Goal: Task Accomplishment & Management: Manage account settings

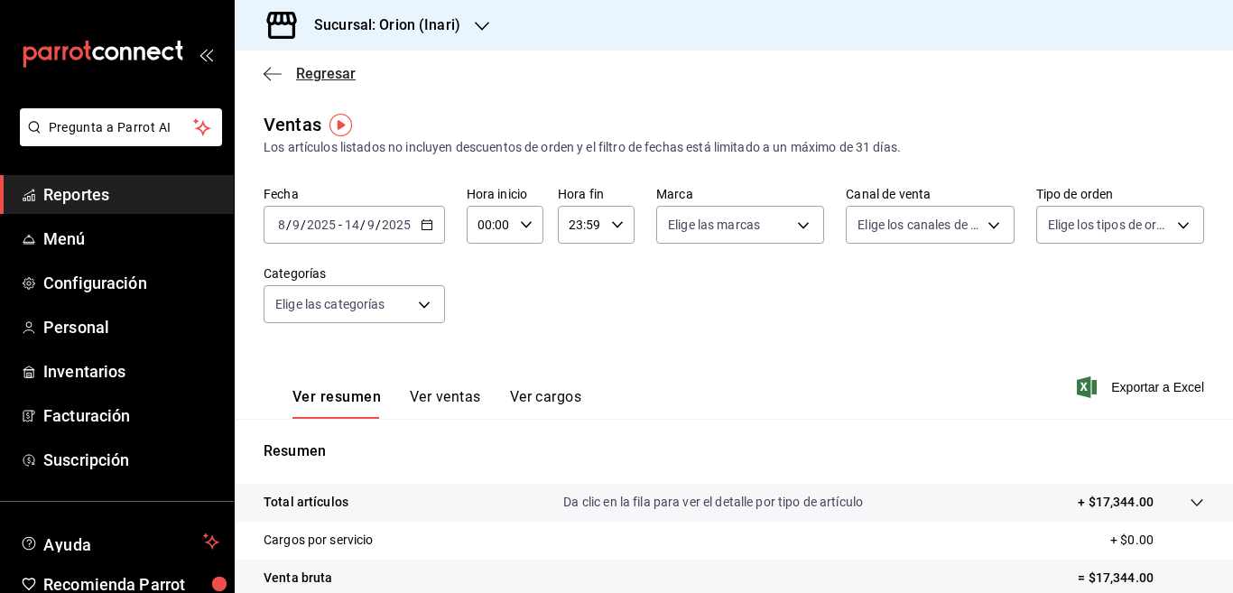
click at [267, 68] on icon "button" at bounding box center [273, 74] width 18 height 16
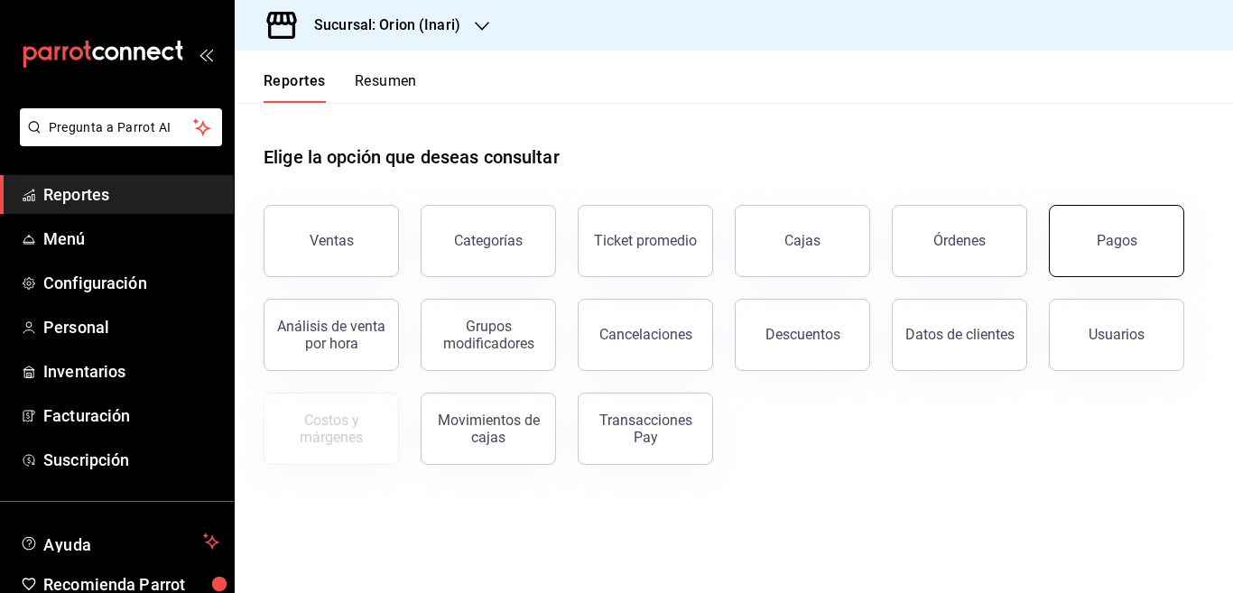
click at [1112, 237] on div "Pagos" at bounding box center [1117, 240] width 41 height 17
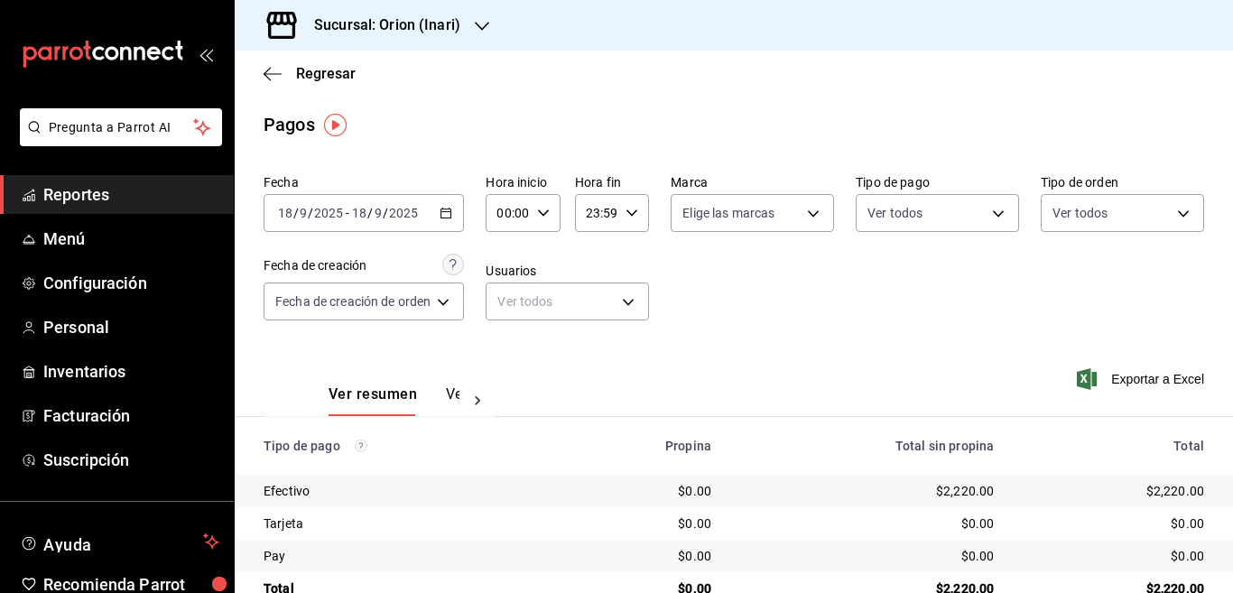
click at [446, 211] on icon "button" at bounding box center [446, 213] width 13 height 13
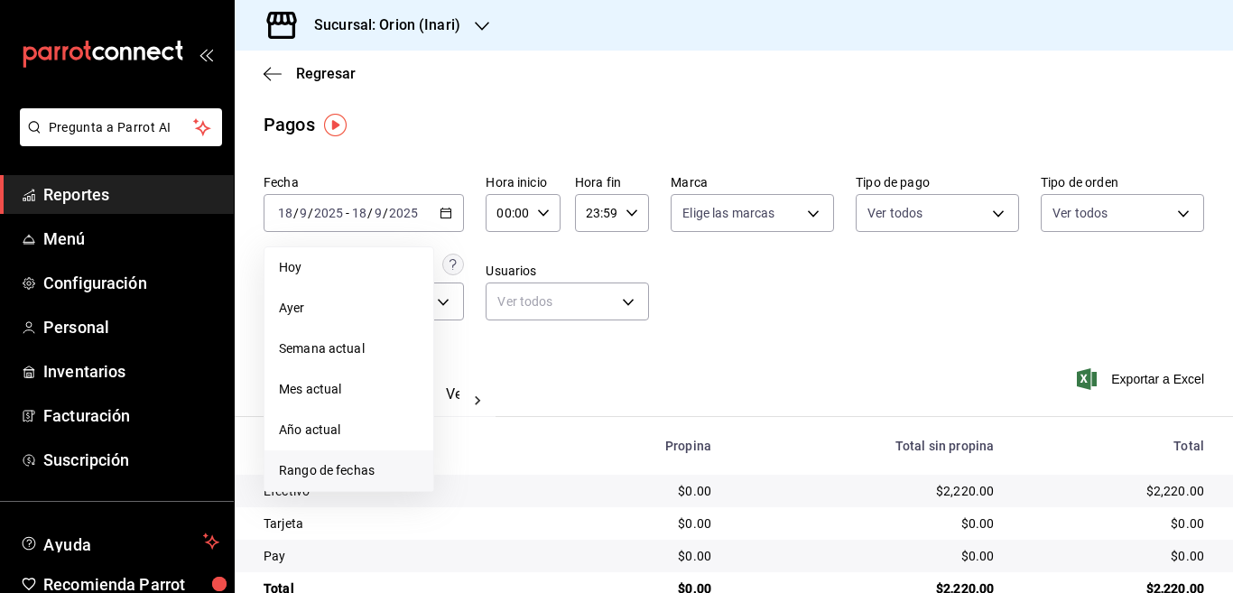
click at [348, 467] on span "Rango de fechas" at bounding box center [349, 470] width 140 height 19
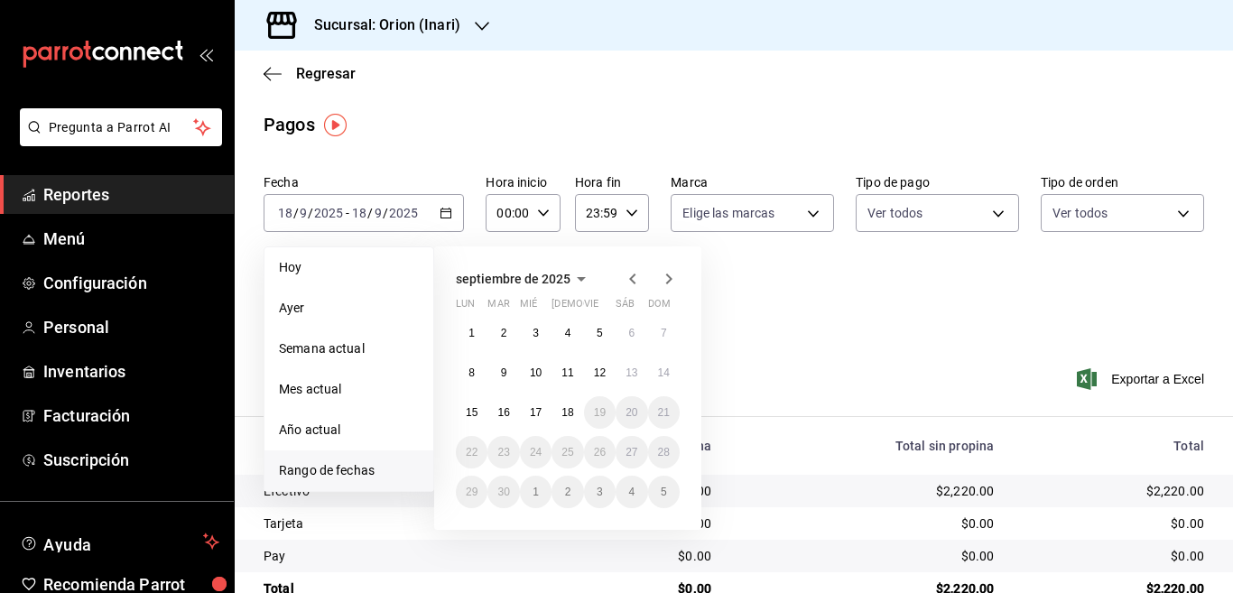
click at [628, 275] on icon "button" at bounding box center [633, 279] width 22 height 22
click at [469, 411] on abbr "11" at bounding box center [472, 412] width 12 height 13
click at [662, 411] on abbr "17" at bounding box center [664, 412] width 12 height 13
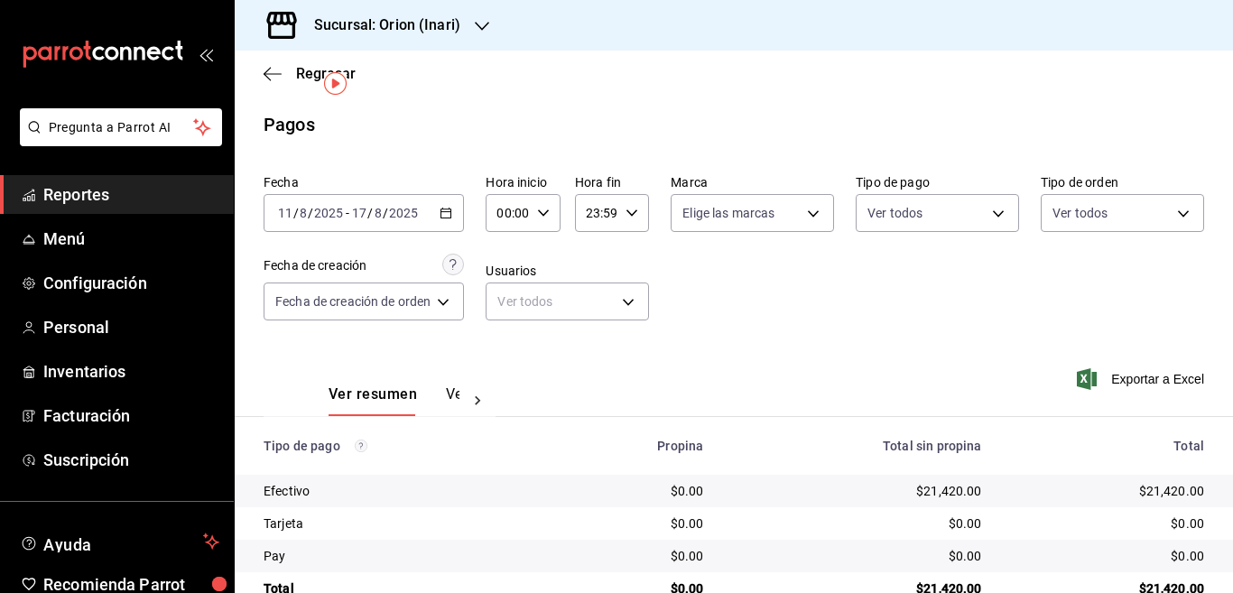
scroll to position [42, 0]
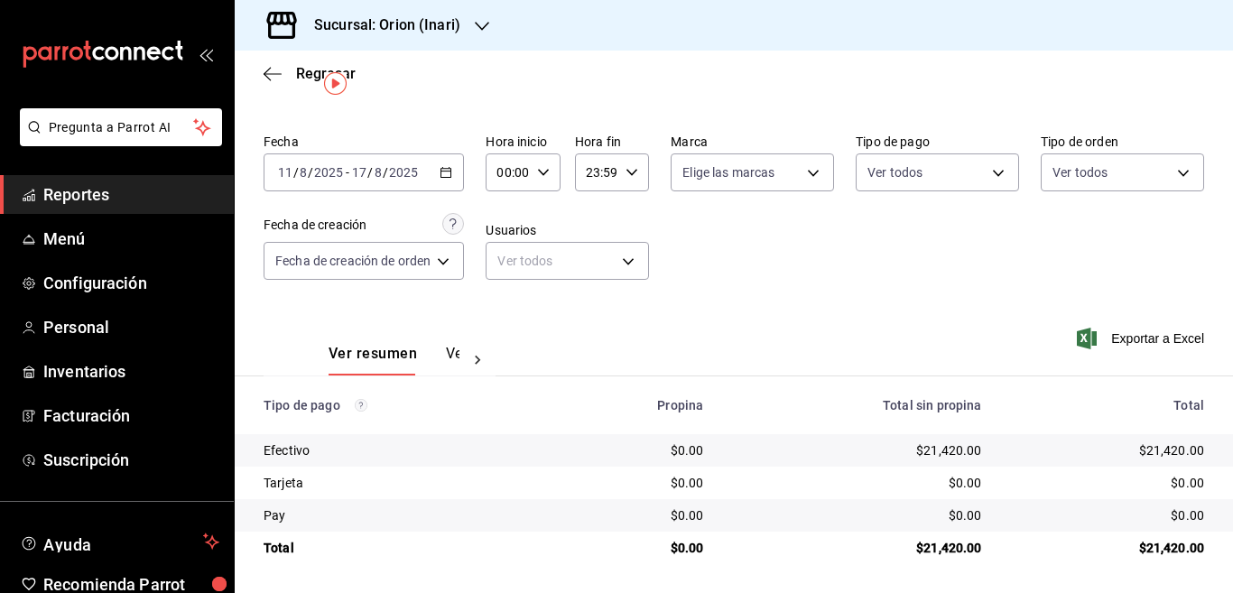
click at [449, 171] on \(Stroke\) "button" at bounding box center [446, 171] width 10 height 1
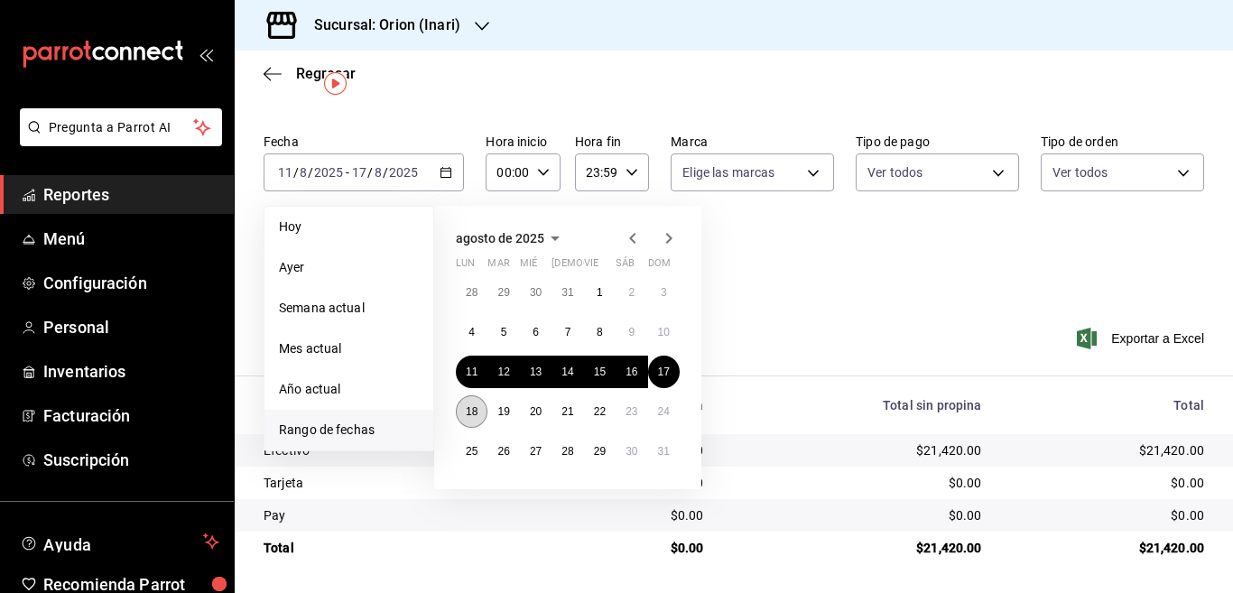
click at [474, 409] on abbr "18" at bounding box center [472, 411] width 12 height 13
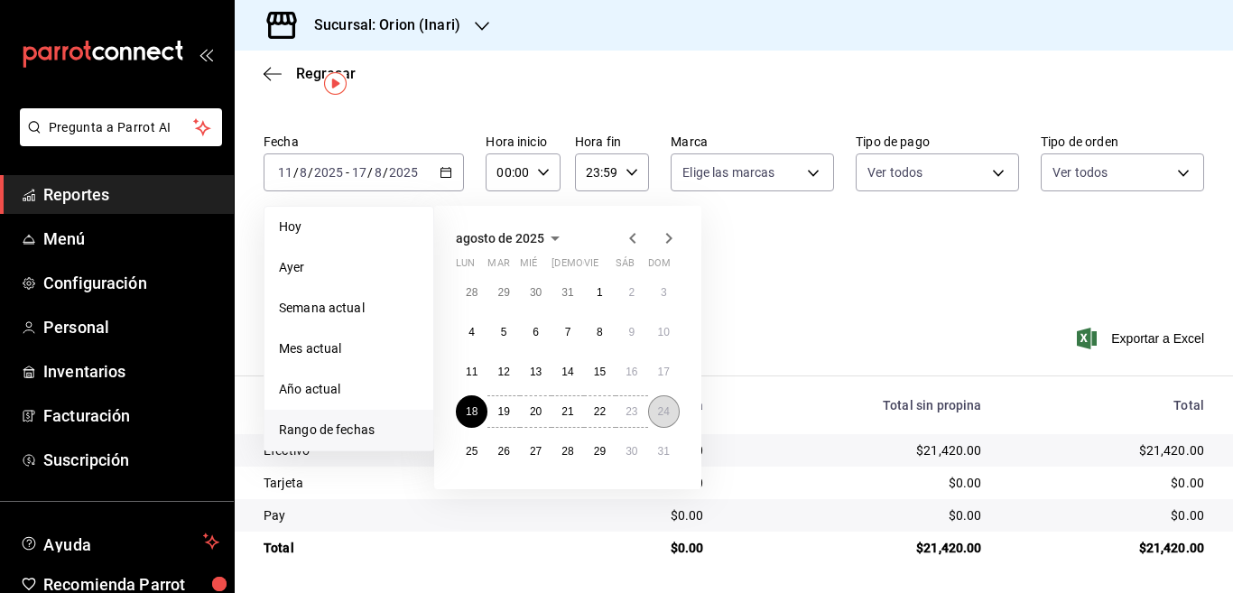
click at [663, 414] on abbr "24" at bounding box center [664, 411] width 12 height 13
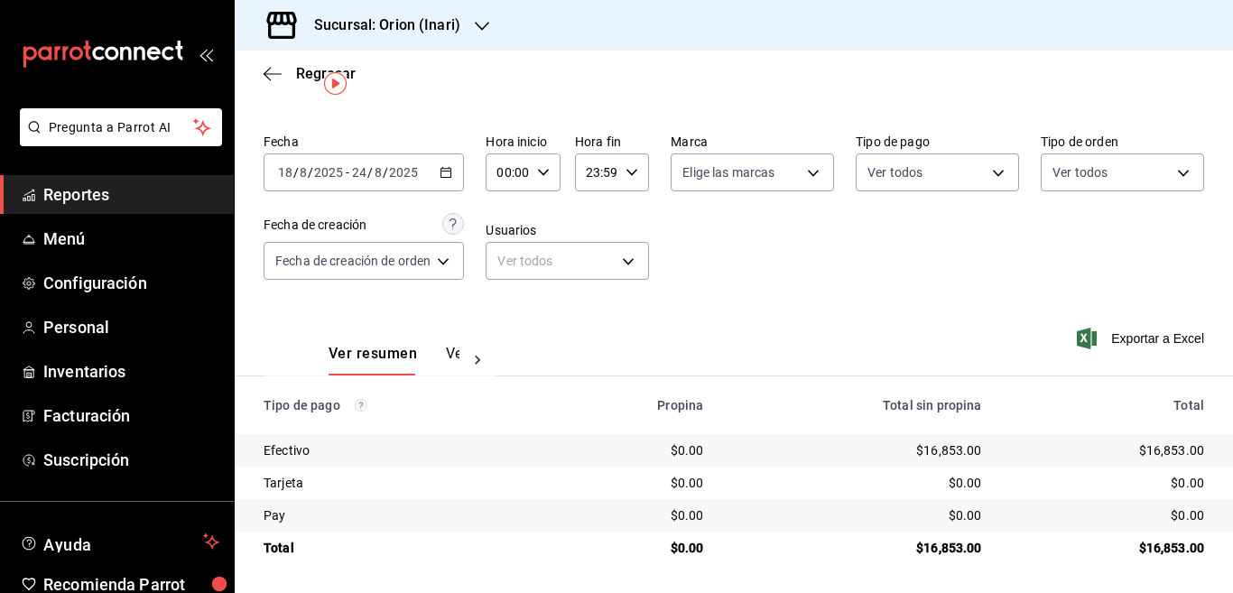
click at [448, 172] on icon "button" at bounding box center [446, 172] width 13 height 13
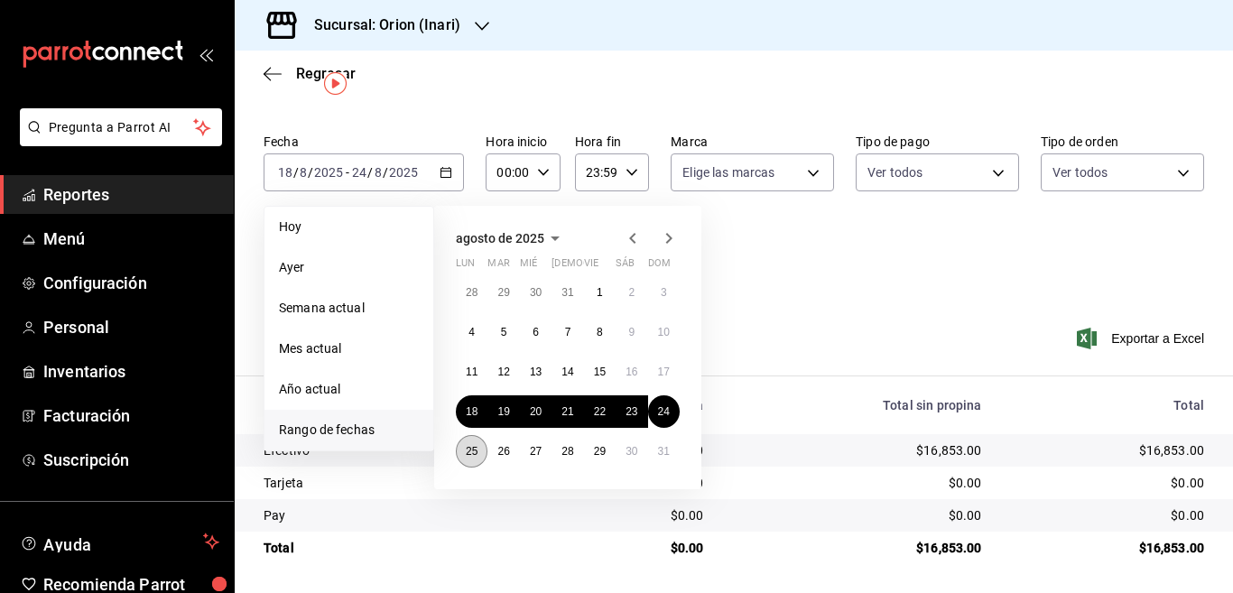
click at [470, 446] on abbr "25" at bounding box center [472, 451] width 12 height 13
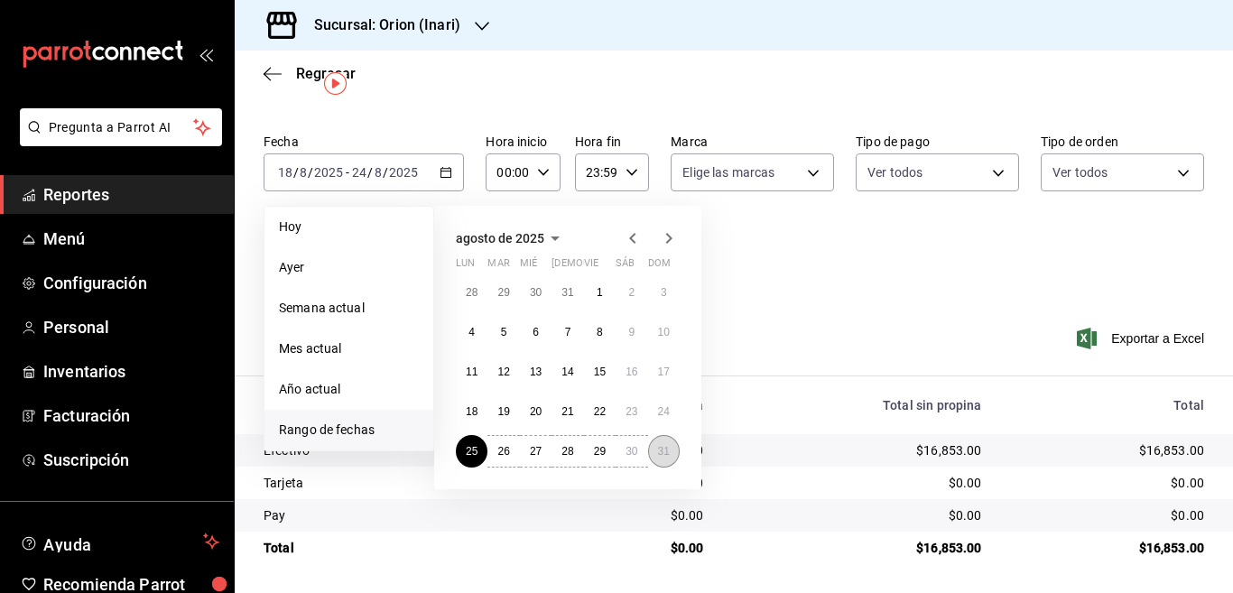
click at [656, 444] on button "31" at bounding box center [664, 451] width 32 height 33
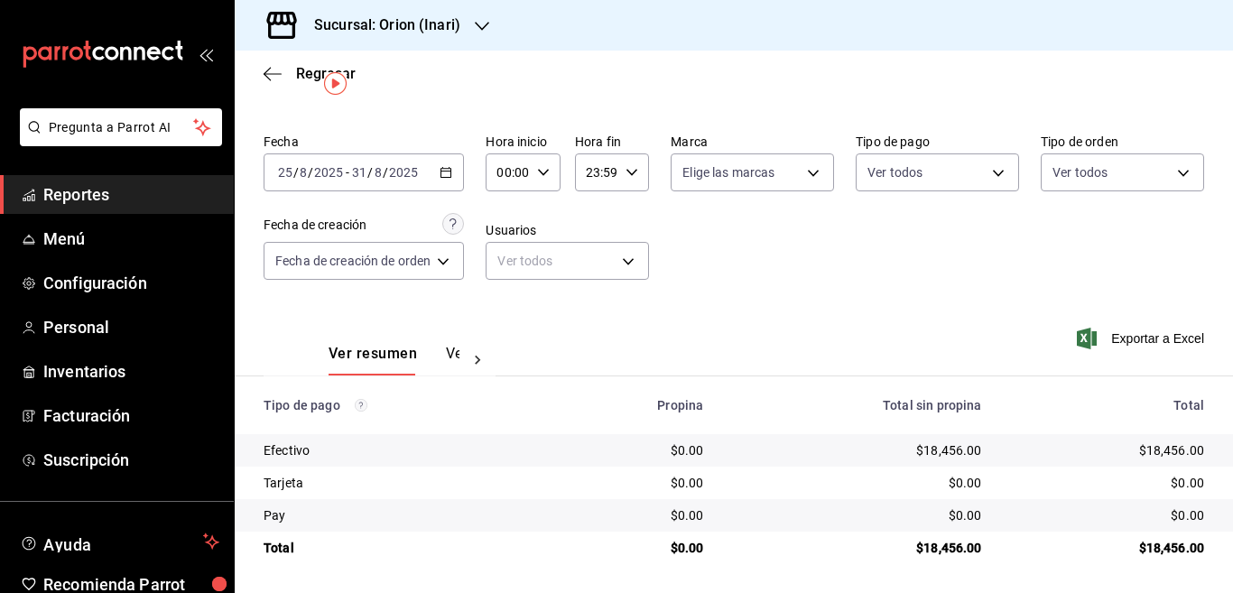
click at [449, 172] on icon "button" at bounding box center [446, 172] width 13 height 13
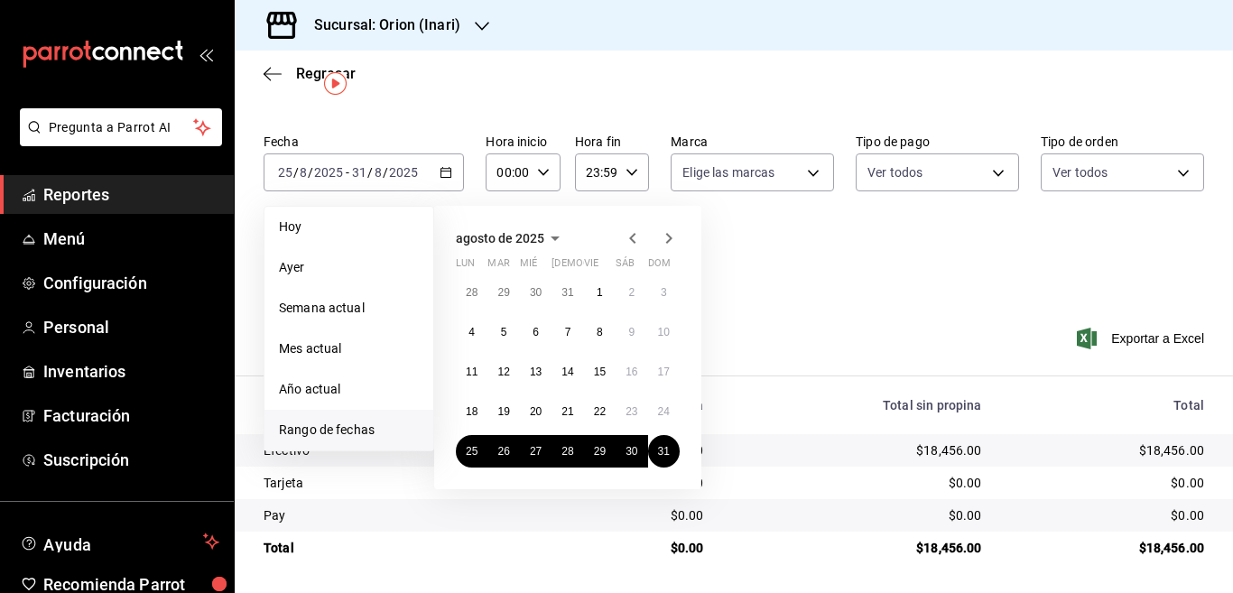
click at [667, 233] on icon "button" at bounding box center [669, 238] width 6 height 11
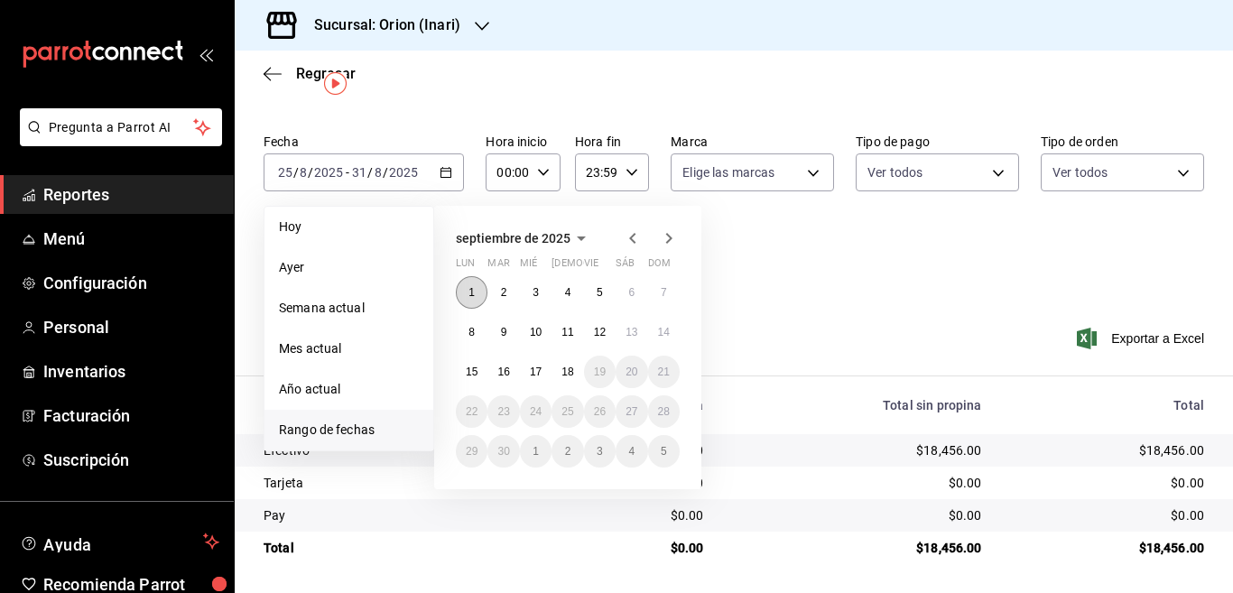
click at [470, 288] on abbr "1" at bounding box center [472, 292] width 6 height 13
click at [669, 288] on button "7" at bounding box center [664, 292] width 32 height 33
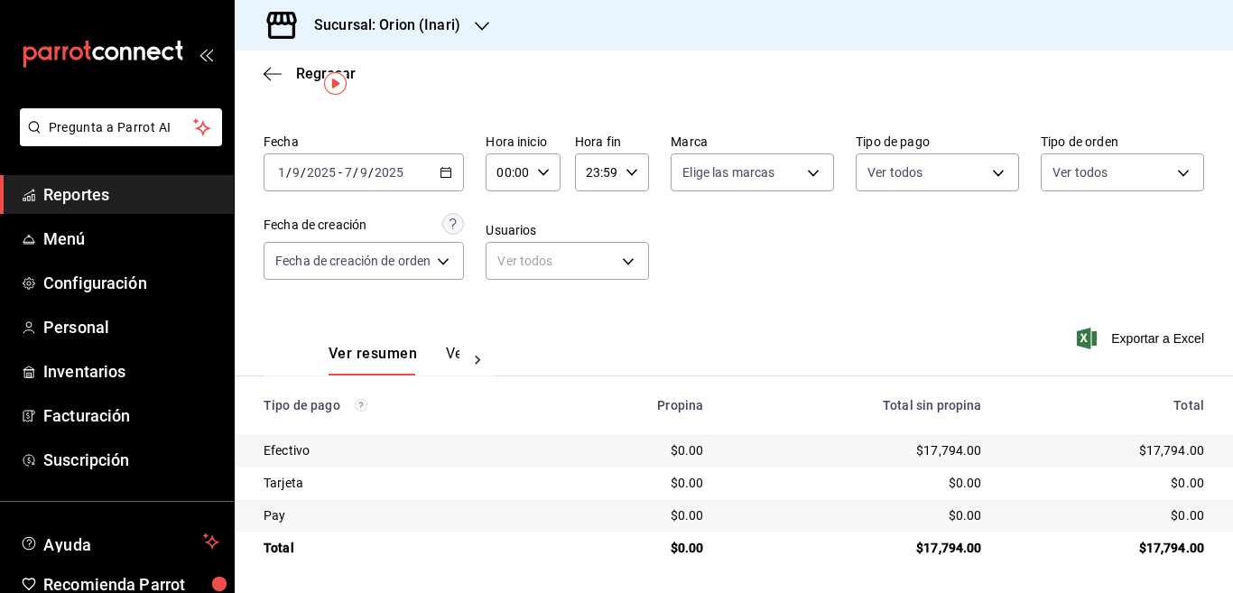
click at [450, 170] on icon "button" at bounding box center [446, 172] width 13 height 13
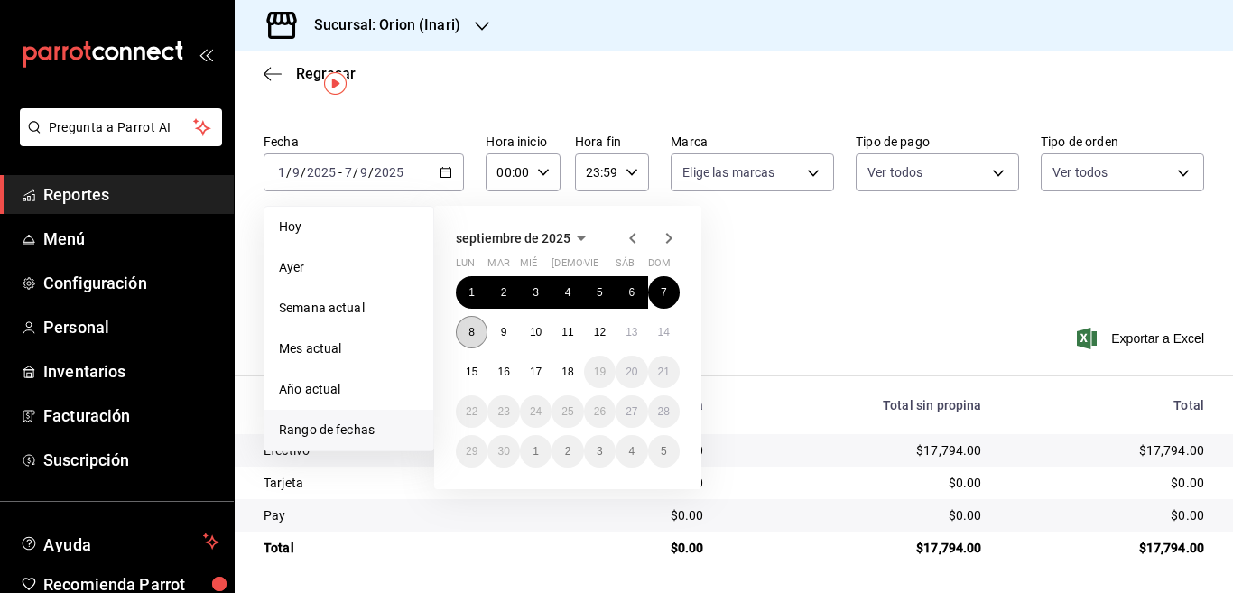
click at [472, 328] on abbr "8" at bounding box center [472, 332] width 6 height 13
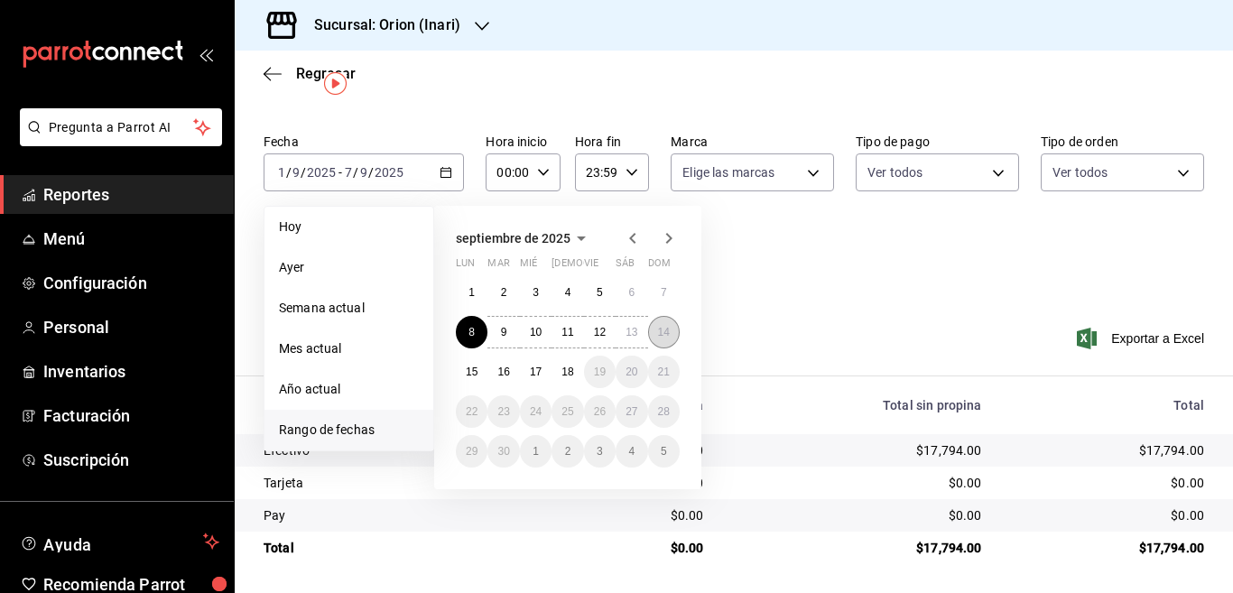
click at [663, 329] on abbr "14" at bounding box center [664, 332] width 12 height 13
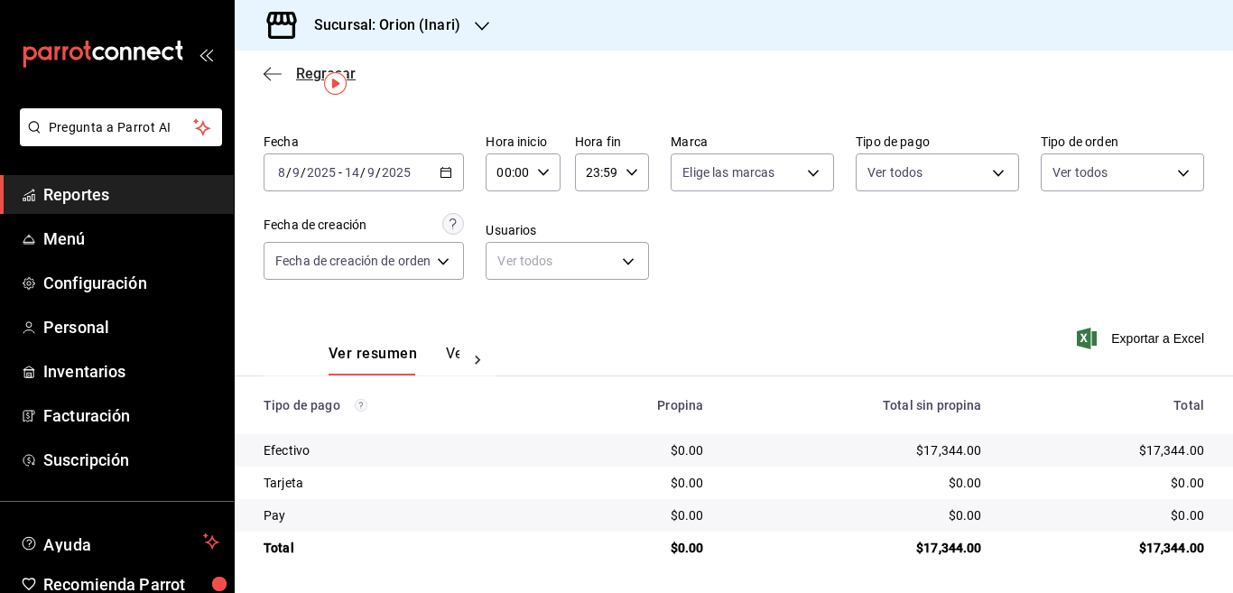
click at [271, 70] on icon "button" at bounding box center [273, 74] width 18 height 16
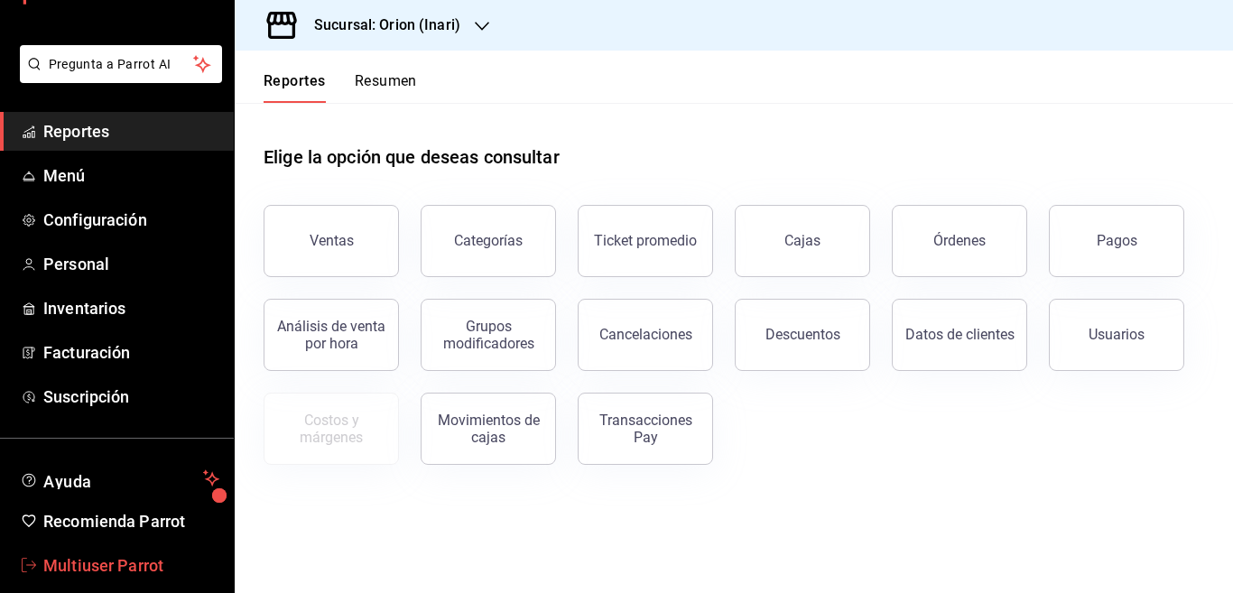
scroll to position [88, 0]
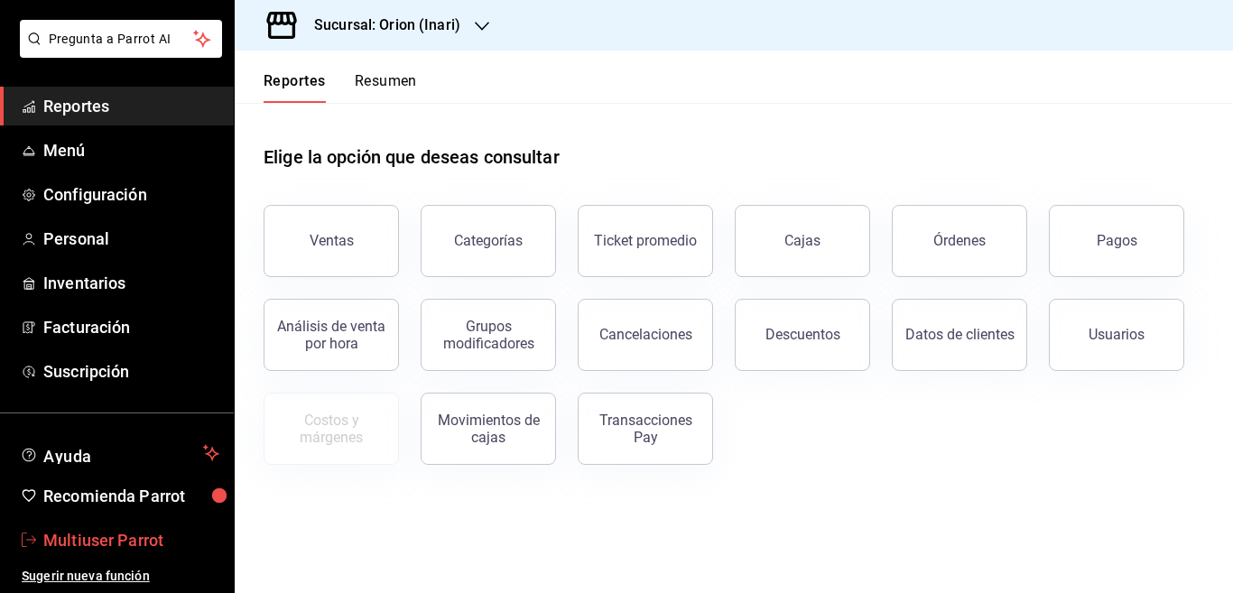
click at [108, 534] on span "Multiuser Parrot" at bounding box center [131, 540] width 176 height 24
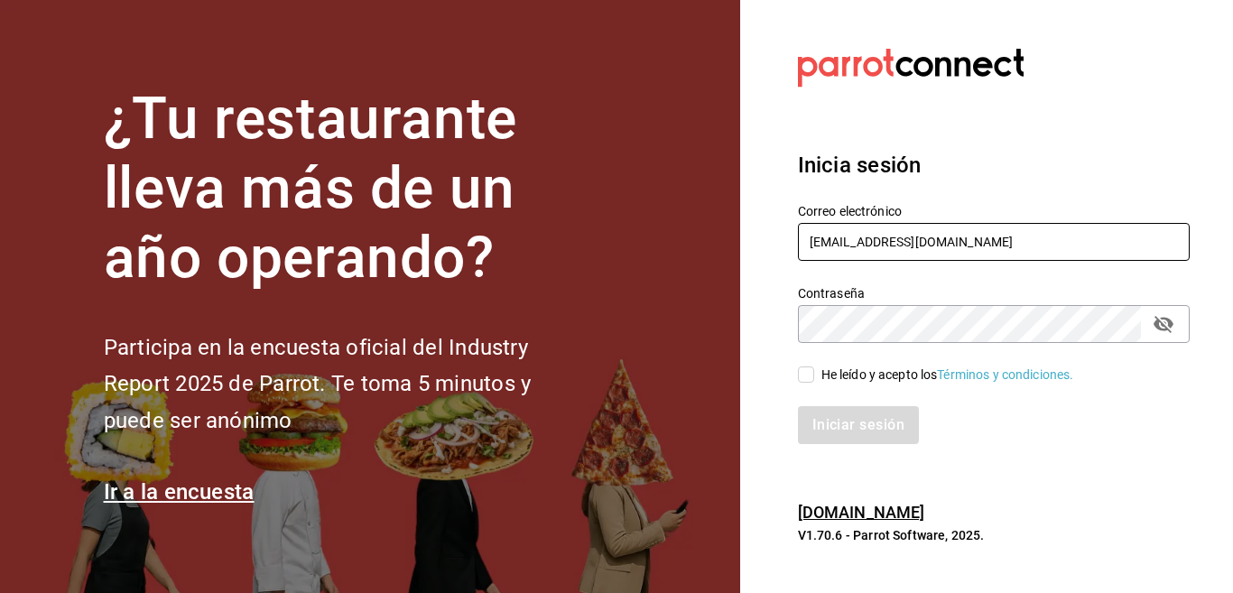
click at [969, 247] on input "[EMAIL_ADDRESS][DOMAIN_NAME]" at bounding box center [994, 242] width 392 height 38
type input "[EMAIL_ADDRESS][DOMAIN_NAME]"
click at [813, 373] on input "He leído y acepto los Términos y condiciones." at bounding box center [806, 375] width 16 height 16
checkbox input "true"
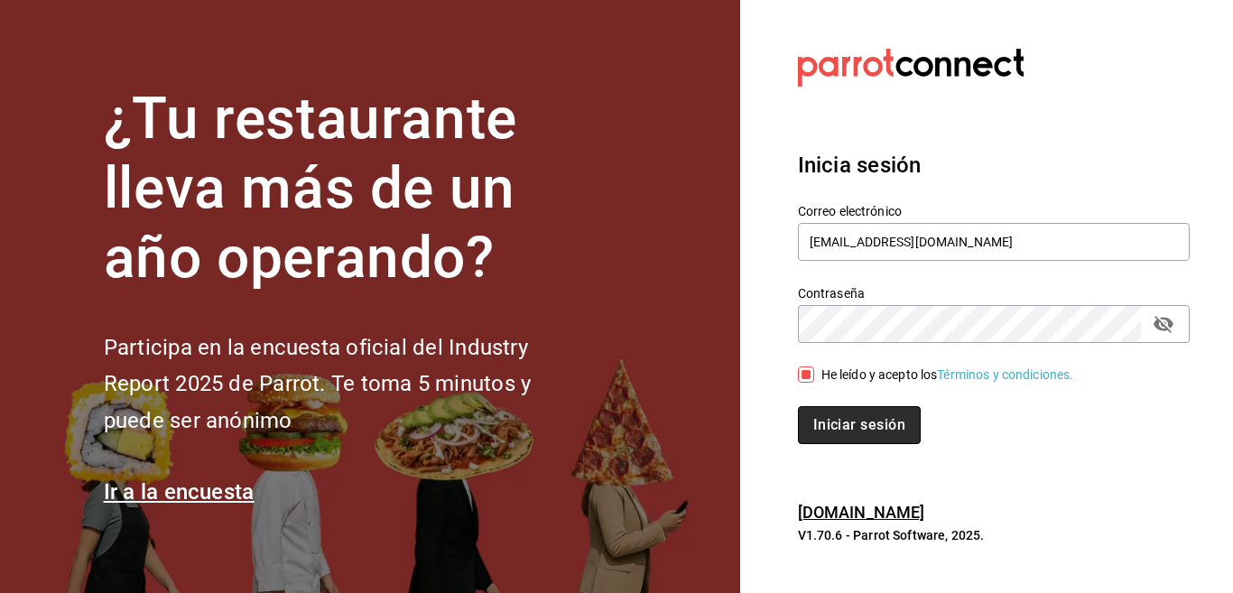
click at [841, 416] on button "Iniciar sesión" at bounding box center [859, 425] width 123 height 38
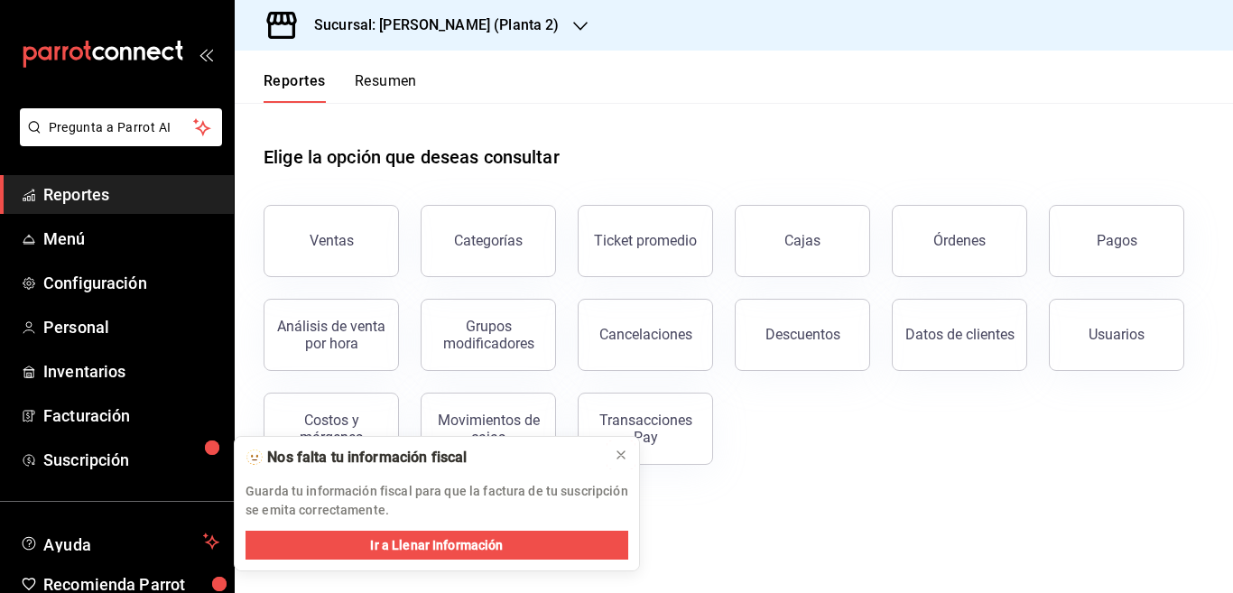
drag, startPoint x: 622, startPoint y: 456, endPoint x: 410, endPoint y: 331, distance: 246.0
click at [621, 456] on icon at bounding box center [621, 455] width 14 height 14
click at [343, 234] on div "Ventas" at bounding box center [332, 240] width 44 height 17
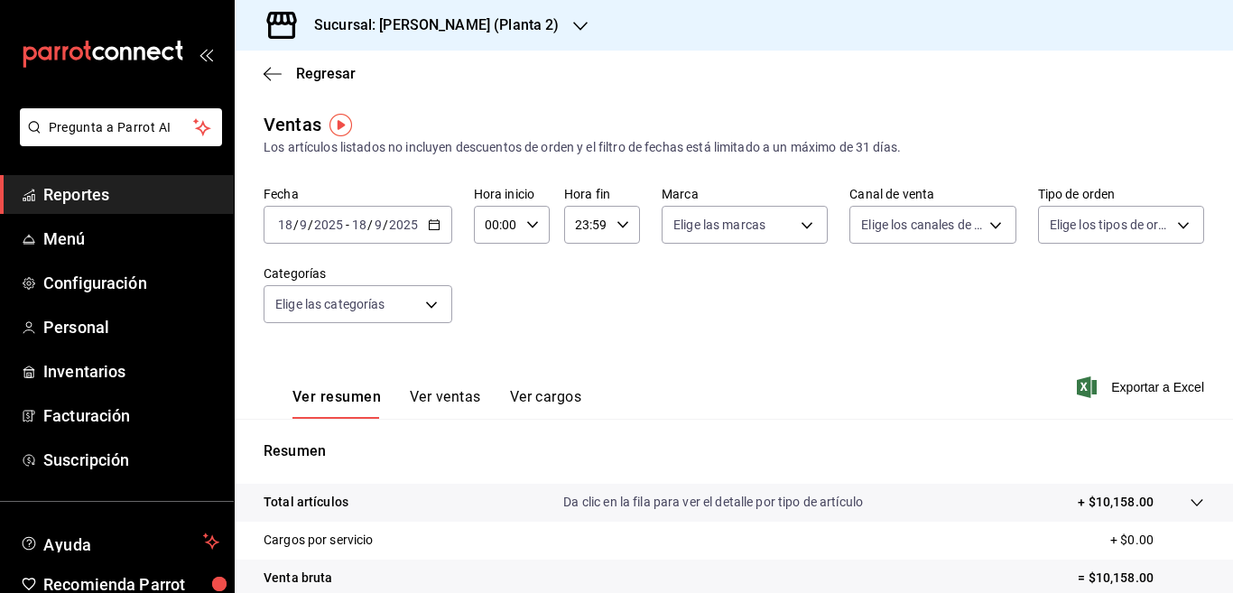
click at [432, 223] on icon "button" at bounding box center [434, 224] width 13 height 13
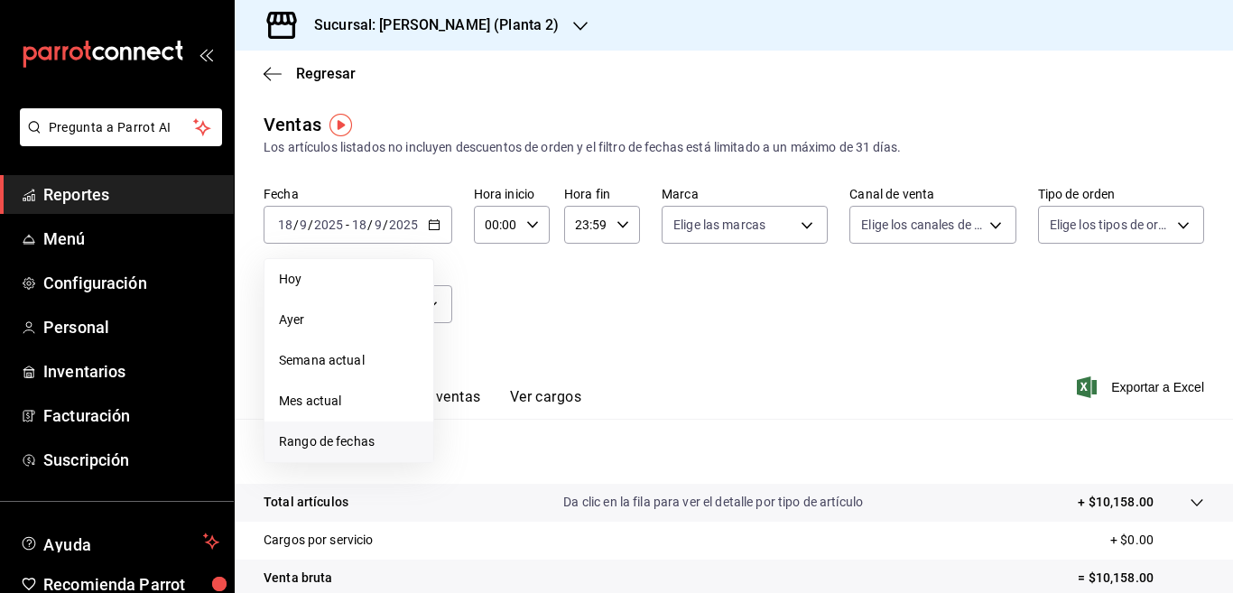
click at [348, 441] on span "Rango de fechas" at bounding box center [349, 441] width 140 height 19
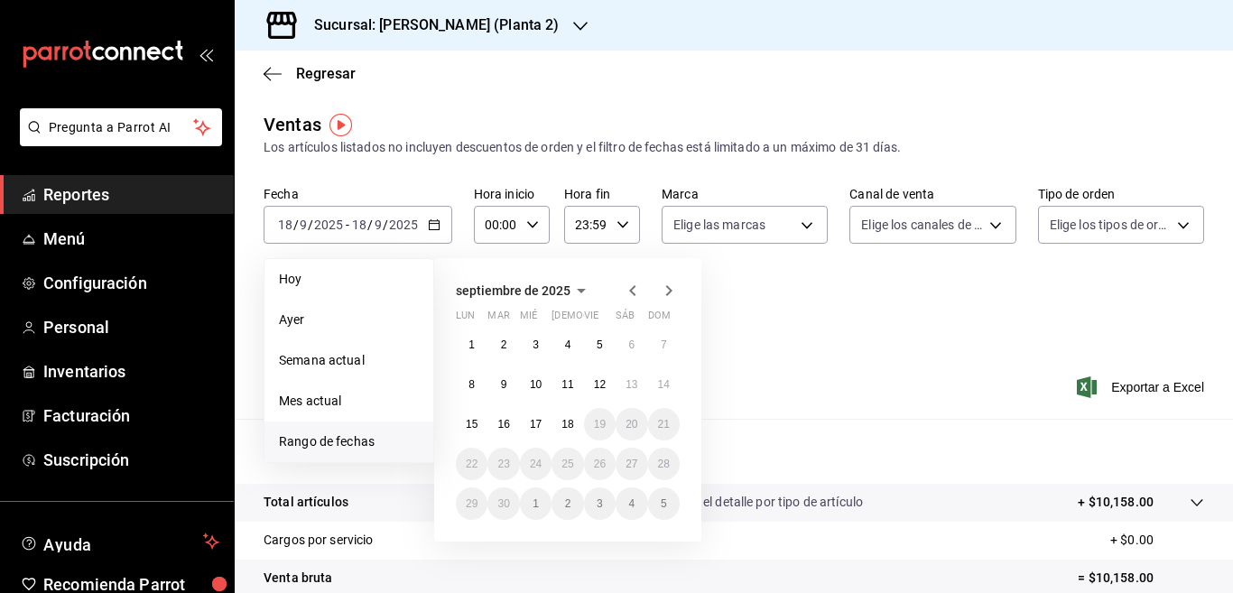
click at [631, 288] on icon "button" at bounding box center [633, 291] width 22 height 22
click at [469, 424] on abbr "11" at bounding box center [472, 424] width 12 height 13
click at [663, 421] on abbr "17" at bounding box center [664, 424] width 12 height 13
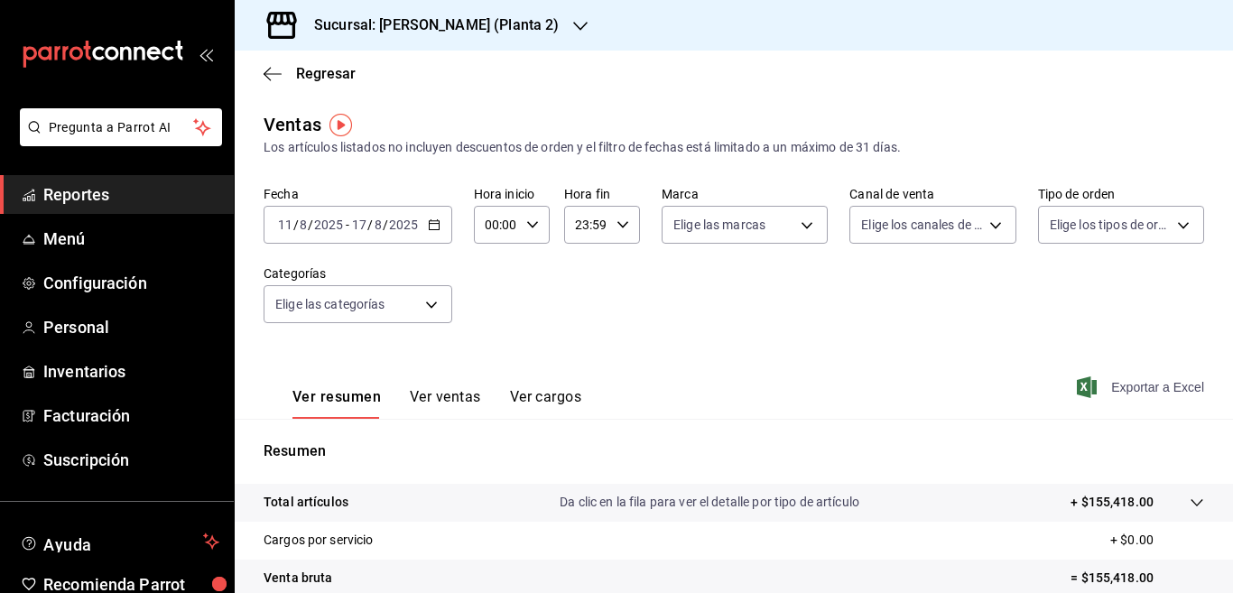
click at [1123, 388] on span "Exportar a Excel" at bounding box center [1143, 387] width 124 height 22
click at [433, 222] on icon "button" at bounding box center [434, 224] width 13 height 13
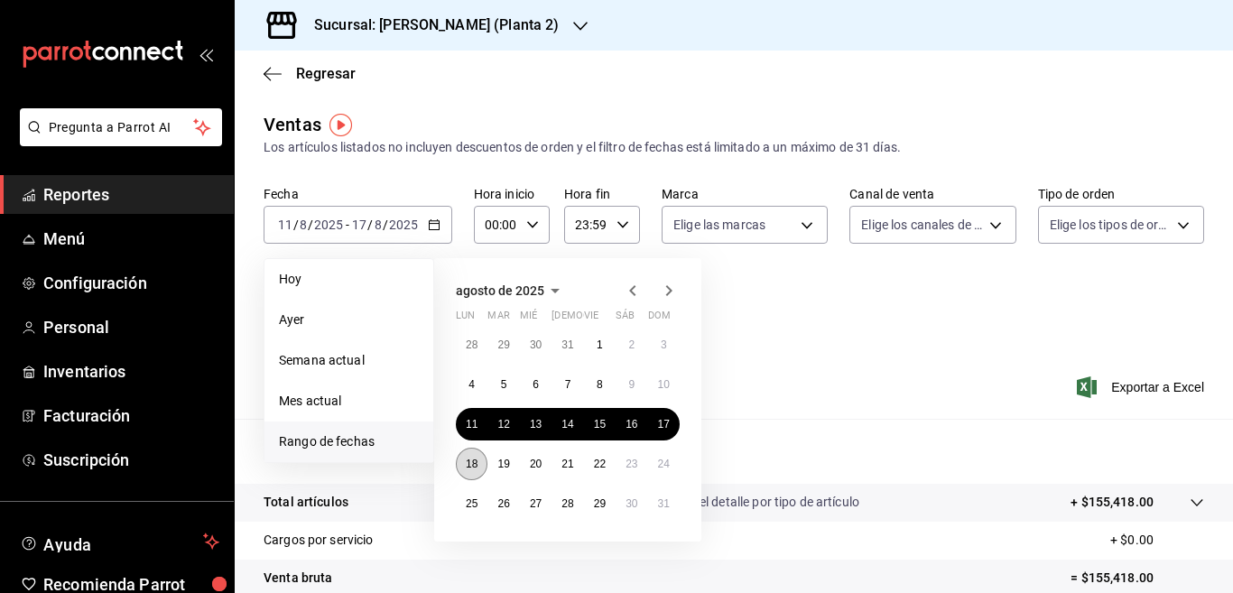
click at [471, 466] on abbr "18" at bounding box center [472, 464] width 12 height 13
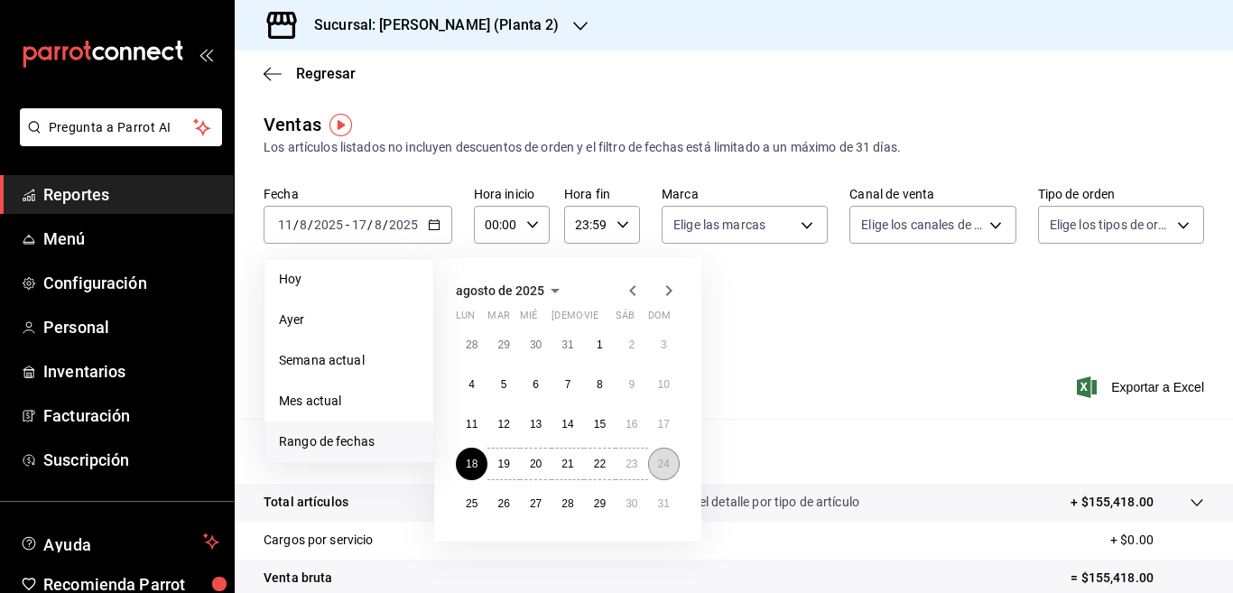
click at [667, 469] on abbr "24" at bounding box center [664, 464] width 12 height 13
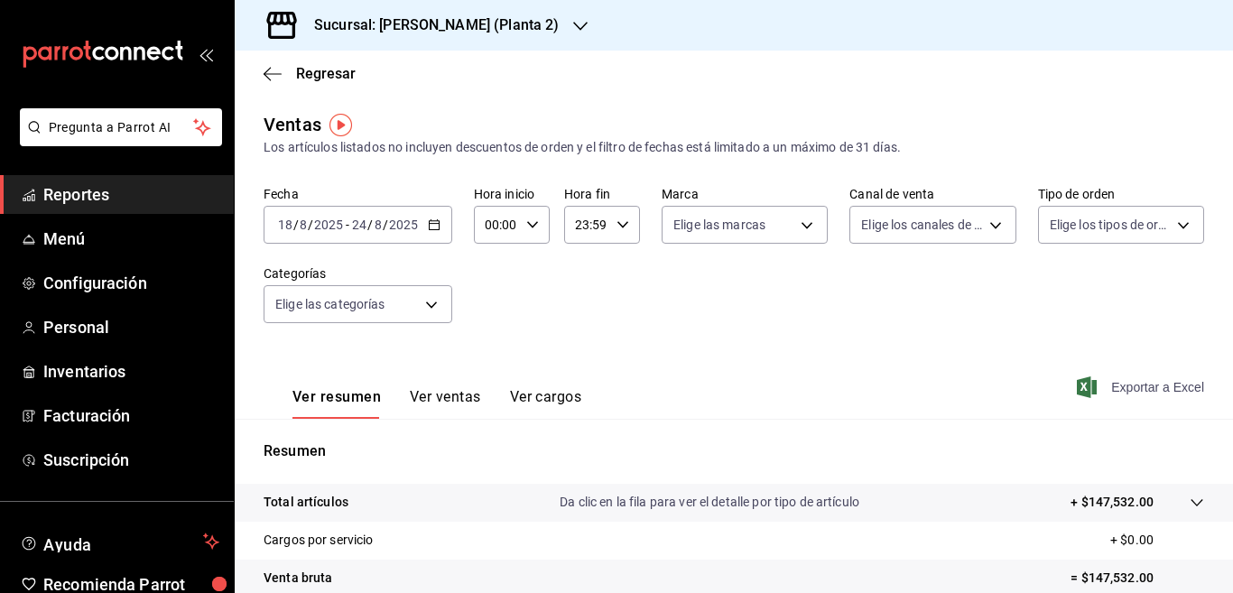
click at [1115, 384] on span "Exportar a Excel" at bounding box center [1143, 387] width 124 height 22
click at [431, 225] on icon "button" at bounding box center [434, 224] width 13 height 13
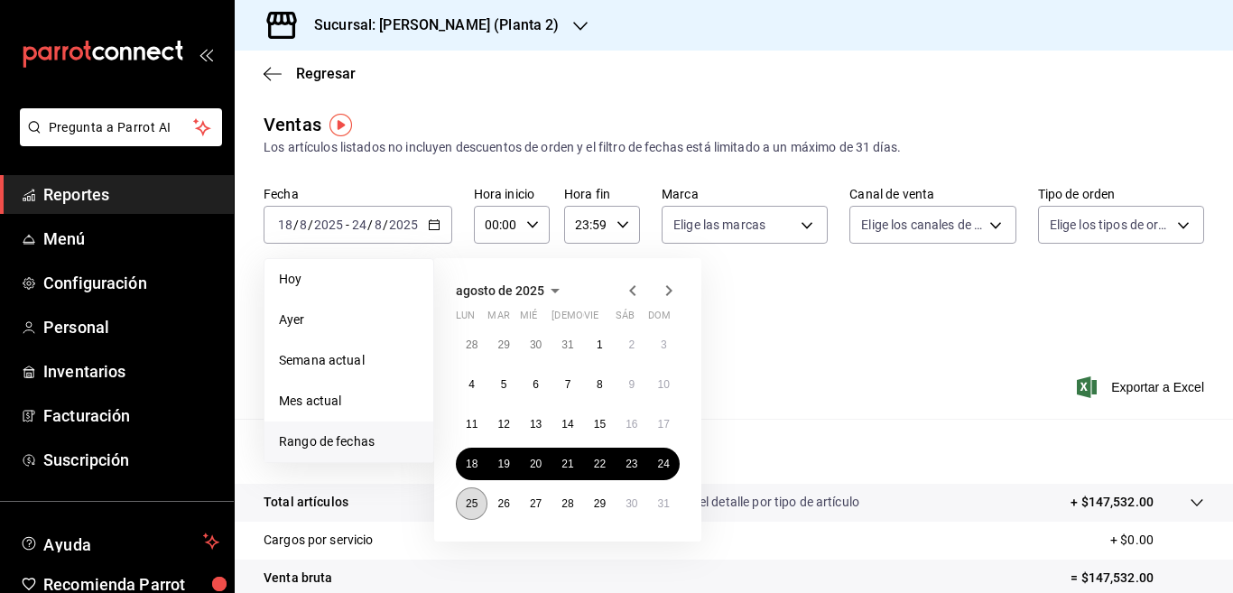
click at [470, 501] on abbr "25" at bounding box center [472, 503] width 12 height 13
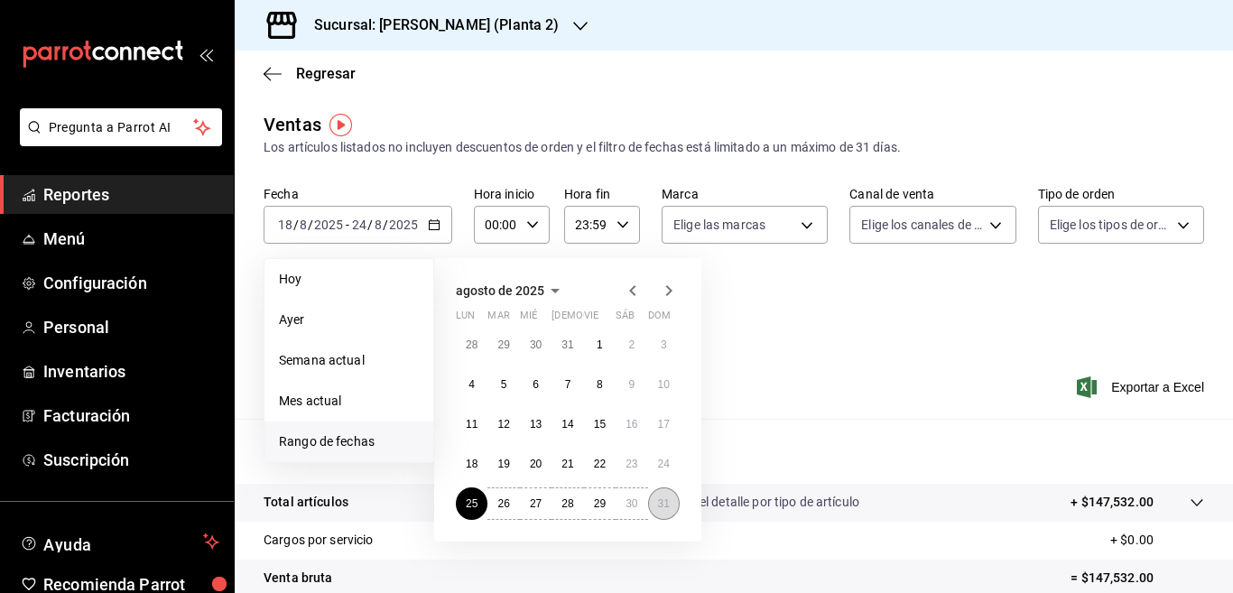
click at [658, 505] on abbr "31" at bounding box center [664, 503] width 12 height 13
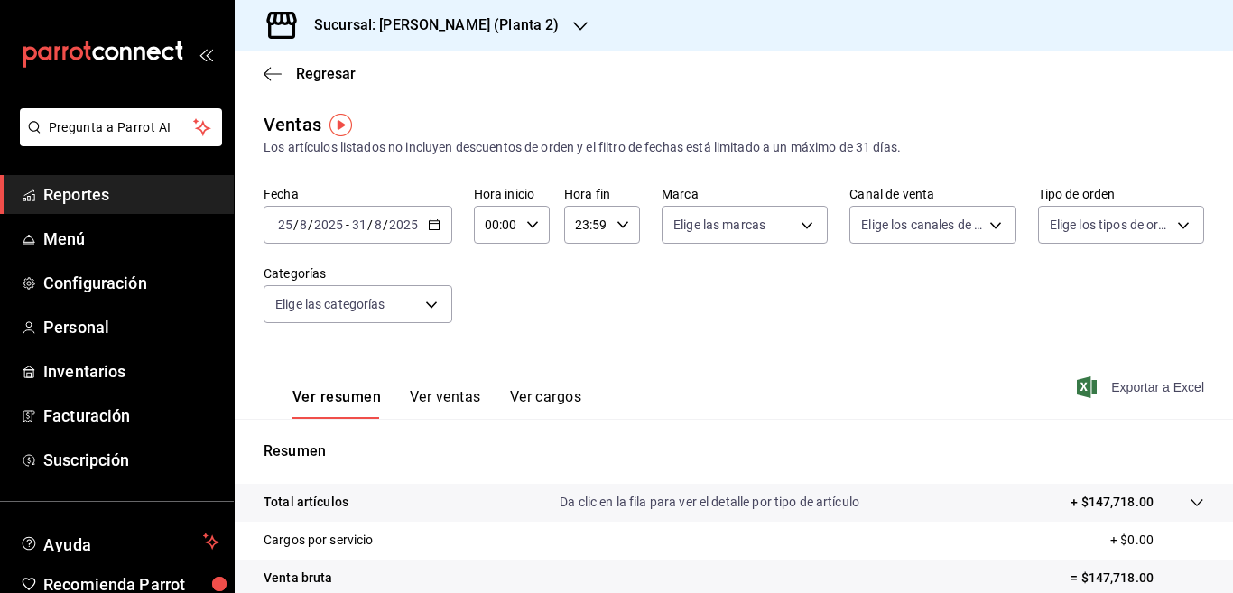
click at [1126, 387] on span "Exportar a Excel" at bounding box center [1143, 387] width 124 height 22
click at [434, 225] on icon "button" at bounding box center [434, 224] width 13 height 13
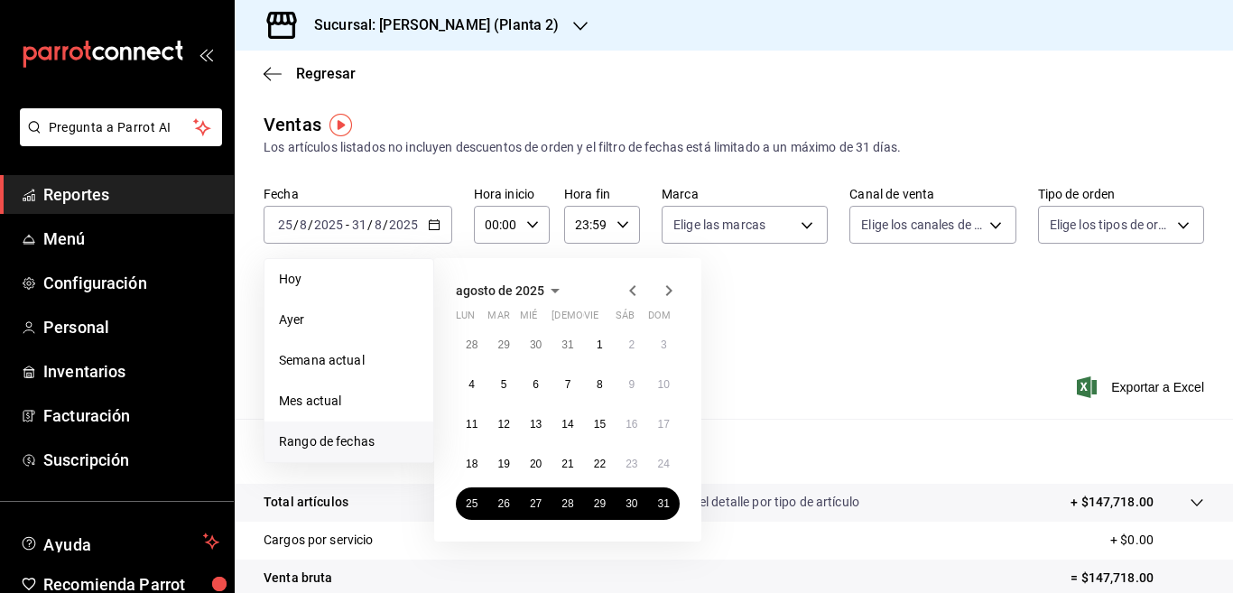
click at [667, 291] on icon "button" at bounding box center [669, 291] width 22 height 22
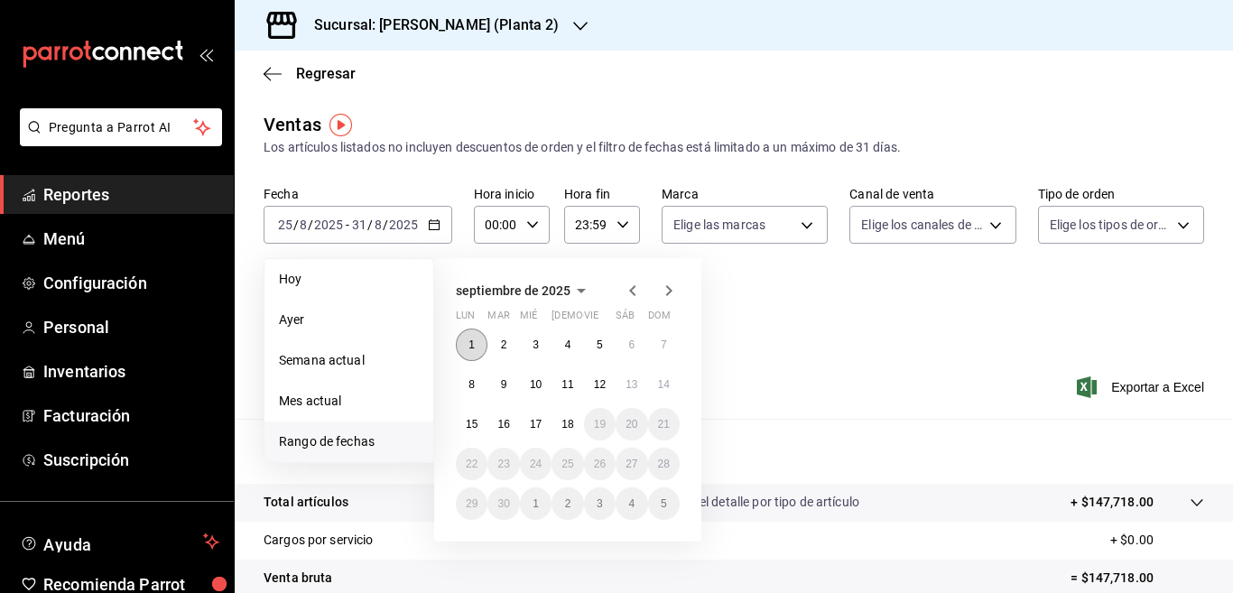
click at [474, 346] on abbr "1" at bounding box center [472, 345] width 6 height 13
click at [663, 344] on abbr "7" at bounding box center [664, 345] width 6 height 13
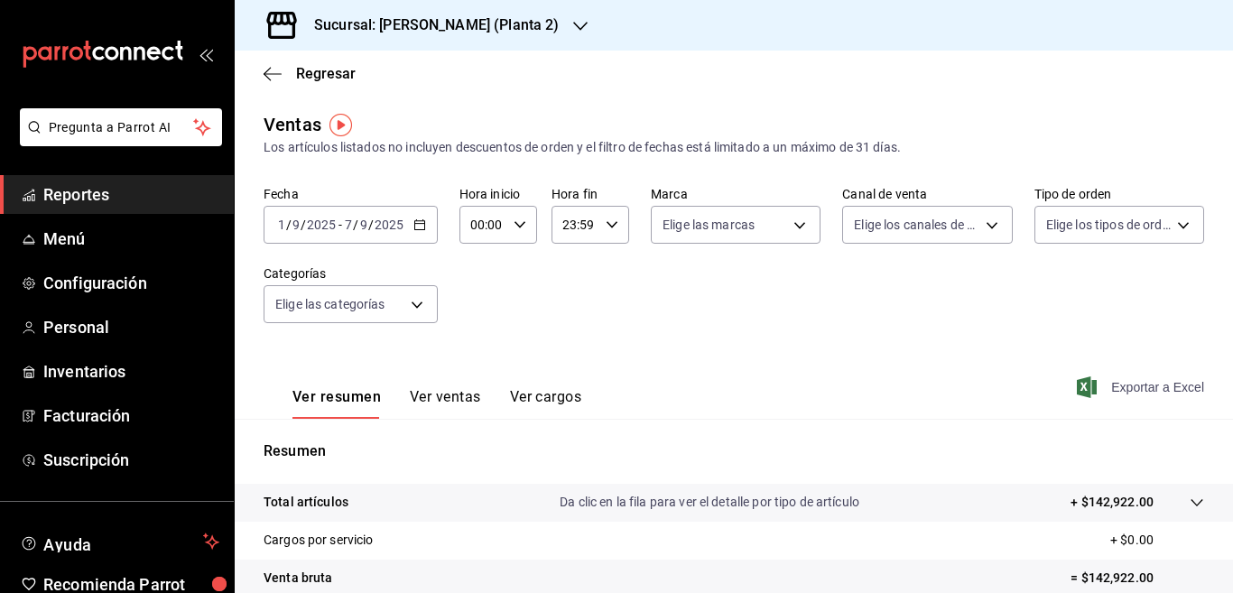
click at [1122, 384] on span "Exportar a Excel" at bounding box center [1143, 387] width 124 height 22
click at [420, 223] on icon "button" at bounding box center [420, 224] width 13 height 13
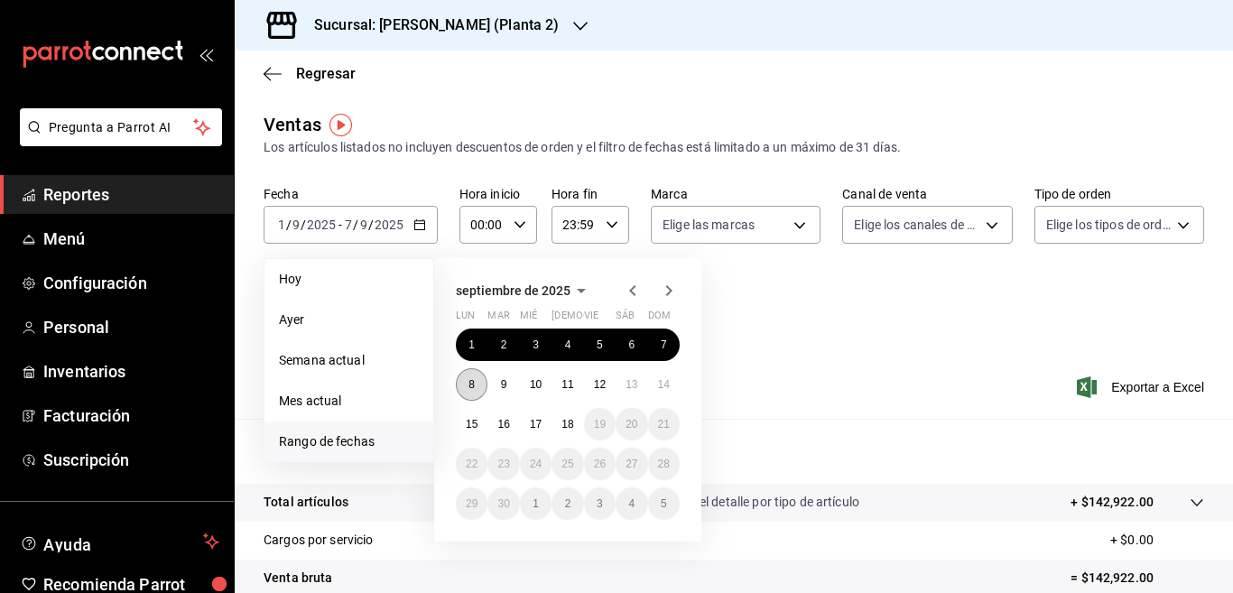
click at [470, 386] on abbr "8" at bounding box center [472, 384] width 6 height 13
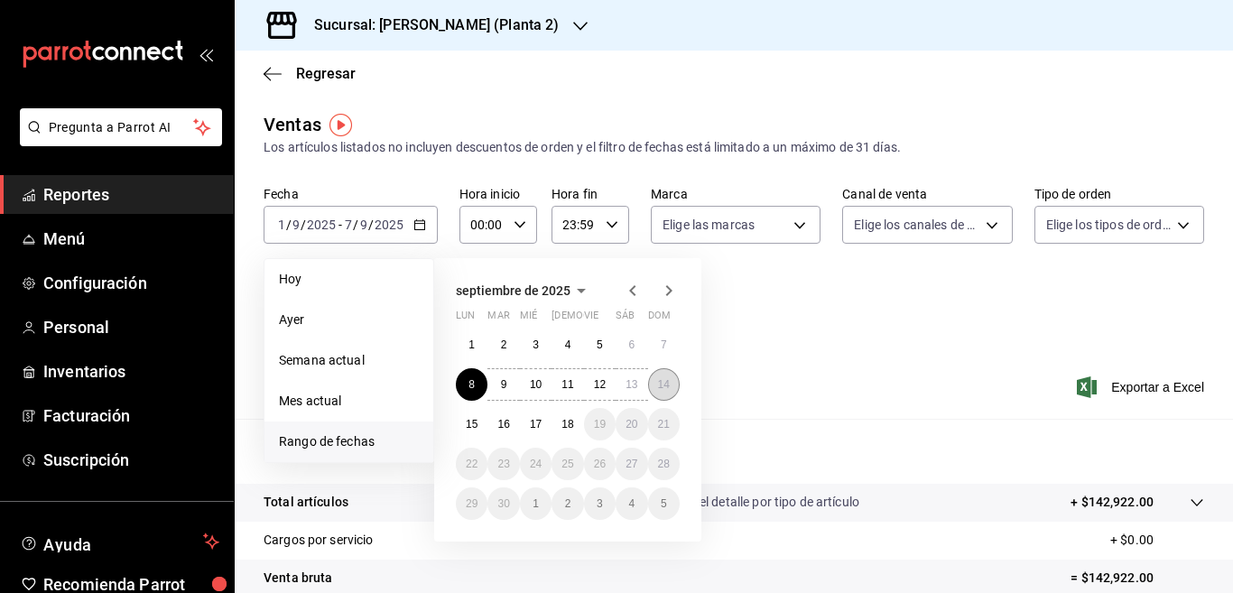
click at [663, 379] on abbr "14" at bounding box center [664, 384] width 12 height 13
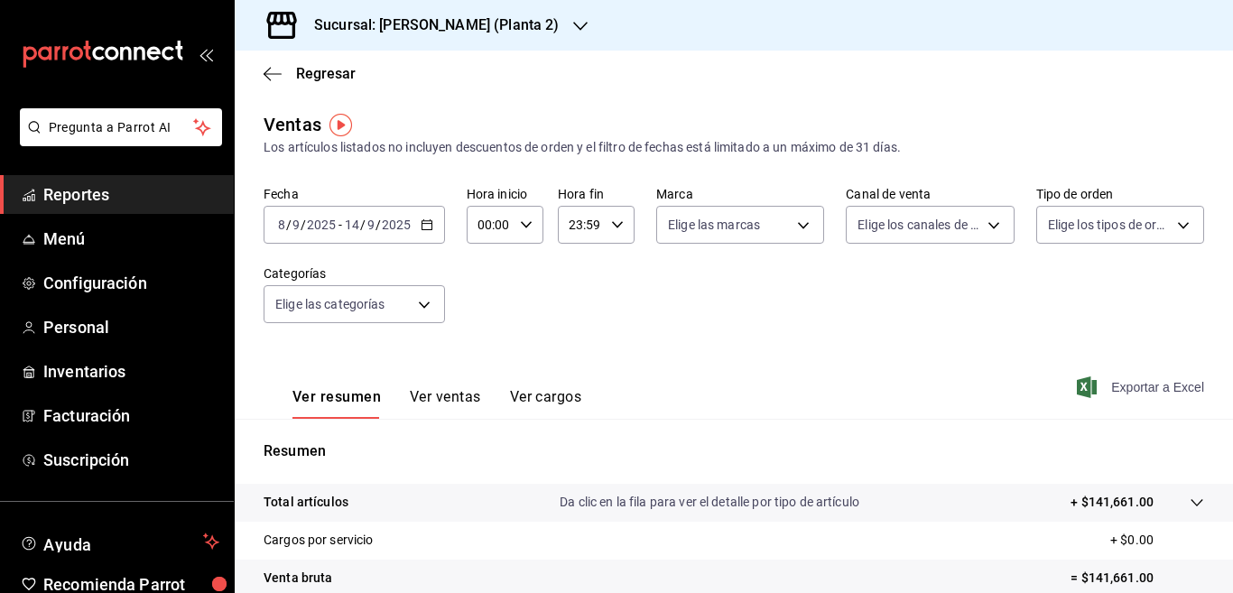
click at [1122, 384] on span "Exportar a Excel" at bounding box center [1143, 387] width 124 height 22
click at [423, 222] on icon "button" at bounding box center [427, 224] width 13 height 13
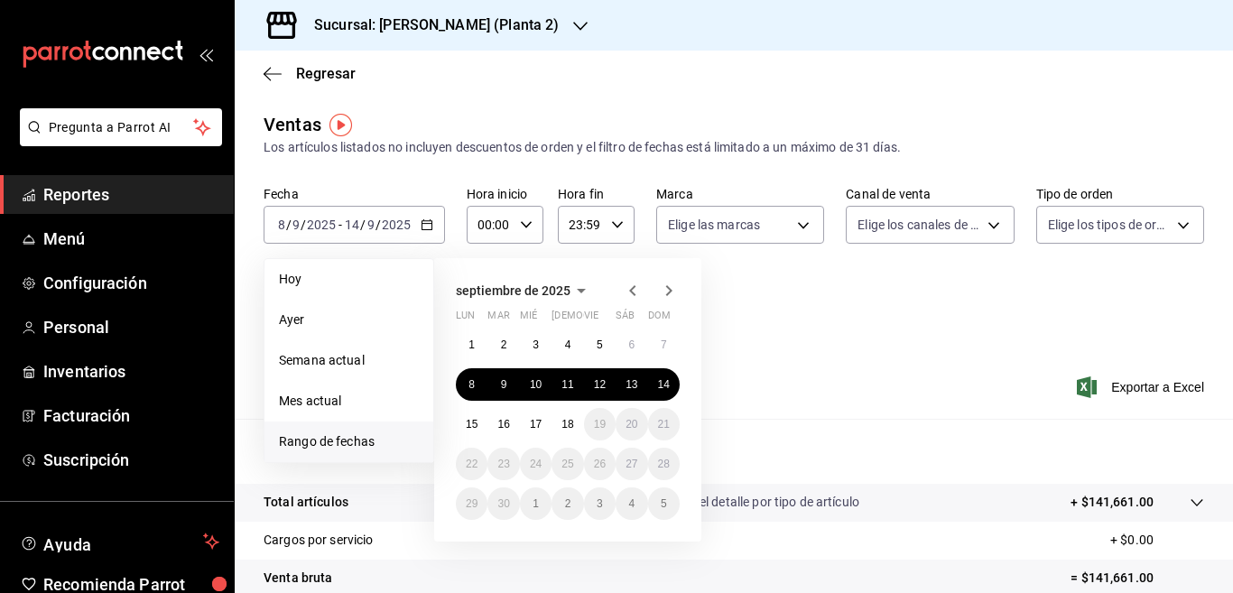
click at [632, 286] on icon "button" at bounding box center [633, 291] width 22 height 22
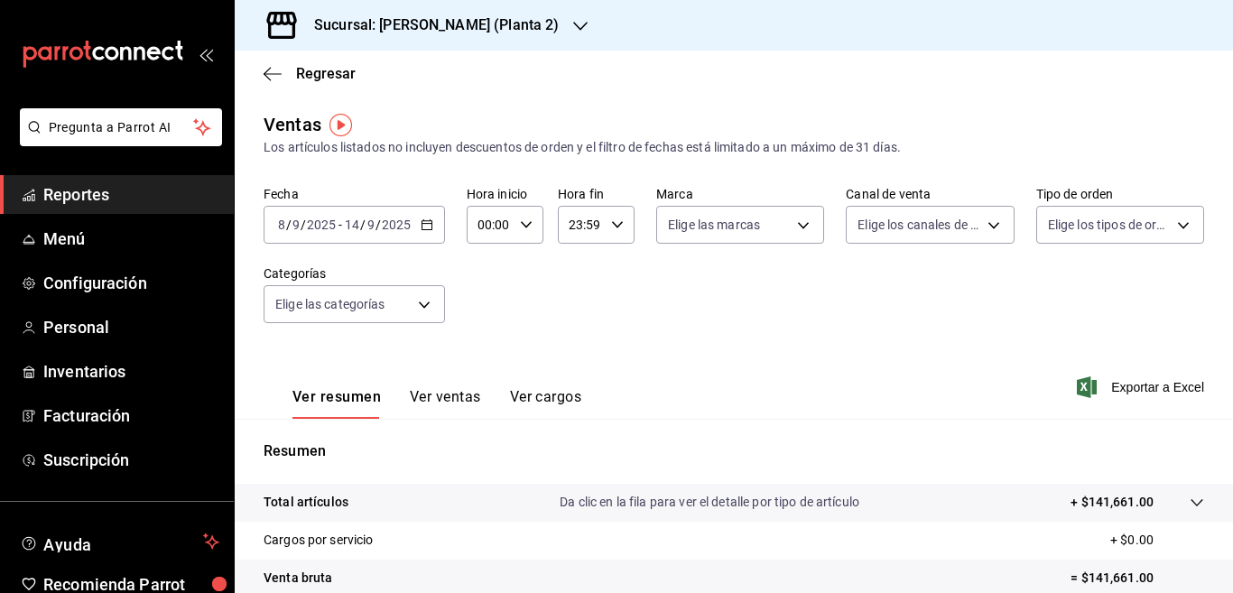
click at [764, 263] on div "Fecha 2025-09-08 8 / 9 / 2025 - 2025-09-14 14 / 9 / 2025 Hora inicio 00:00 Hora…" at bounding box center [734, 265] width 941 height 159
click at [264, 71] on icon "button" at bounding box center [273, 74] width 18 height 16
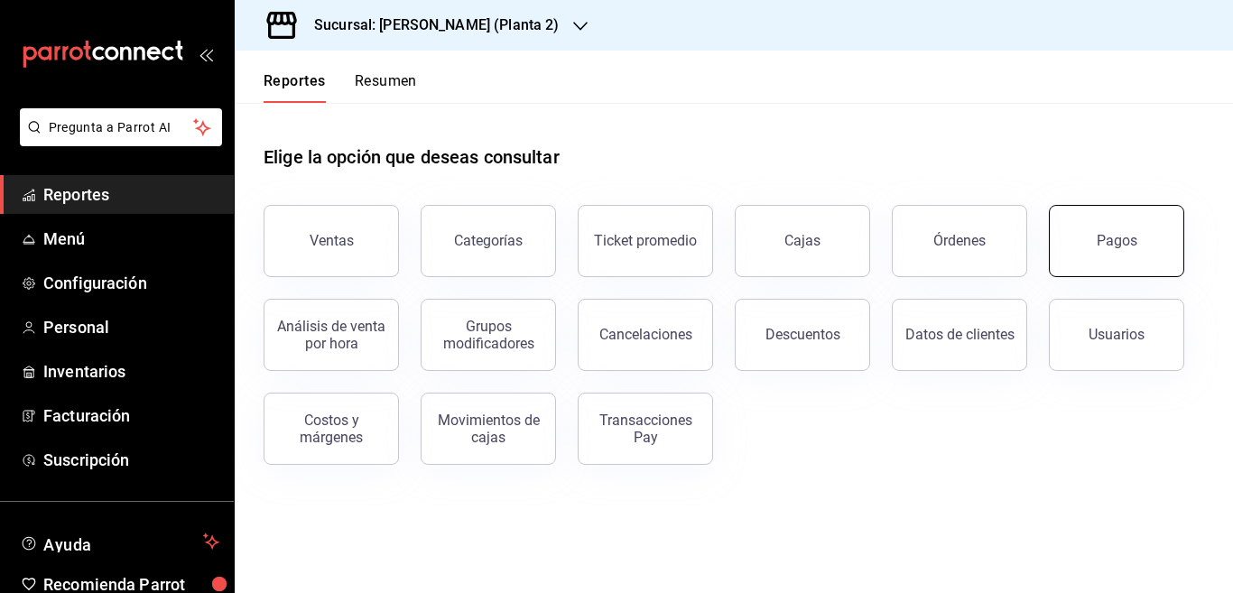
click at [1095, 239] on button "Pagos" at bounding box center [1116, 241] width 135 height 72
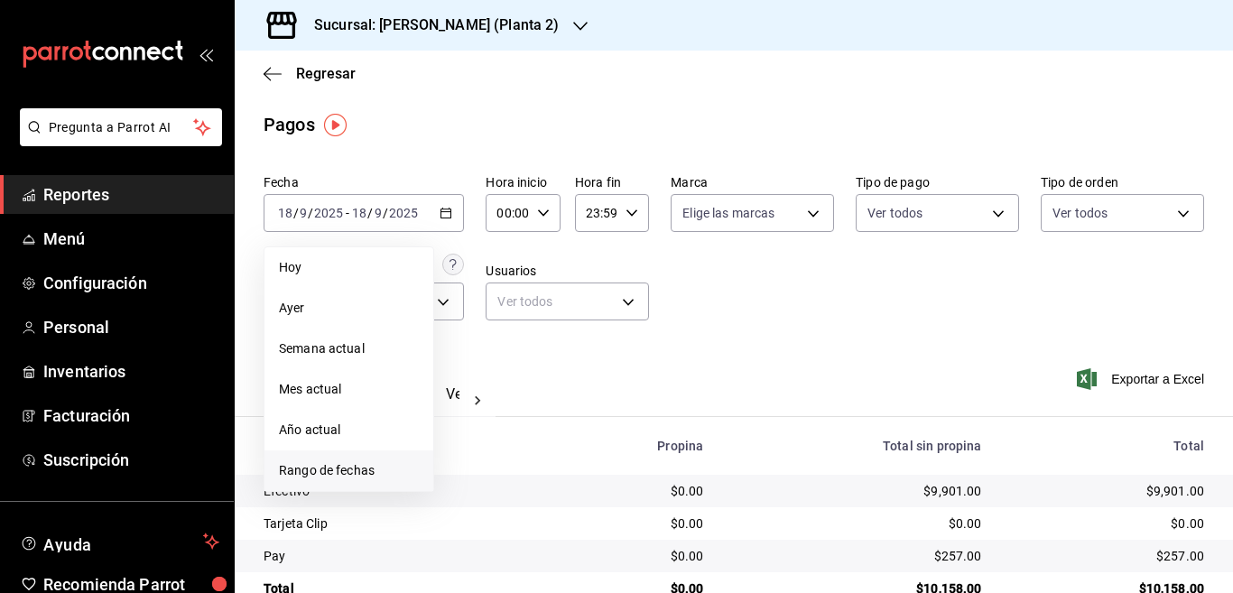
click at [317, 471] on span "Rango de fechas" at bounding box center [349, 470] width 140 height 19
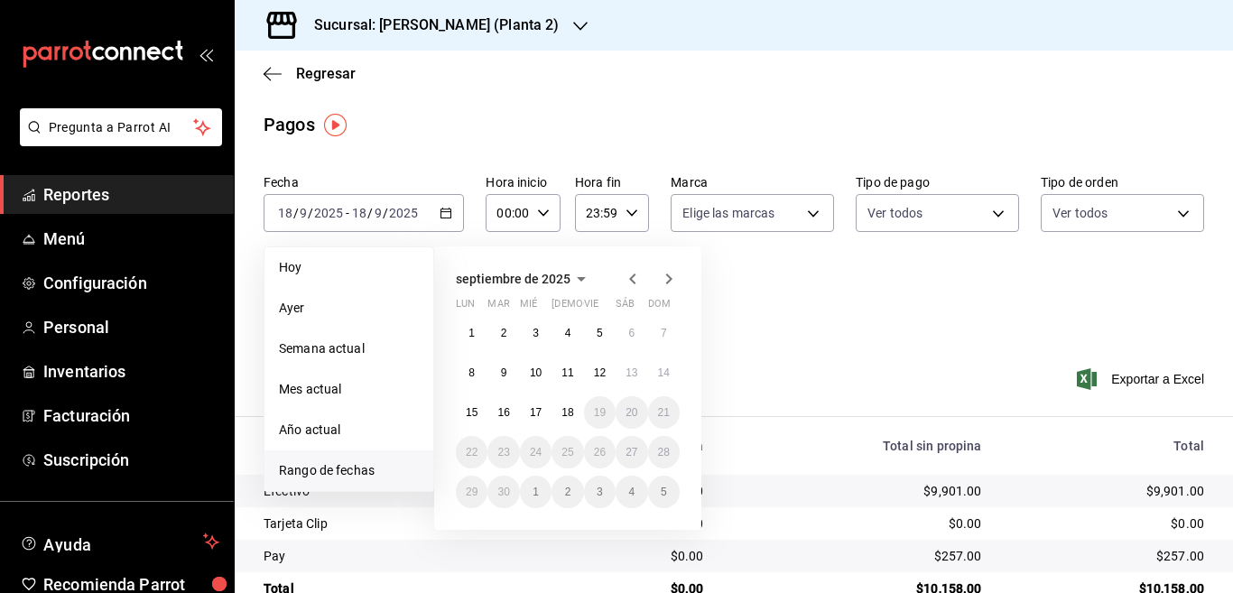
click at [632, 275] on icon "button" at bounding box center [633, 279] width 22 height 22
click at [473, 410] on abbr "11" at bounding box center [472, 412] width 12 height 13
click at [662, 409] on abbr "17" at bounding box center [664, 412] width 12 height 13
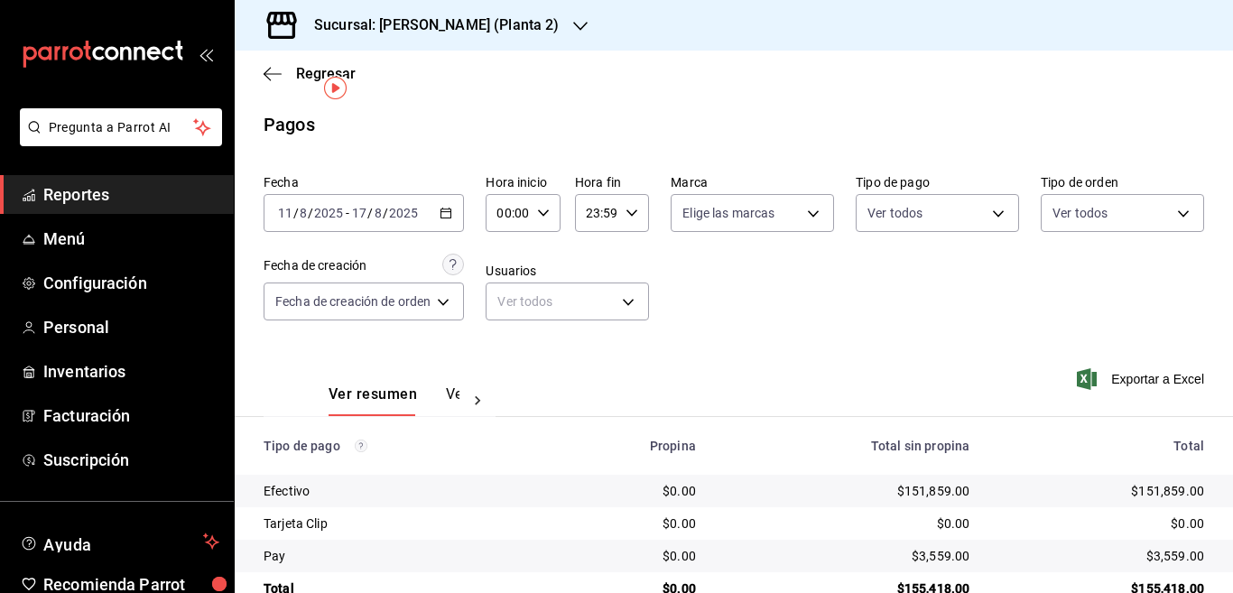
scroll to position [42, 0]
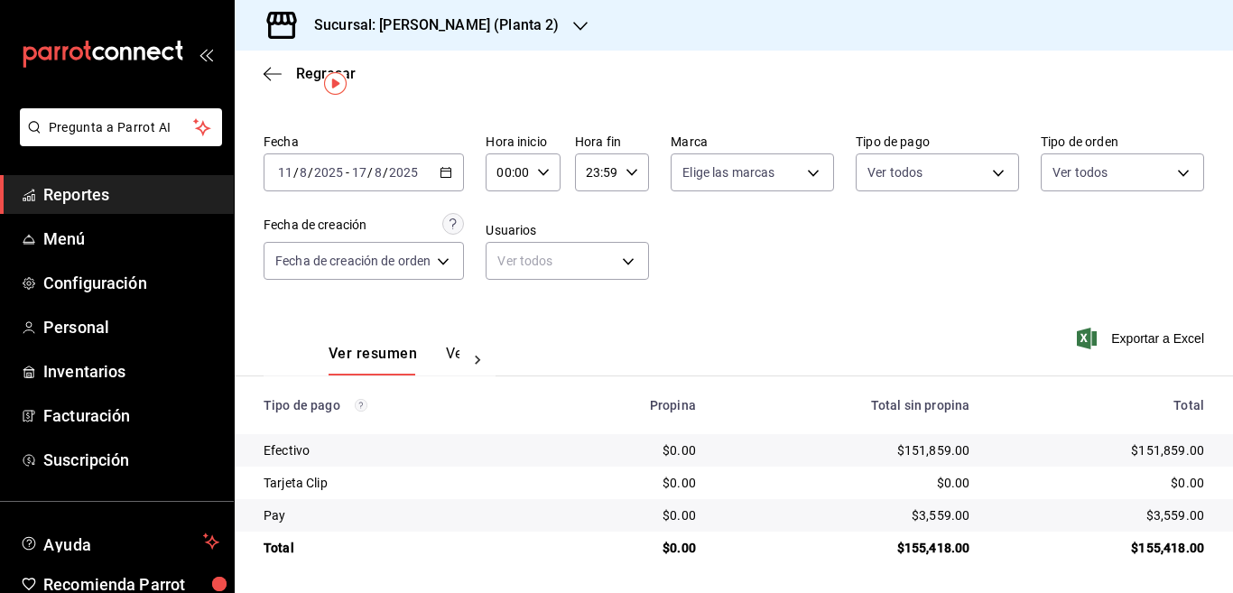
click at [448, 171] on \(Stroke\) "button" at bounding box center [446, 171] width 10 height 1
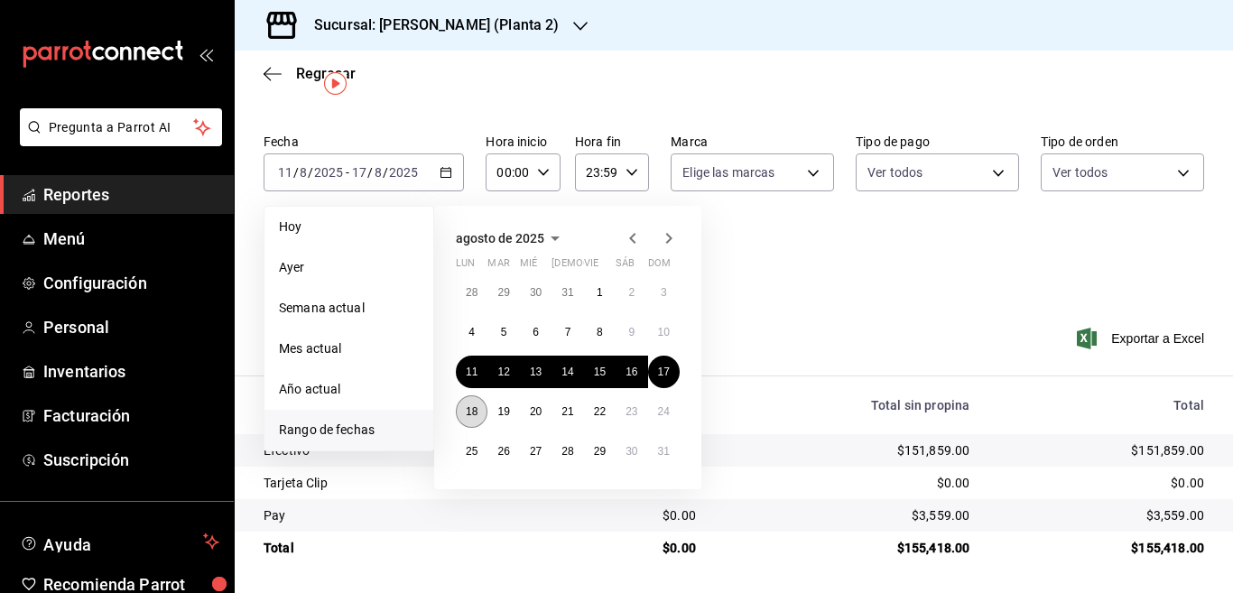
click at [470, 411] on abbr "18" at bounding box center [472, 411] width 12 height 13
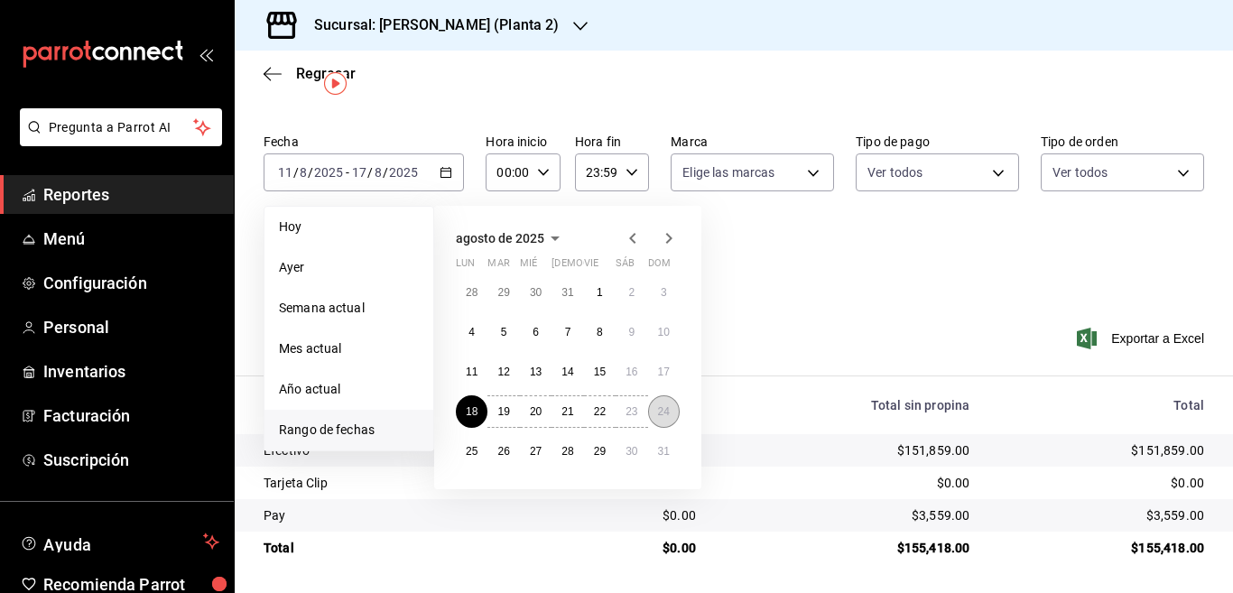
click at [664, 406] on abbr "24" at bounding box center [664, 411] width 12 height 13
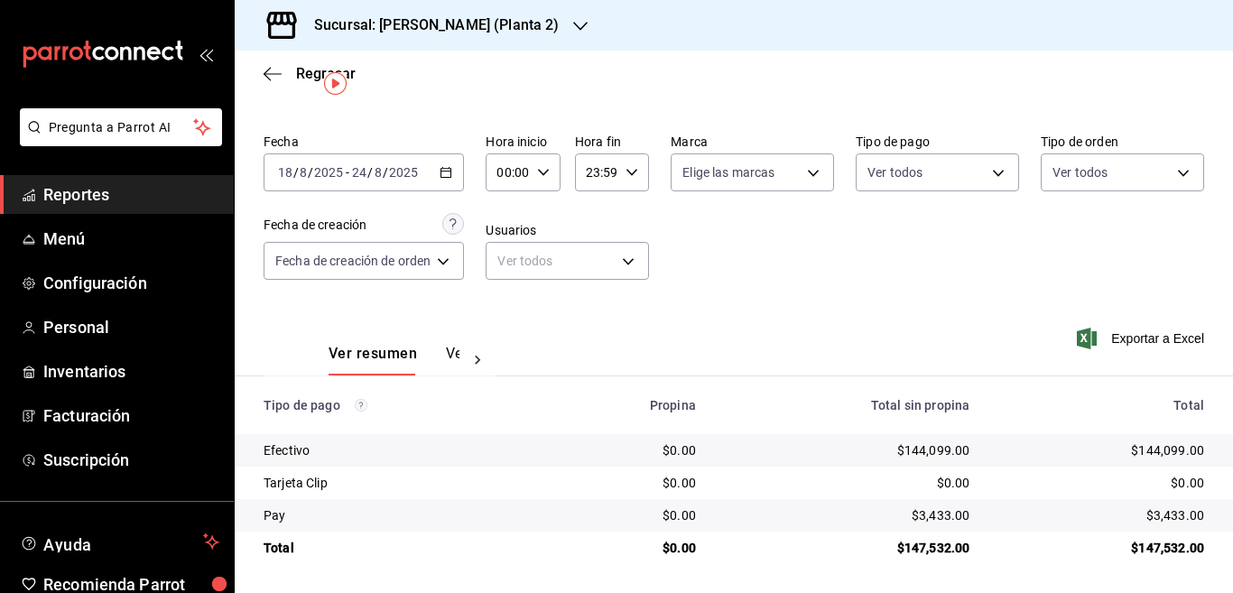
click at [450, 170] on icon "button" at bounding box center [446, 172] width 13 height 13
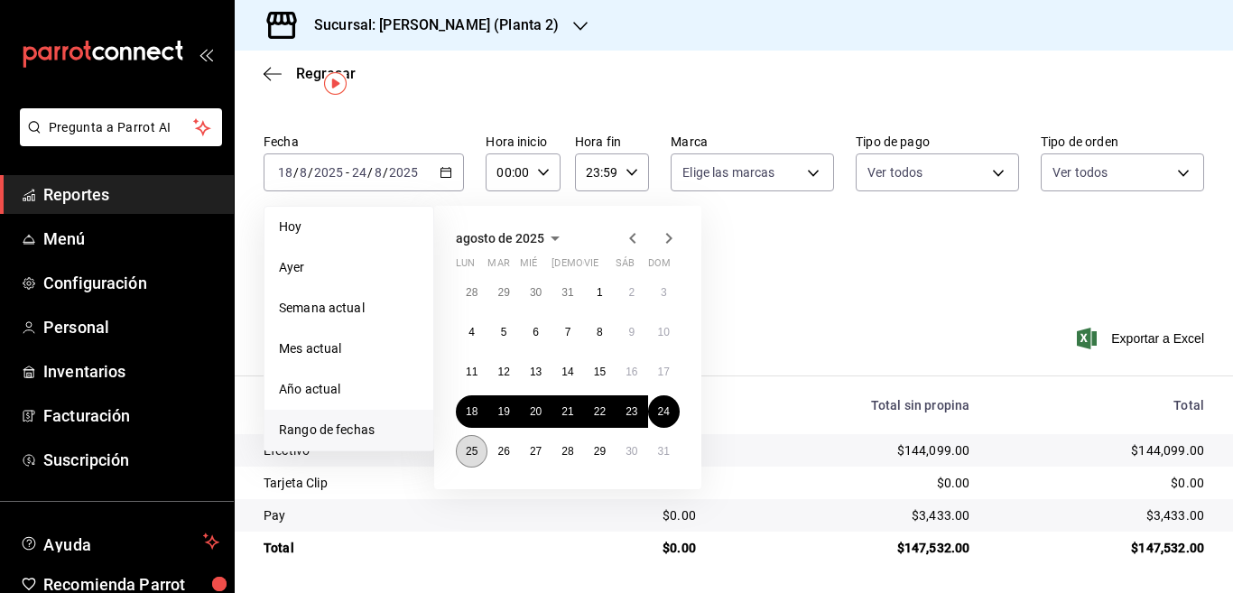
click at [472, 449] on abbr "25" at bounding box center [472, 451] width 12 height 13
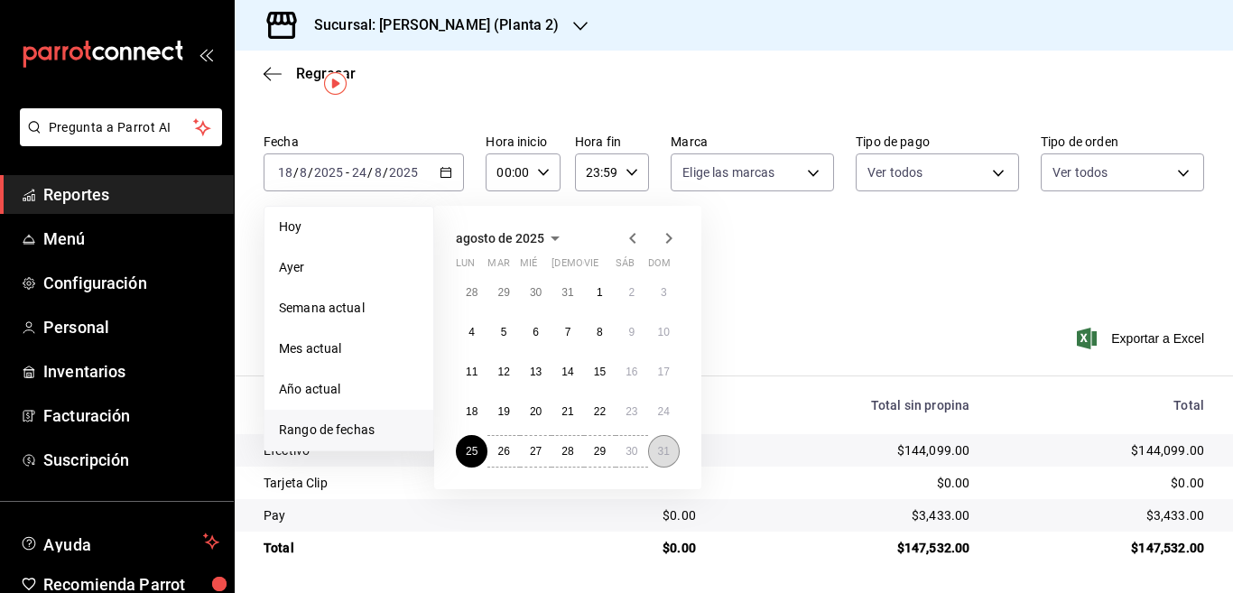
click at [665, 451] on abbr "31" at bounding box center [664, 451] width 12 height 13
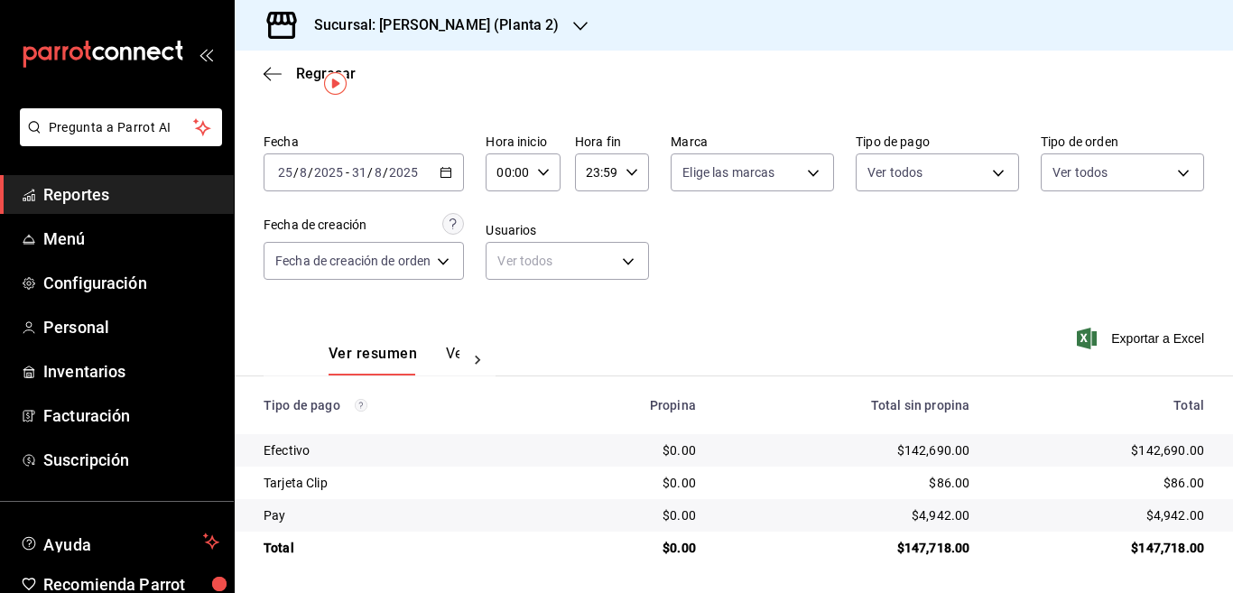
click at [449, 171] on \(Stroke\) "button" at bounding box center [446, 171] width 10 height 1
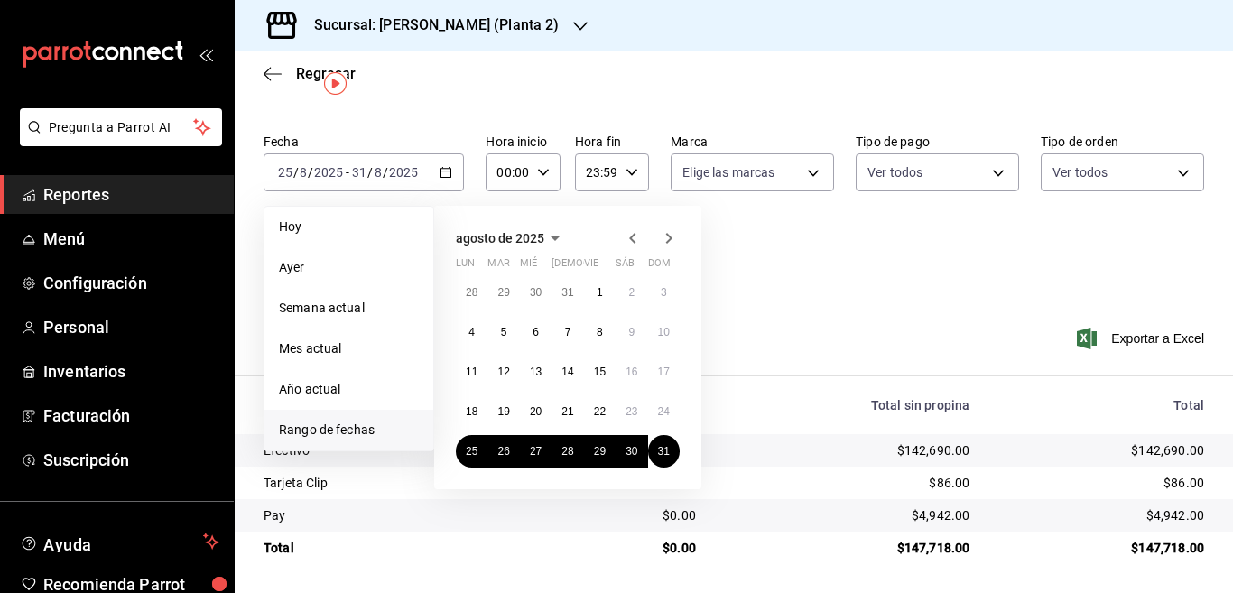
click at [666, 234] on icon "button" at bounding box center [669, 239] width 22 height 22
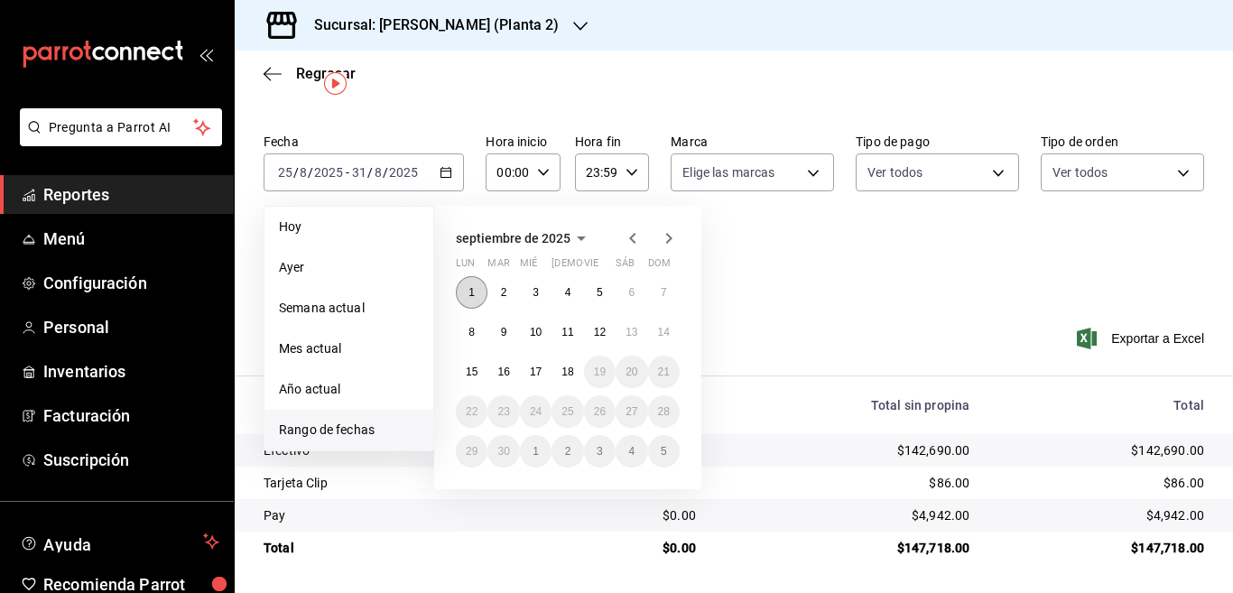
click at [474, 287] on abbr "1" at bounding box center [472, 292] width 6 height 13
click at [664, 286] on abbr "7" at bounding box center [664, 292] width 6 height 13
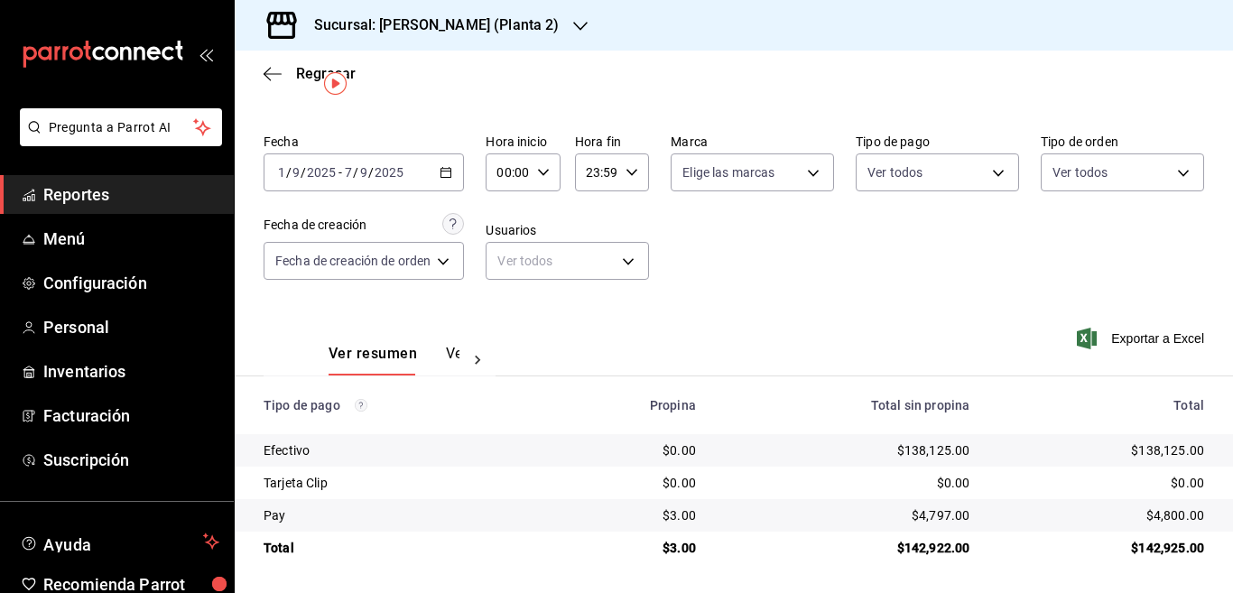
click at [445, 171] on \(Stroke\) "button" at bounding box center [446, 171] width 10 height 1
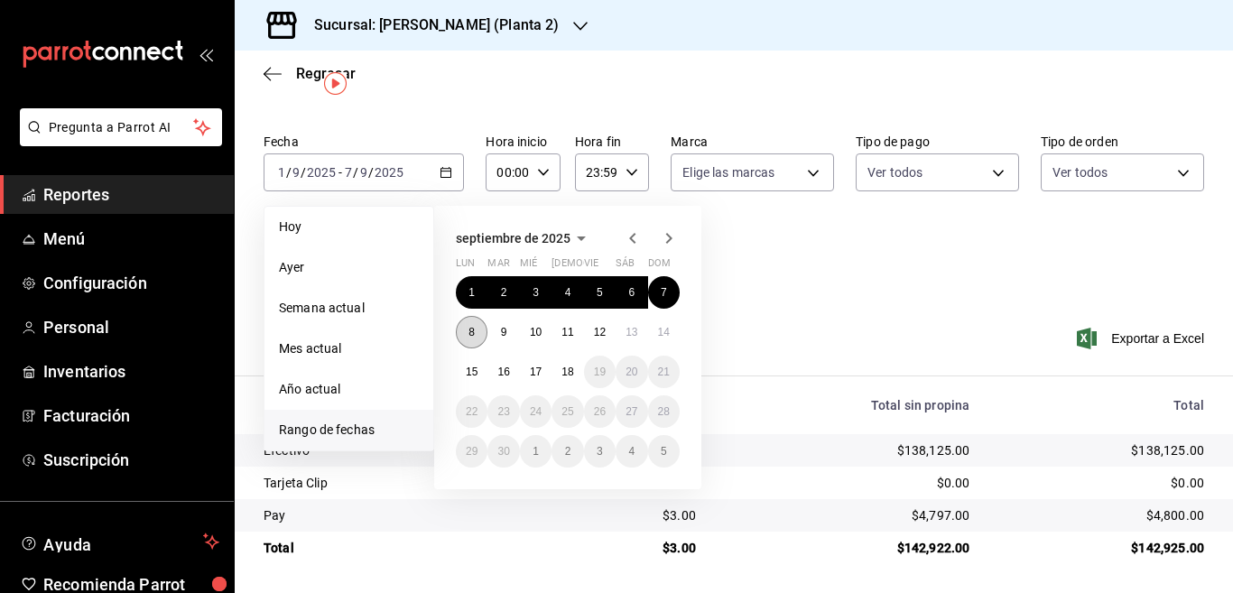
click at [473, 333] on abbr "8" at bounding box center [472, 332] width 6 height 13
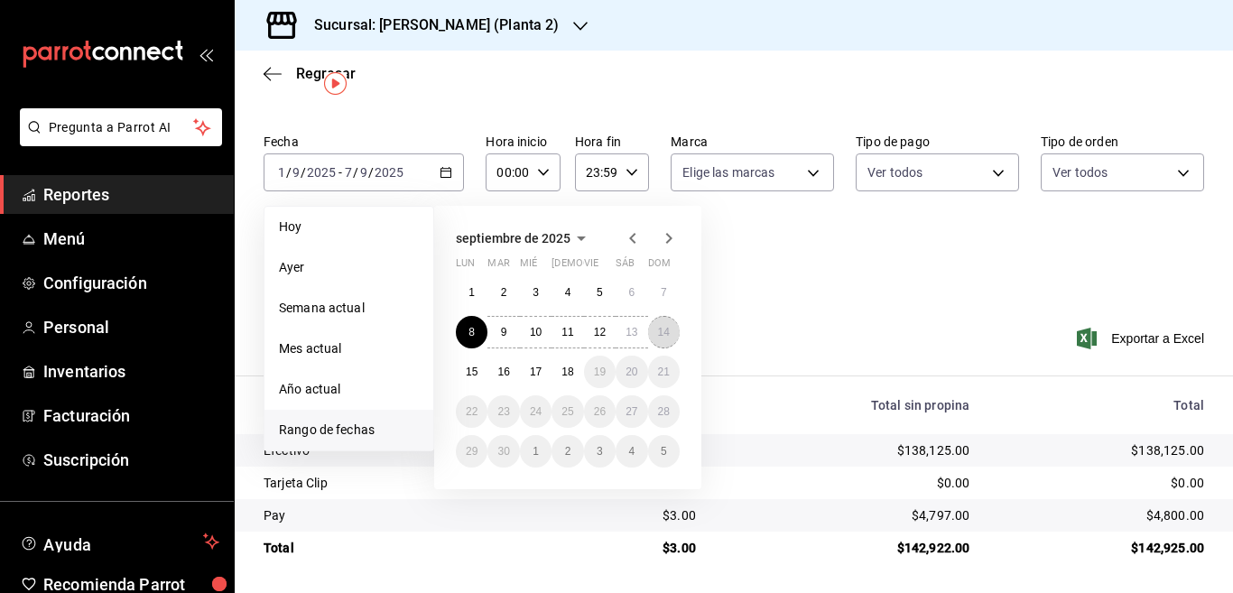
click at [670, 333] on button "14" at bounding box center [664, 332] width 32 height 33
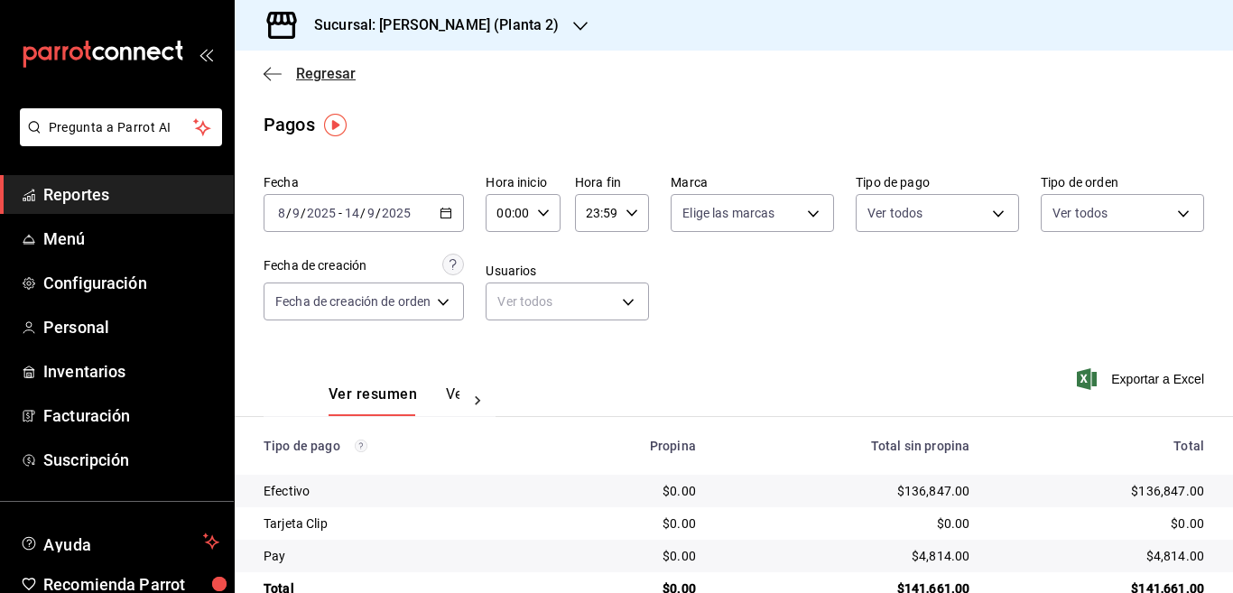
click at [270, 72] on icon "button" at bounding box center [273, 74] width 18 height 16
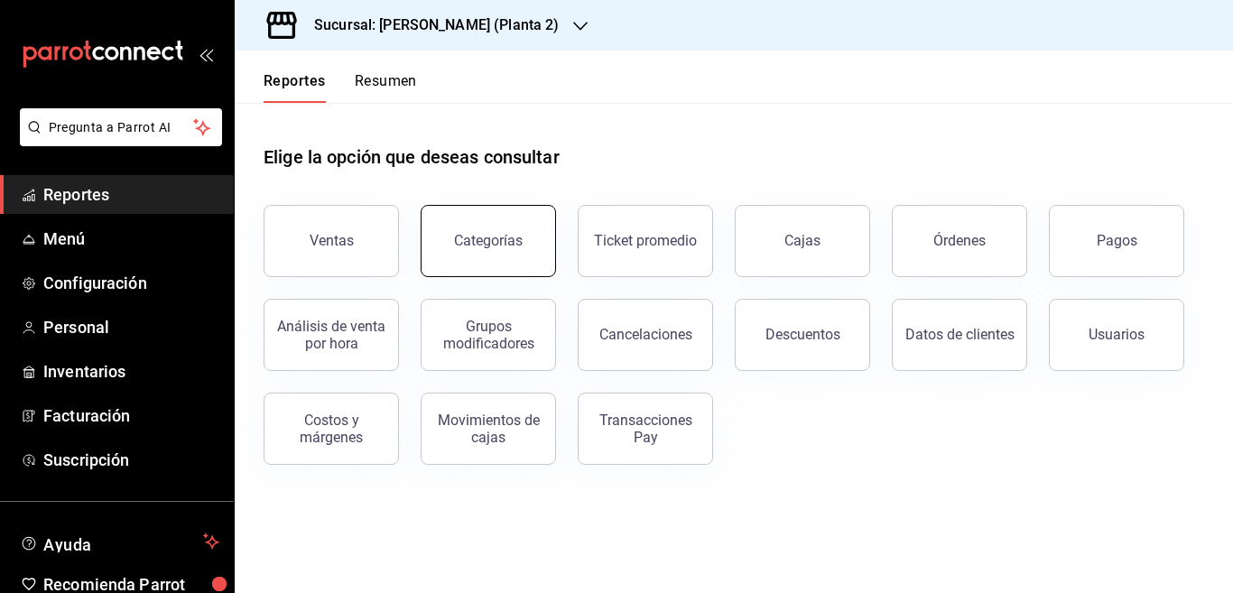
click at [498, 242] on div "Categorías" at bounding box center [488, 240] width 69 height 17
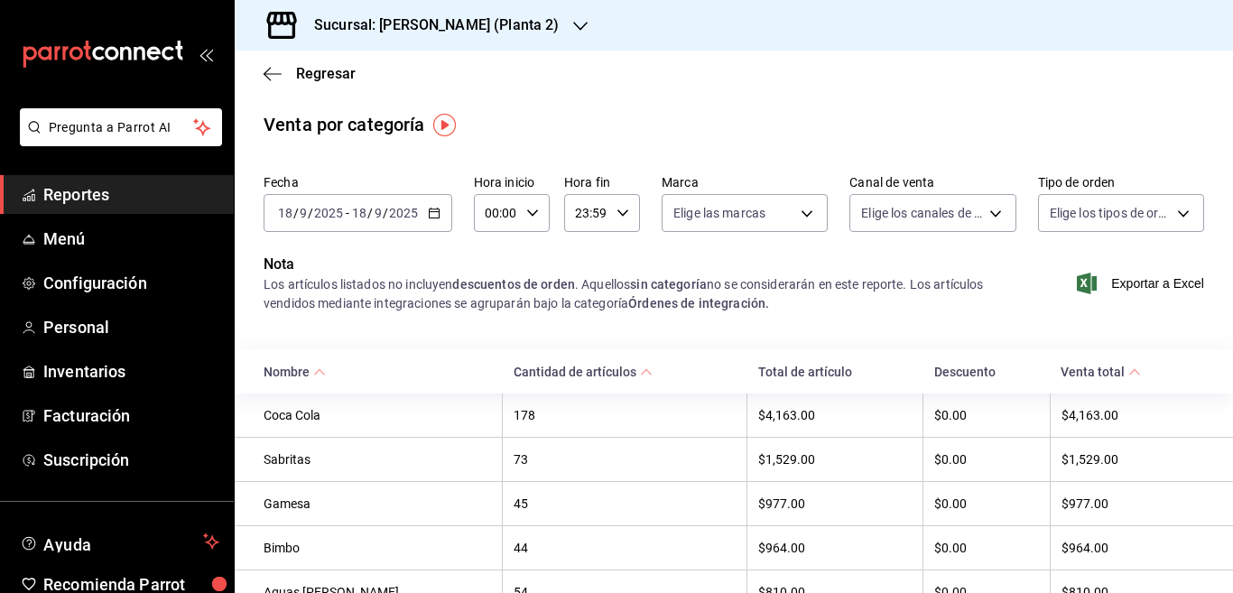
click at [432, 215] on icon "button" at bounding box center [434, 213] width 13 height 13
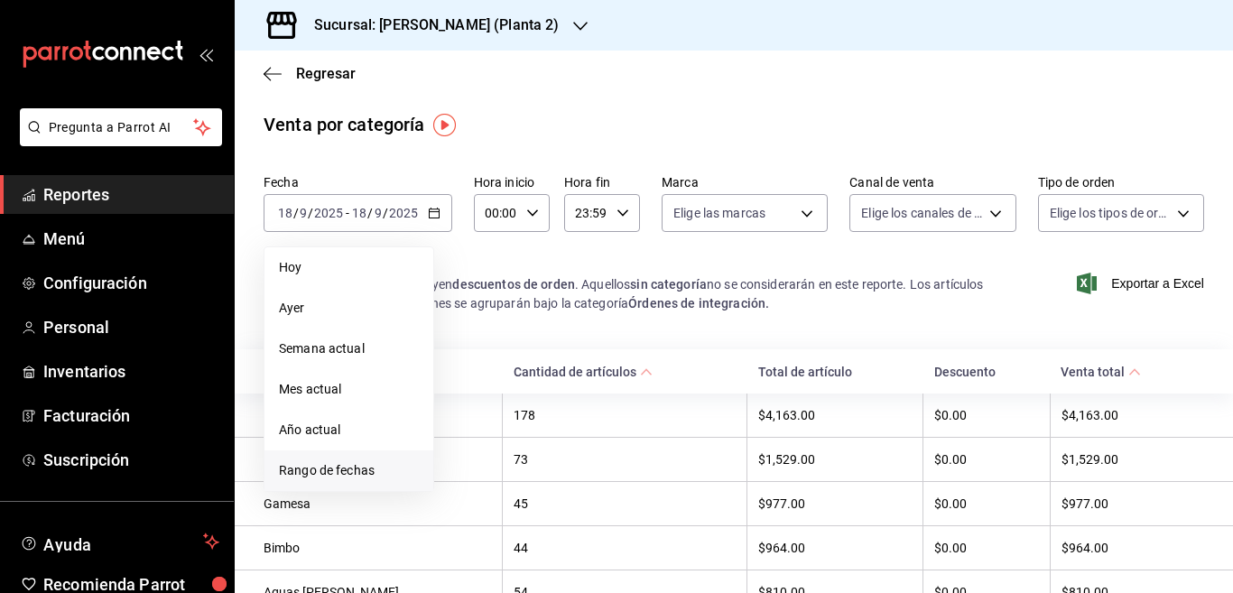
click at [330, 468] on span "Rango de fechas" at bounding box center [349, 470] width 140 height 19
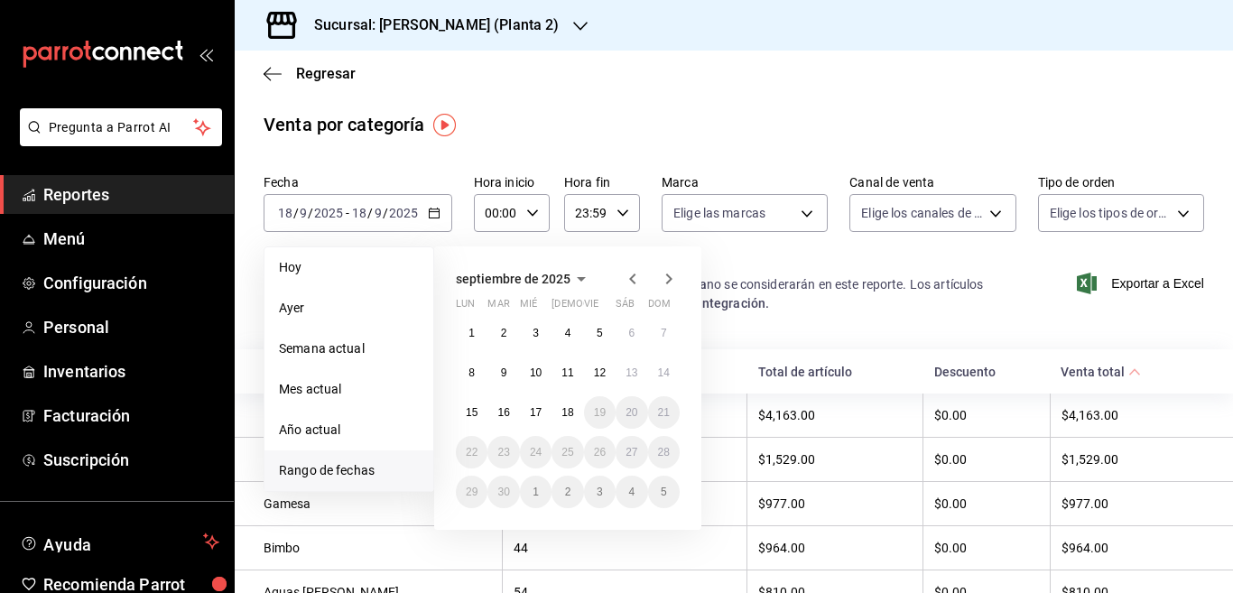
click at [636, 277] on icon "button" at bounding box center [633, 279] width 22 height 22
click at [476, 413] on abbr "11" at bounding box center [472, 412] width 12 height 13
click at [664, 415] on abbr "17" at bounding box center [664, 412] width 12 height 13
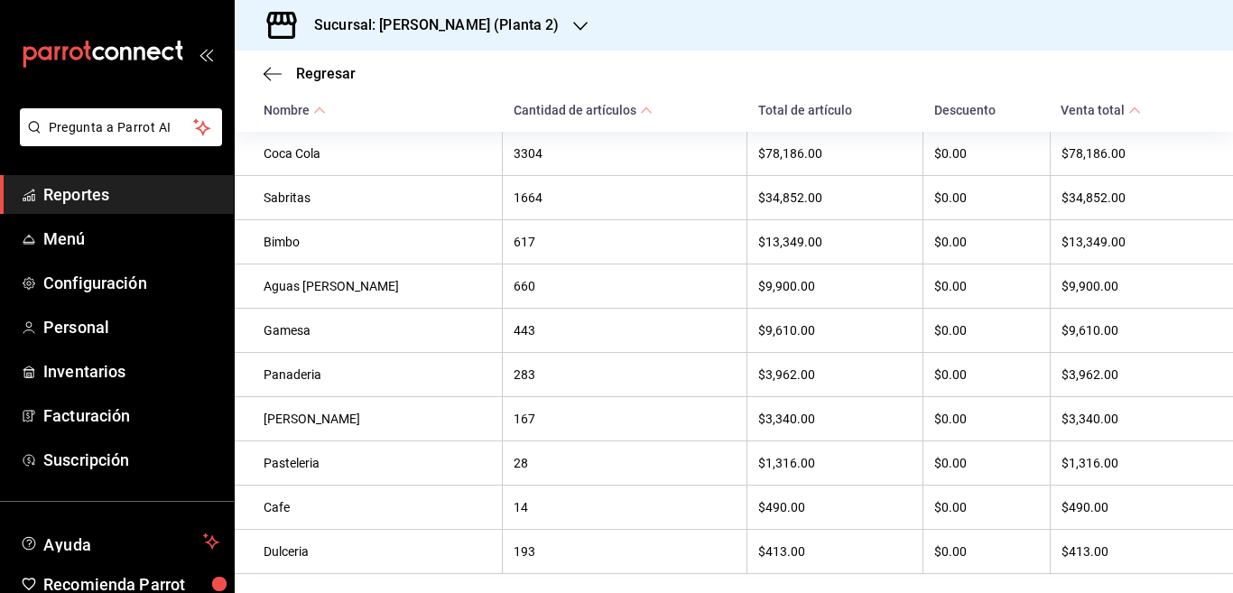
scroll to position [181, 0]
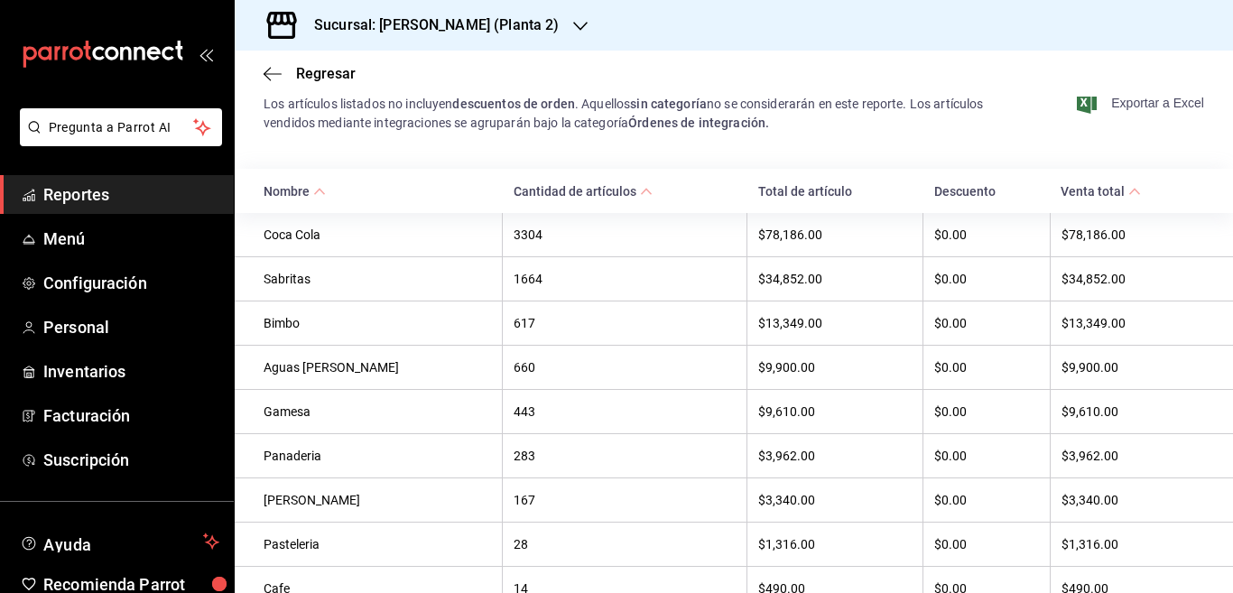
click at [1120, 104] on span "Exportar a Excel" at bounding box center [1143, 103] width 124 height 22
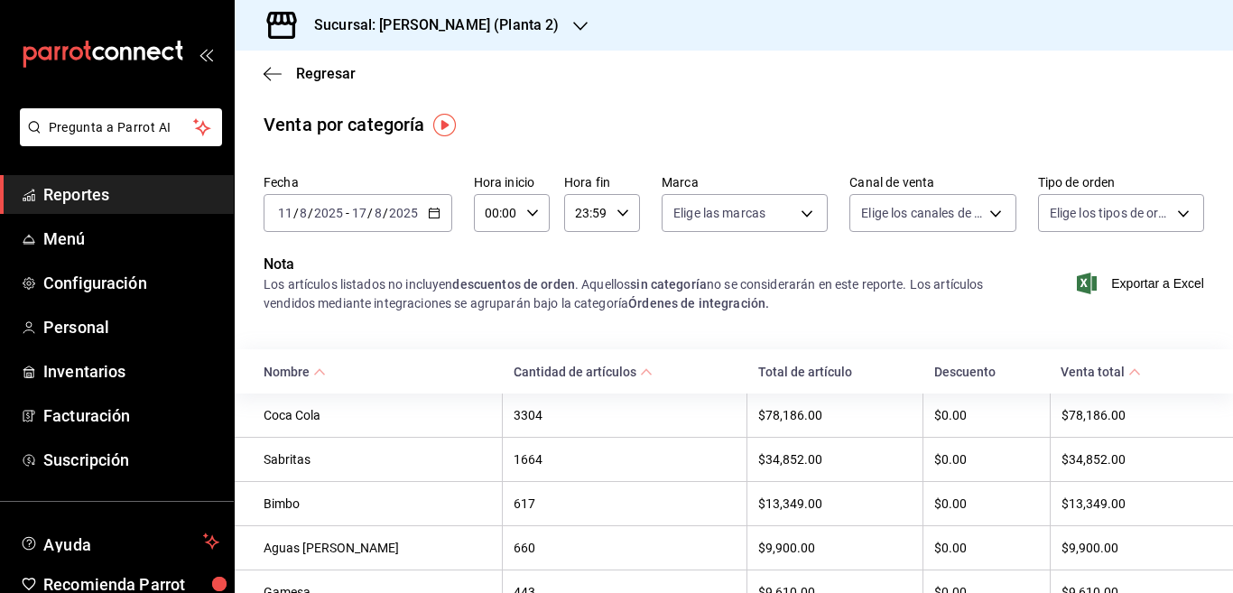
click at [622, 331] on div "Nota Los artículos listados no incluyen descuentos de orden . Aquellos sin cate…" at bounding box center [734, 294] width 999 height 81
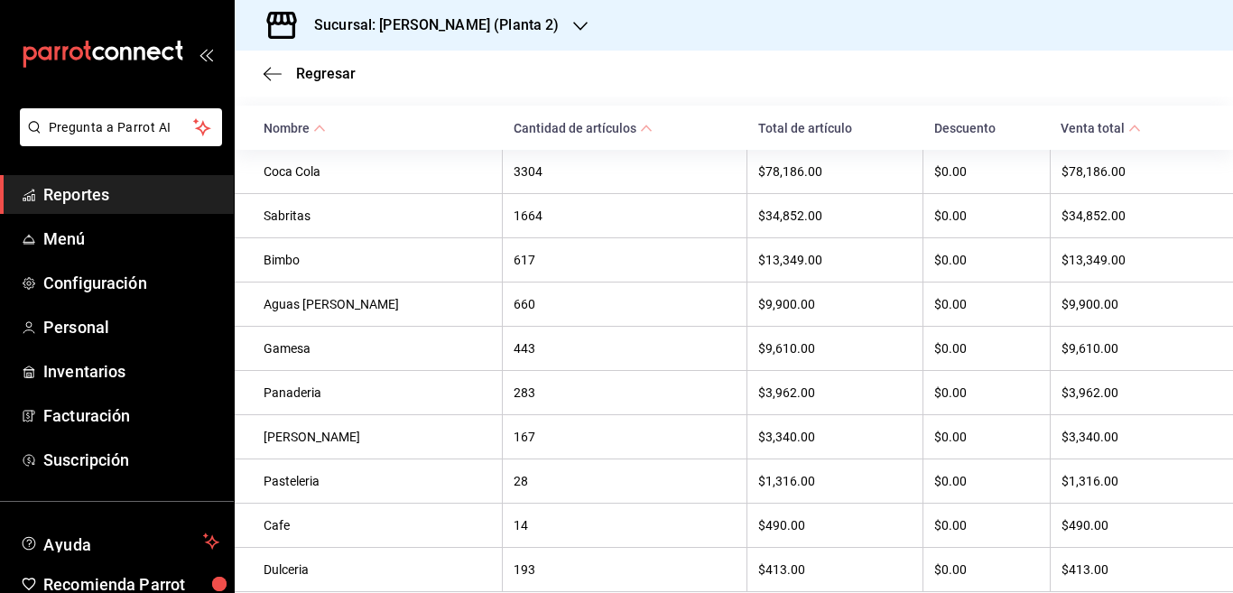
scroll to position [244, 0]
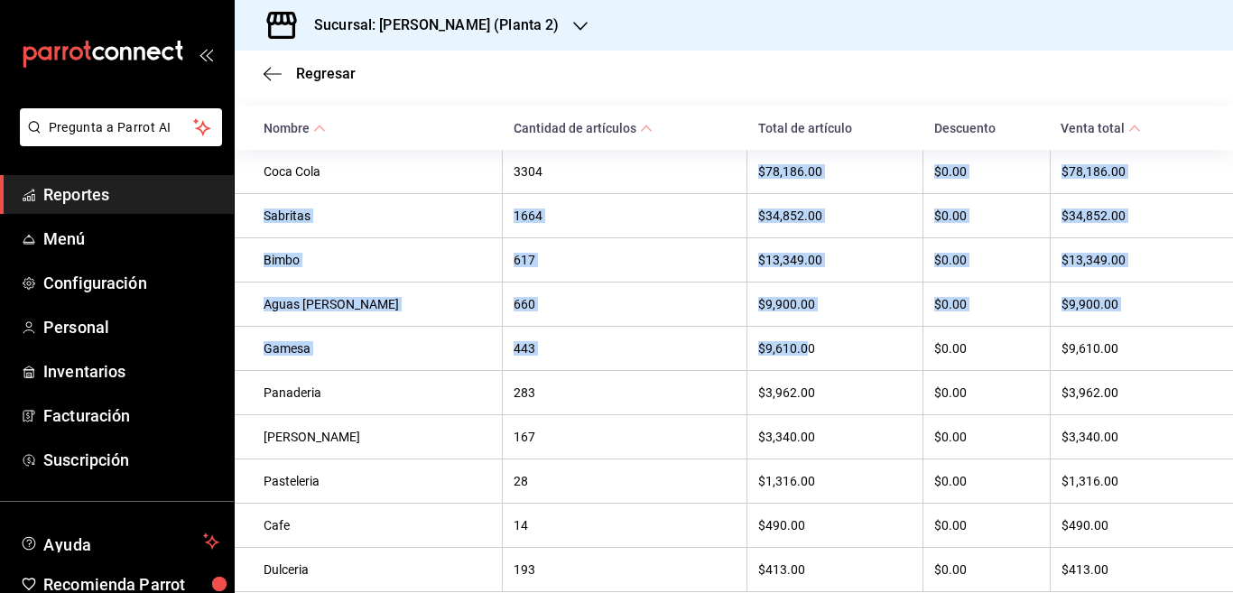
drag, startPoint x: 711, startPoint y: 172, endPoint x: 767, endPoint y: 342, distance: 179.3
click at [767, 342] on tbody "Coca Cola 3304 $78,186.00 $0.00 $78,186.00 Sabritas 1664 $34,852.00 $0.00 $34,8…" at bounding box center [734, 371] width 999 height 442
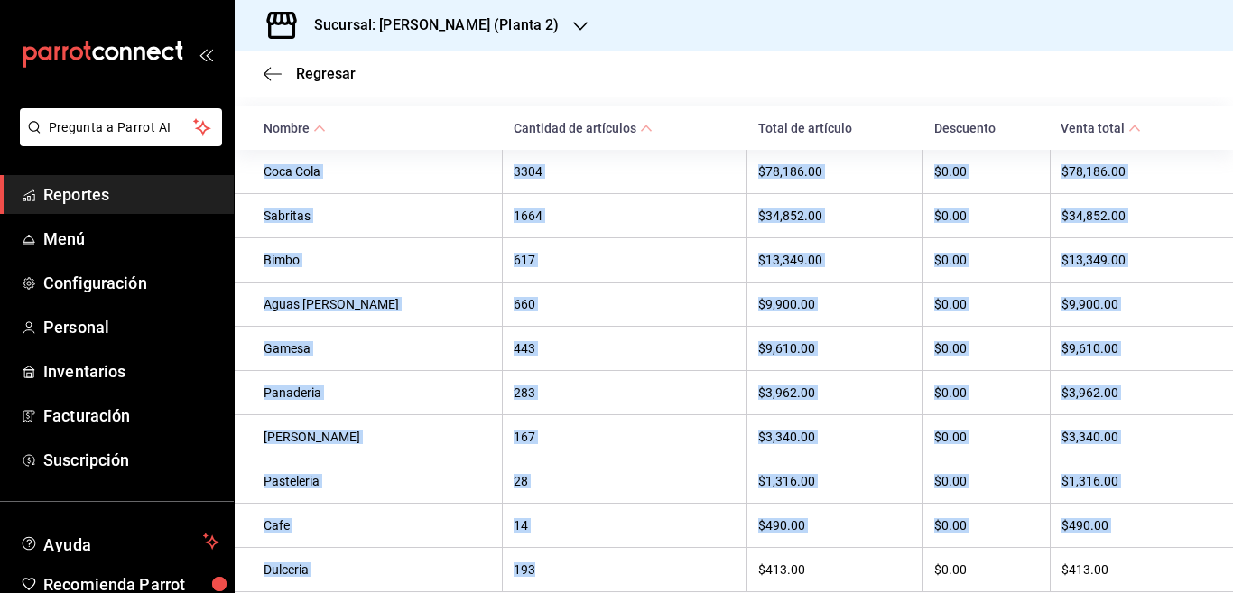
scroll to position [332, 0]
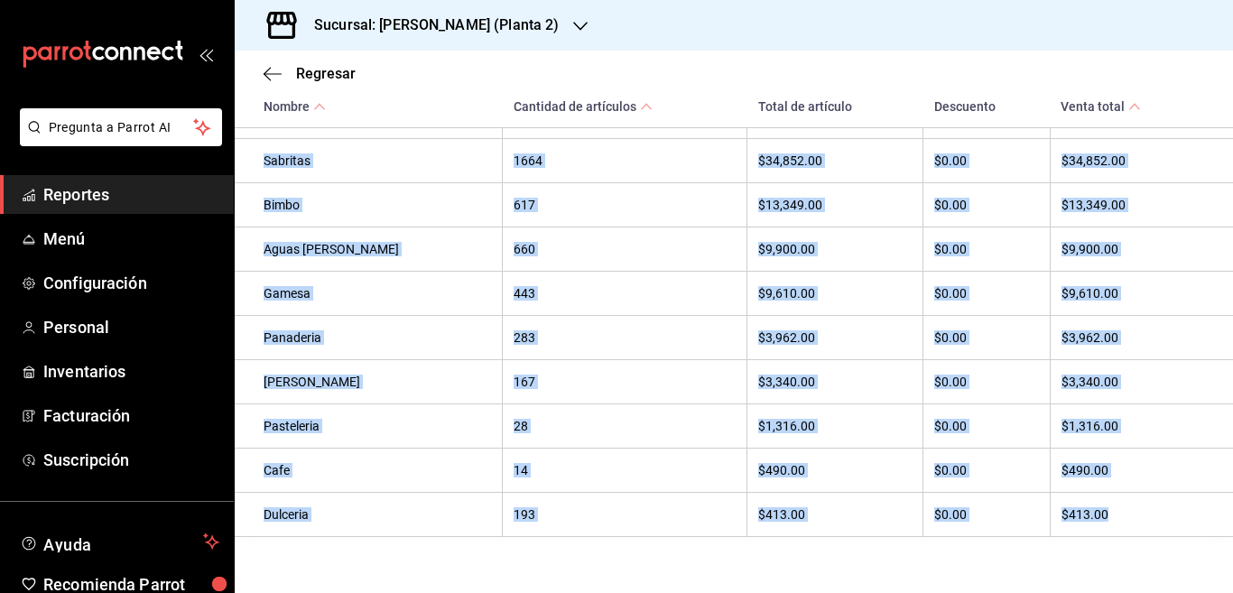
drag, startPoint x: 259, startPoint y: 173, endPoint x: 1084, endPoint y: 532, distance: 899.7
click at [1084, 532] on tbody "Coca Cola 3304 $78,186.00 $0.00 $78,186.00 Sabritas 1664 $34,852.00 $0.00 $34,8…" at bounding box center [734, 316] width 999 height 442
copy tbody "Coca Cola 3304 $78,186.00 $0.00 $78,186.00 Sabritas 1664 $34,852.00 $0.00 $34,8…"
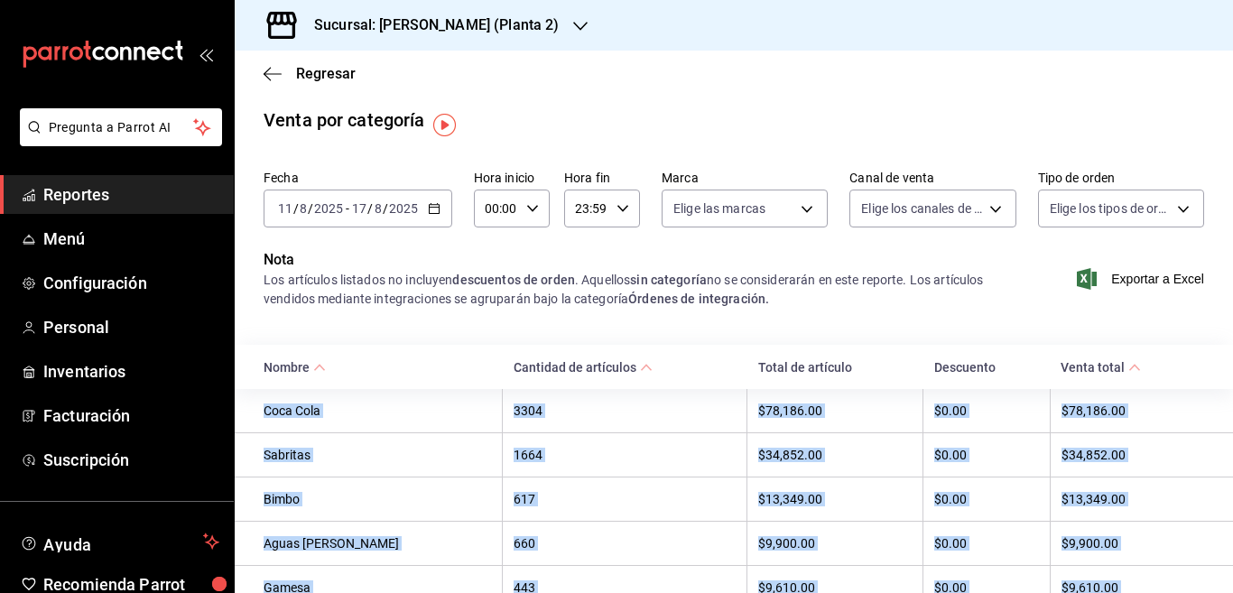
scroll to position [0, 0]
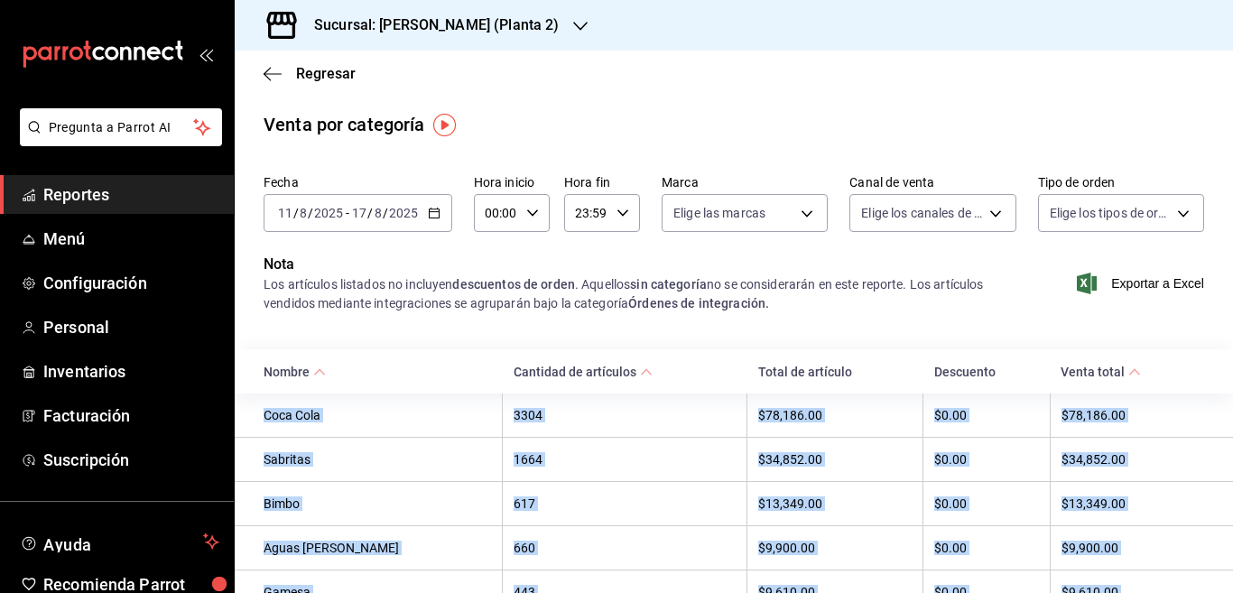
click at [432, 212] on \(Stroke\) "button" at bounding box center [434, 211] width 10 height 1
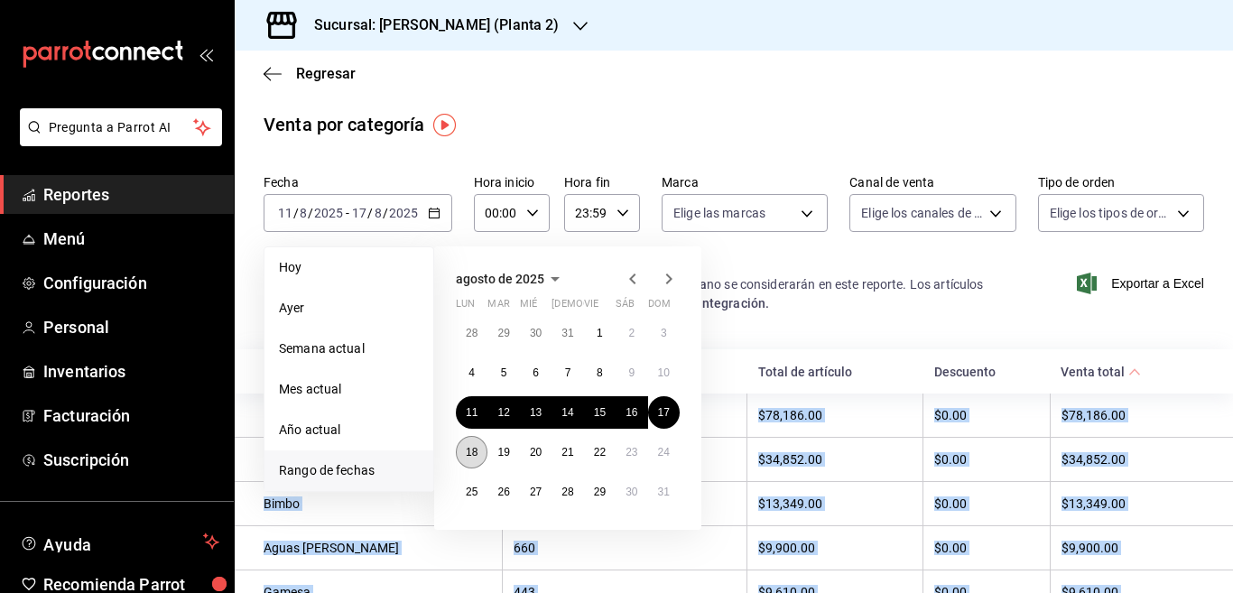
click at [471, 448] on abbr "18" at bounding box center [472, 452] width 12 height 13
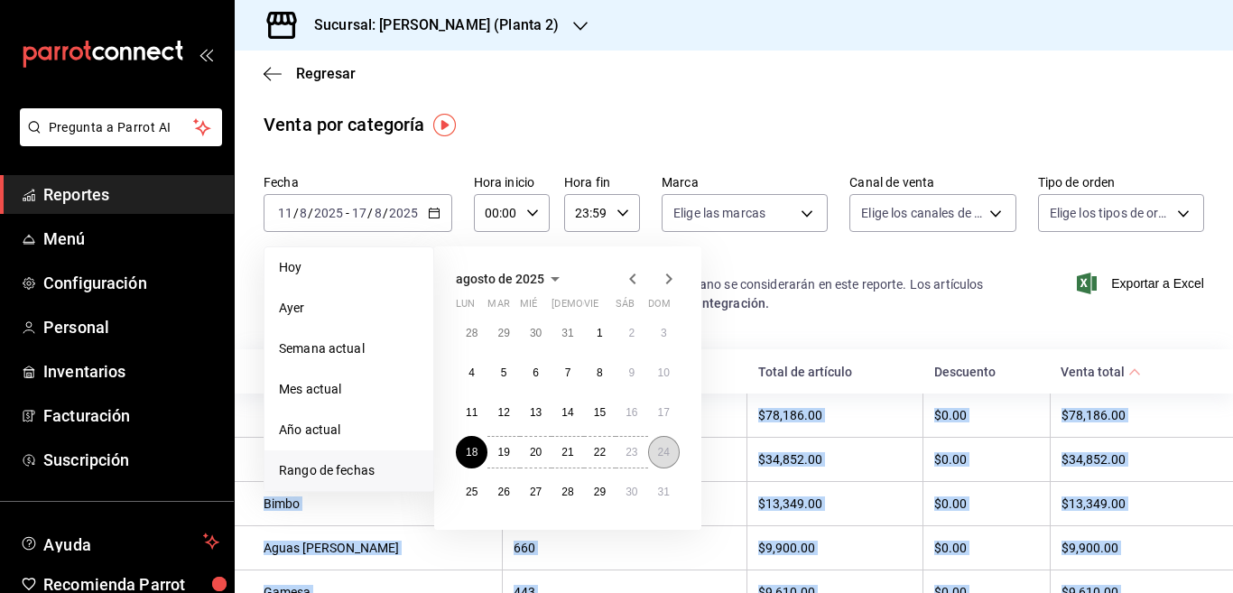
click at [664, 447] on abbr "24" at bounding box center [664, 452] width 12 height 13
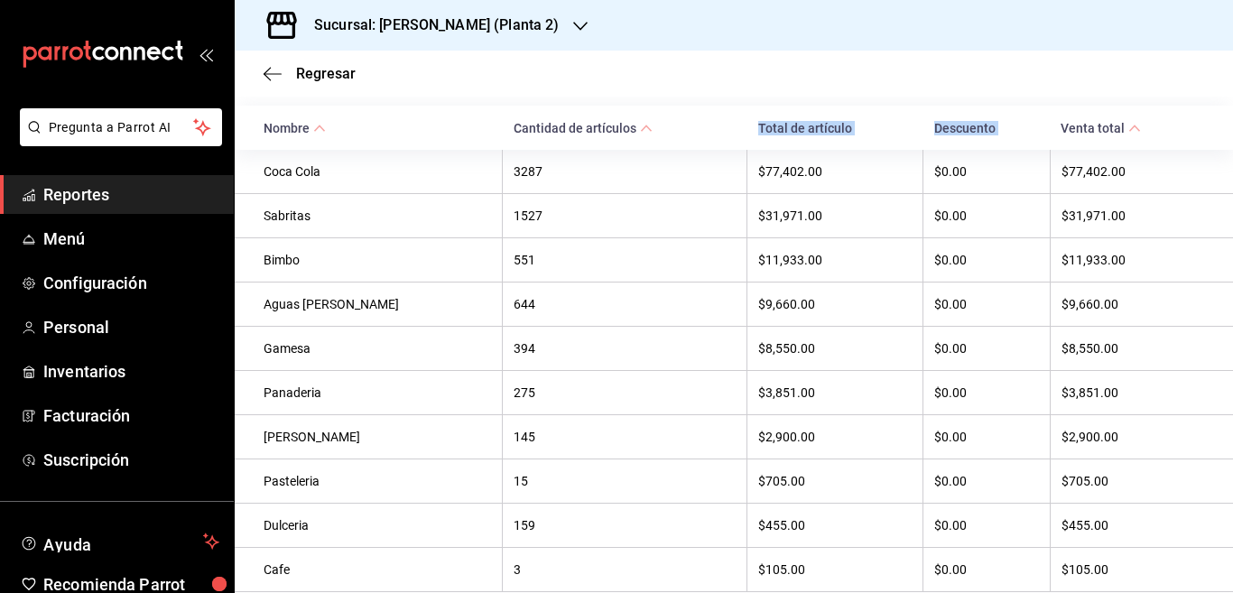
scroll to position [344, 0]
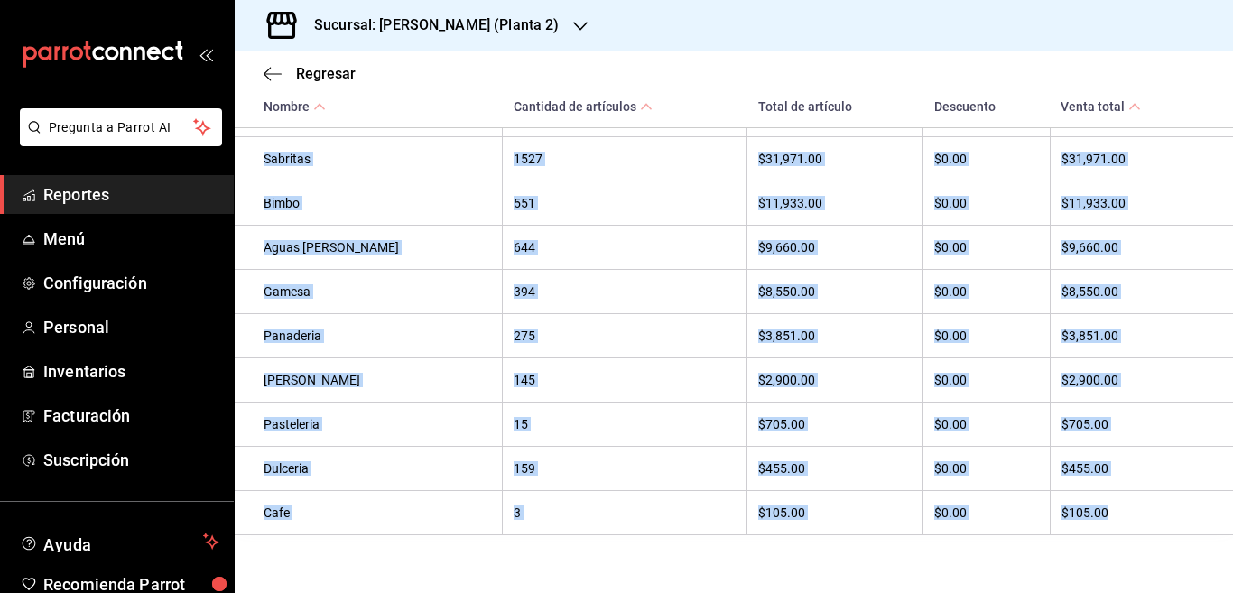
drag, startPoint x: 261, startPoint y: 175, endPoint x: 1092, endPoint y: 510, distance: 896.4
click at [1093, 510] on tbody "Coca Cola 3287 $77,402.00 $0.00 $77,402.00 Sabritas 1527 $31,971.00 $0.00 $31,9…" at bounding box center [734, 314] width 999 height 442
copy tbody "Coca Cola 3287 $77,402.00 $0.00 $77,402.00 Sabritas 1527 $31,971.00 $0.00 $31,9…"
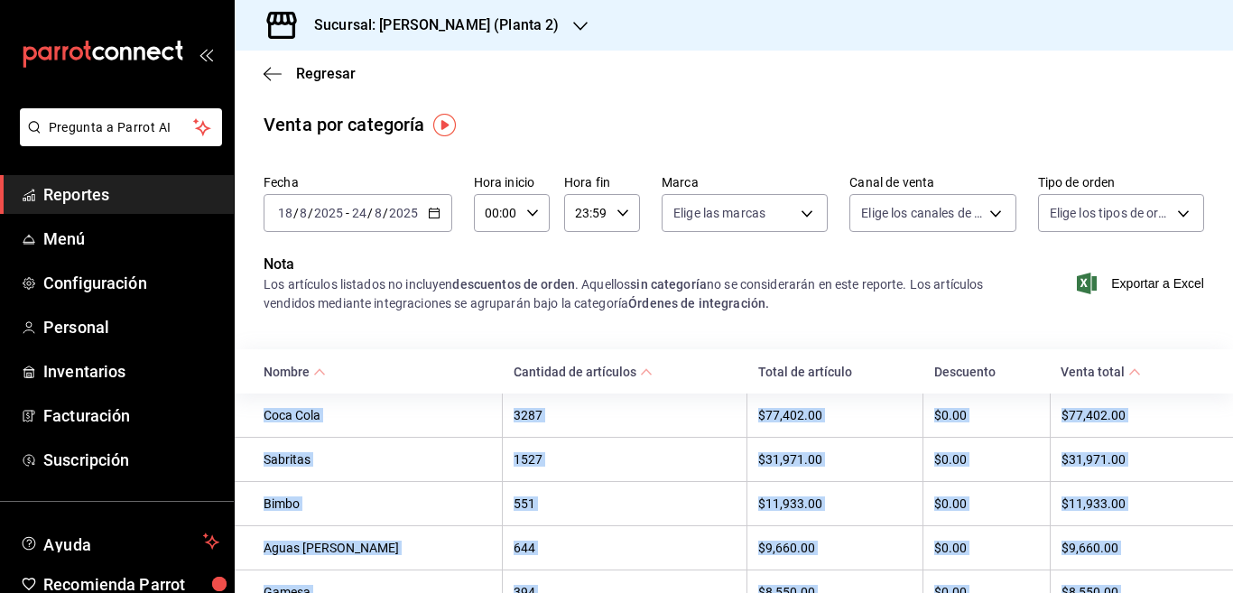
scroll to position [0, 0]
click at [432, 211] on icon "button" at bounding box center [434, 213] width 13 height 13
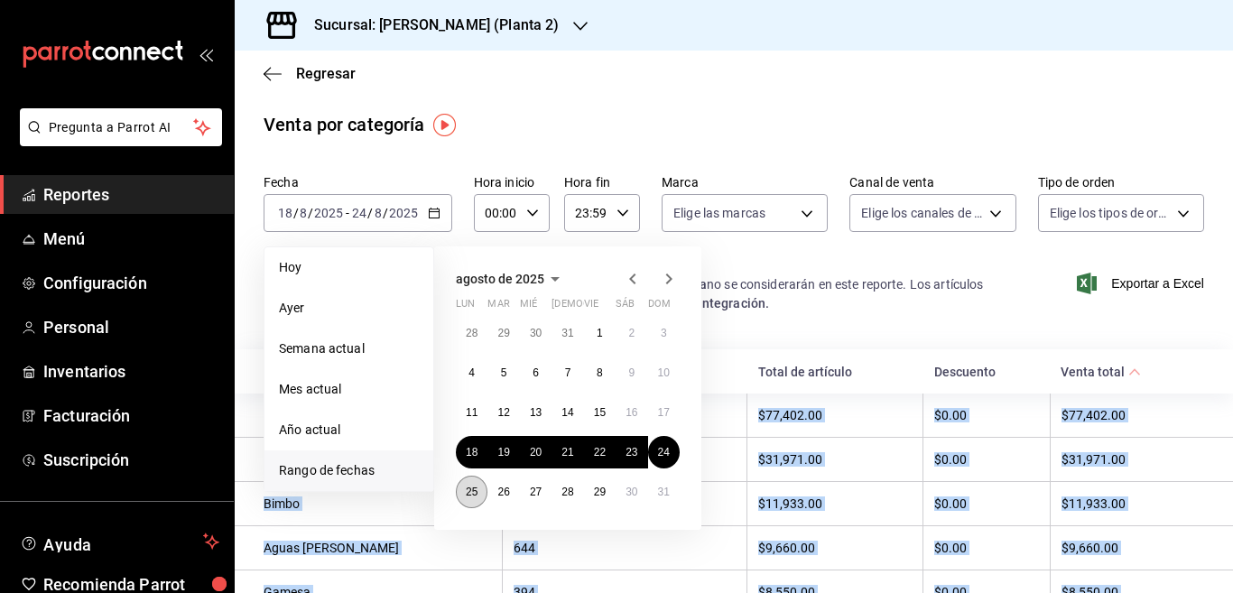
click at [469, 493] on abbr "25" at bounding box center [472, 492] width 12 height 13
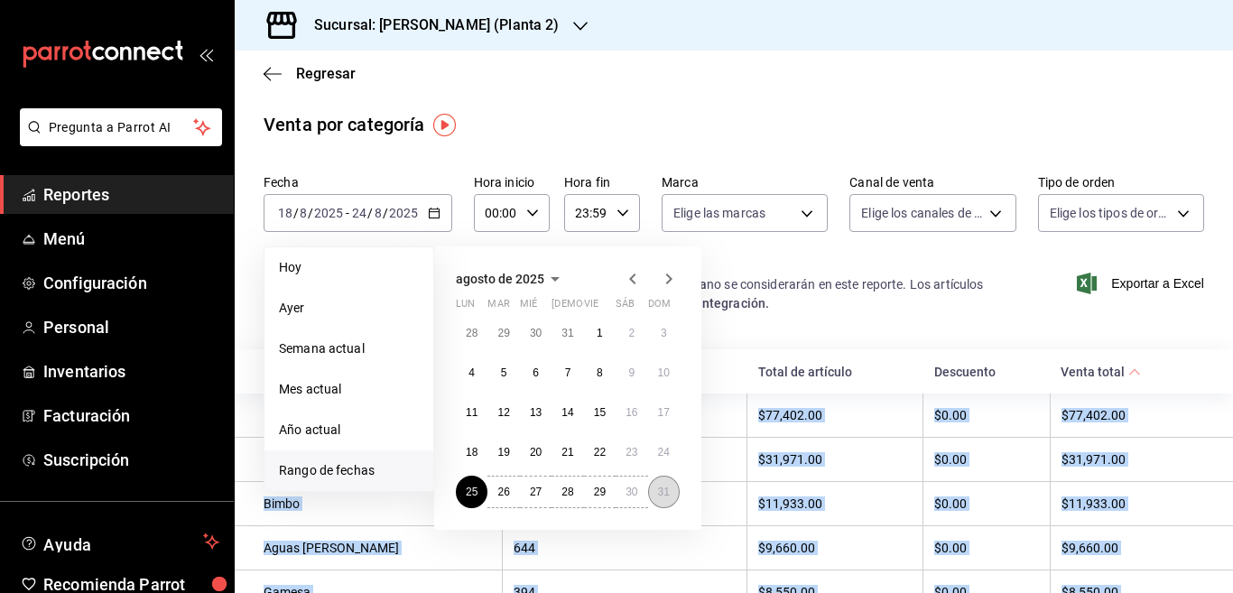
click at [667, 492] on abbr "31" at bounding box center [664, 492] width 12 height 13
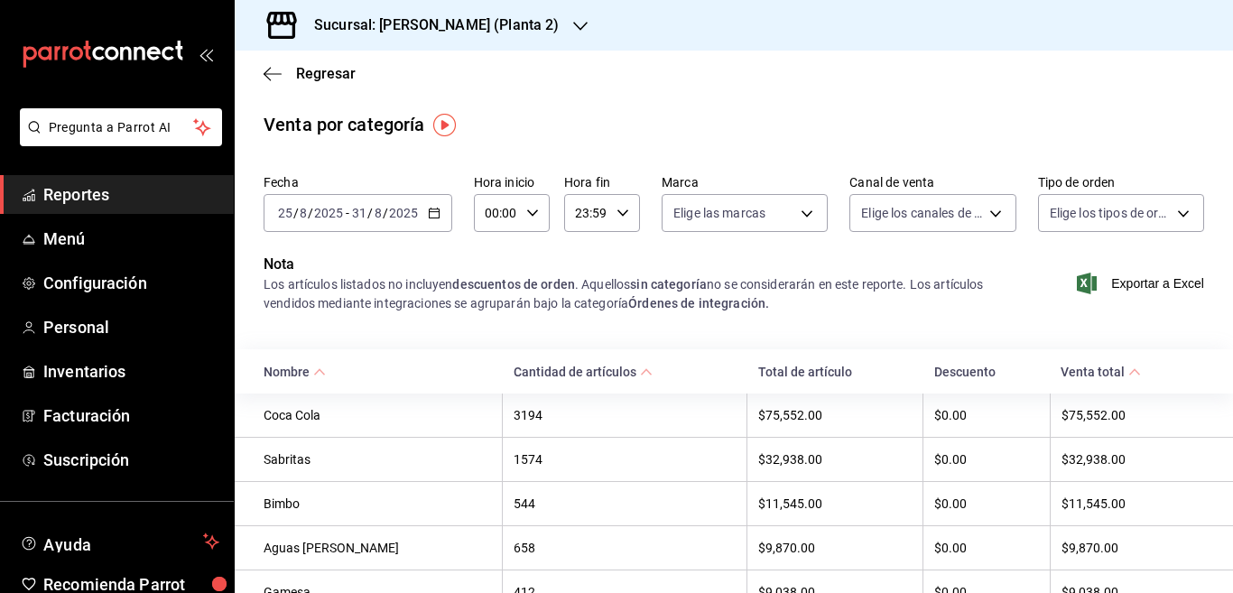
click at [435, 325] on div "Nota Los artículos listados no incluyen descuentos de orden . Aquellos sin cate…" at bounding box center [734, 294] width 999 height 81
click at [434, 214] on icon "button" at bounding box center [434, 213] width 13 height 13
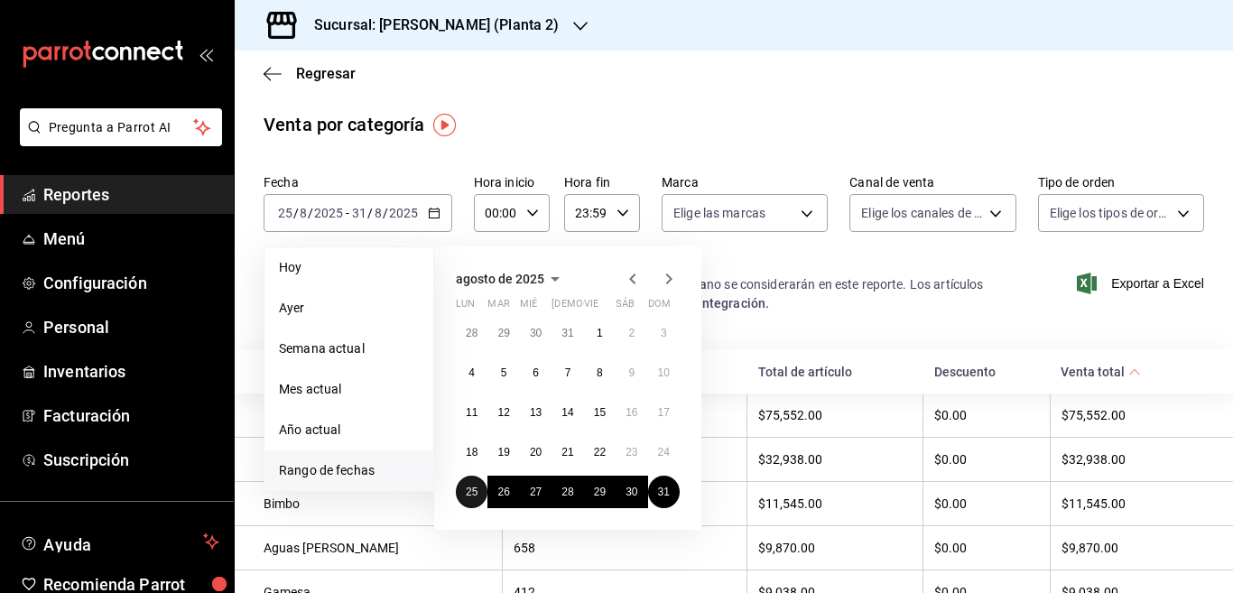
click at [469, 494] on abbr "25" at bounding box center [472, 492] width 12 height 13
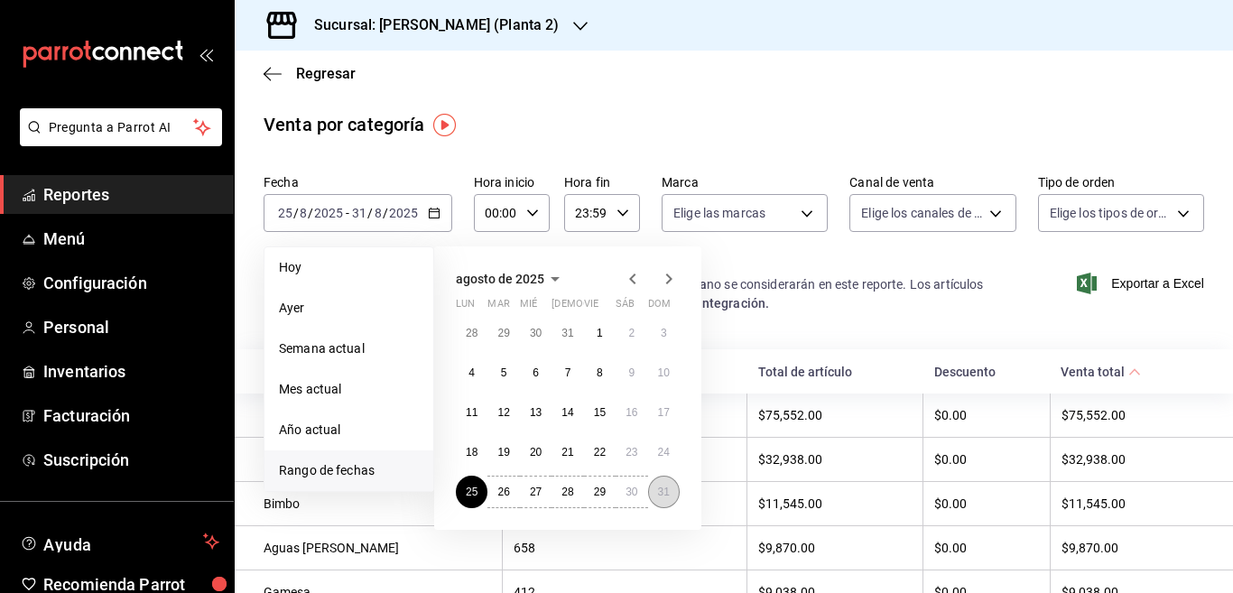
click at [669, 490] on abbr "31" at bounding box center [664, 492] width 12 height 13
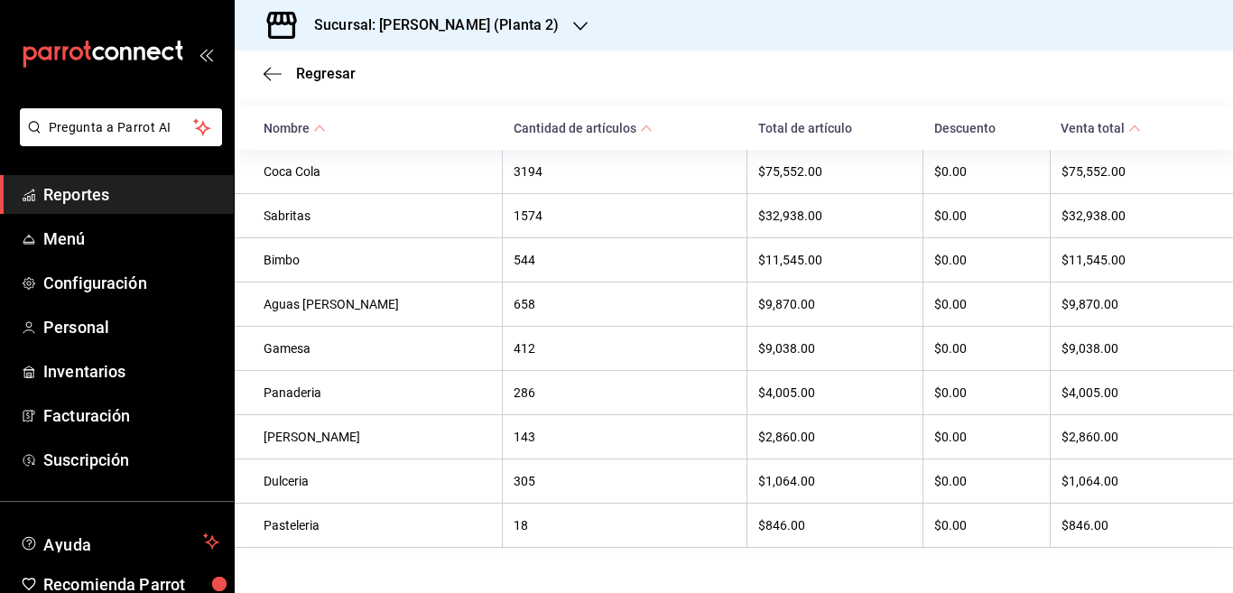
scroll to position [244, 0]
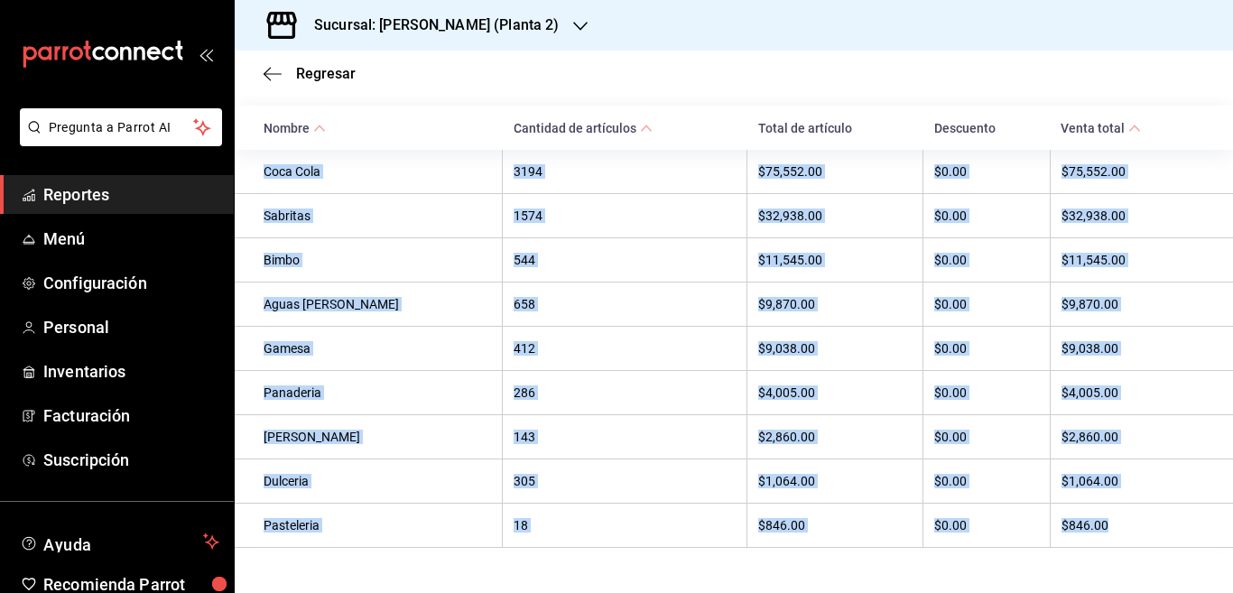
drag, startPoint x: 258, startPoint y: 172, endPoint x: 1097, endPoint y: 541, distance: 916.4
click at [1097, 541] on tbody "Coca Cola 3194 $75,552.00 $0.00 $75,552.00 Sabritas 1574 $32,938.00 $0.00 $32,9…" at bounding box center [734, 349] width 999 height 398
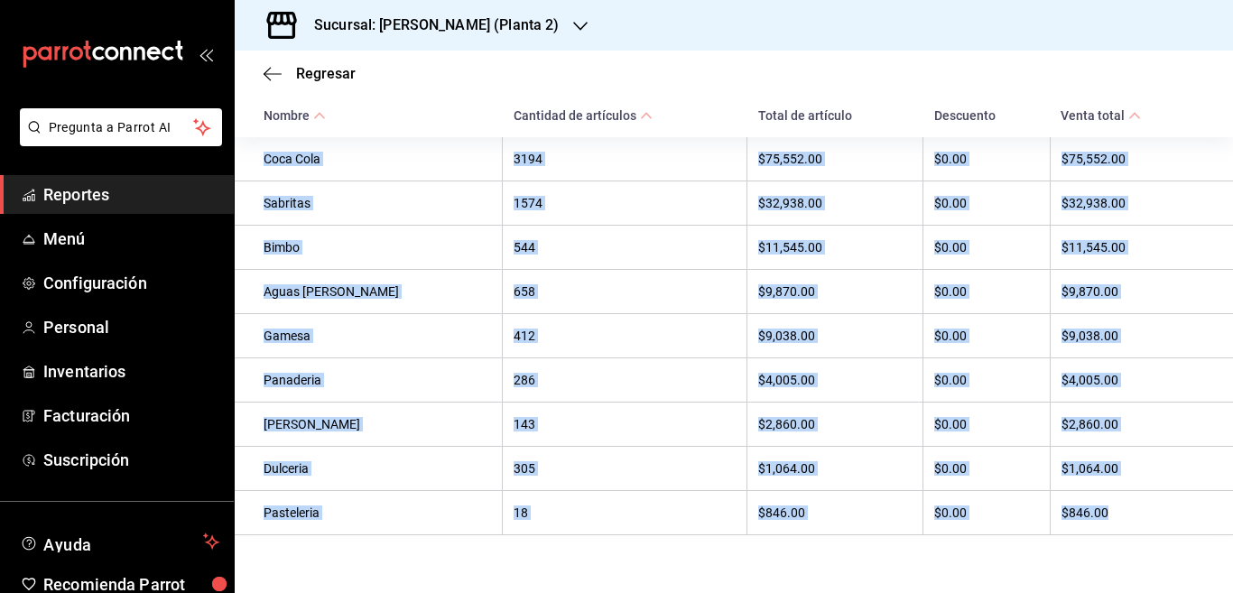
copy tbody "Coca Cola 3194 $75,552.00 $0.00 $75,552.00 Sabritas 1574 $32,938.00 $0.00 $32,9…"
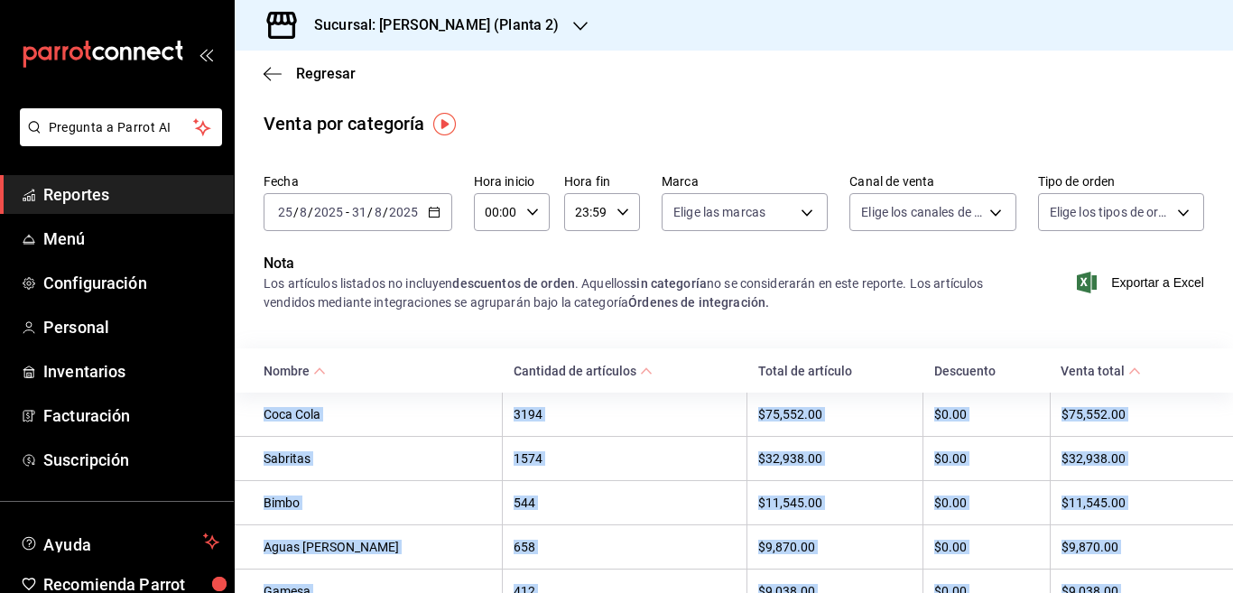
scroll to position [0, 0]
click at [434, 211] on icon "button" at bounding box center [434, 213] width 13 height 13
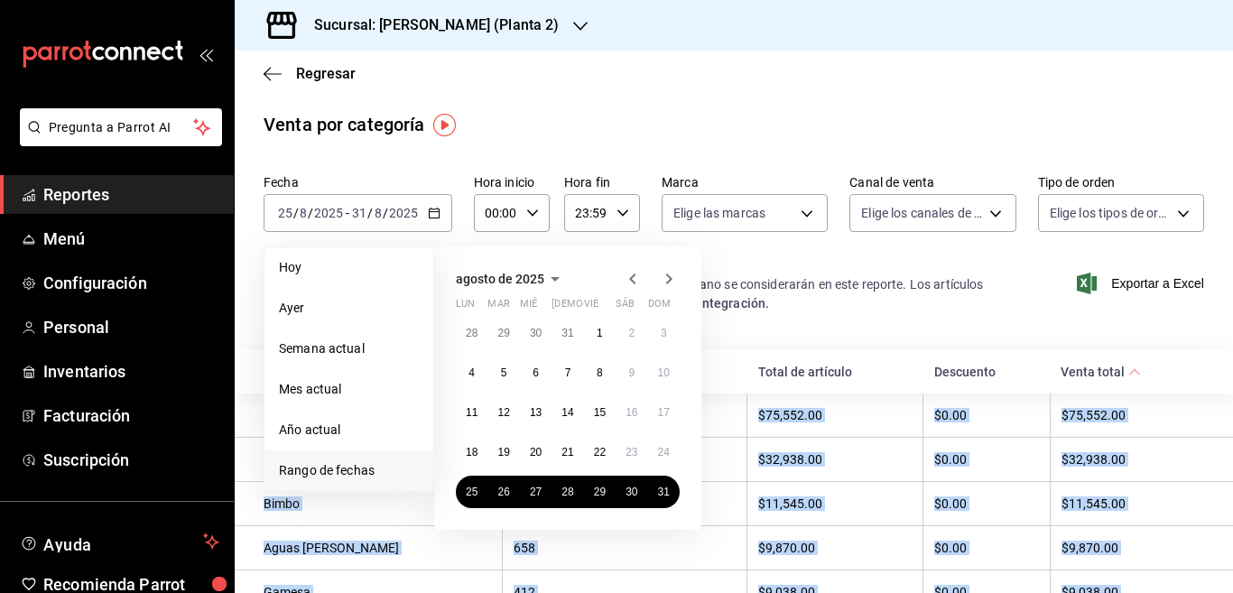
click at [668, 281] on icon "button" at bounding box center [669, 279] width 22 height 22
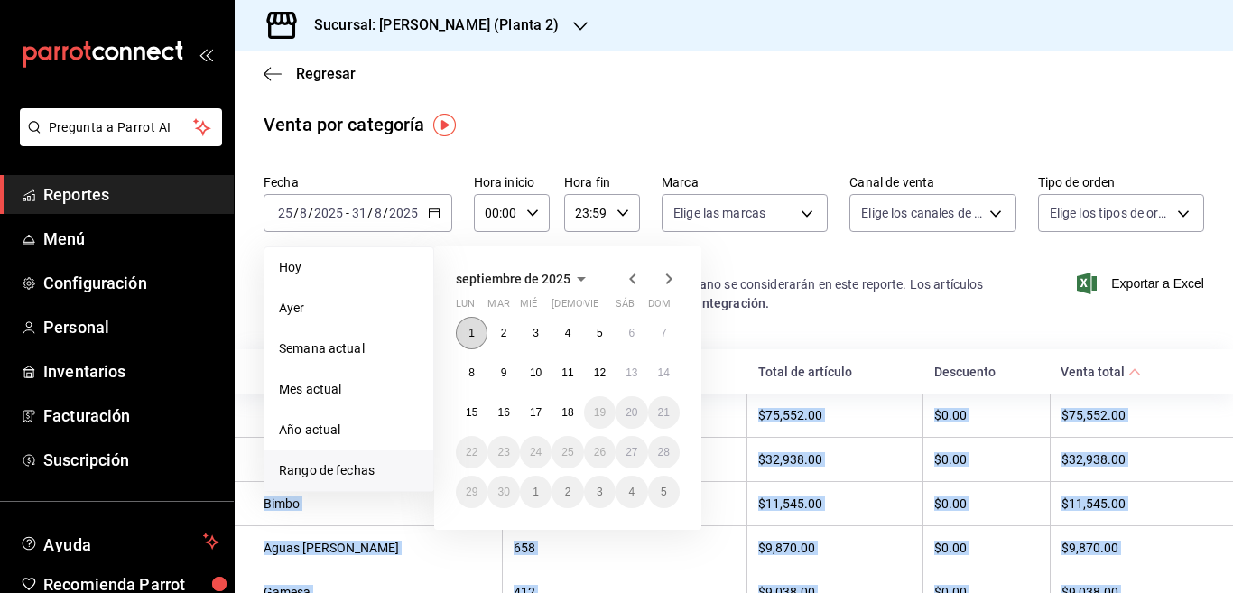
click at [468, 330] on button "1" at bounding box center [472, 333] width 32 height 33
click at [664, 330] on abbr "7" at bounding box center [664, 333] width 6 height 13
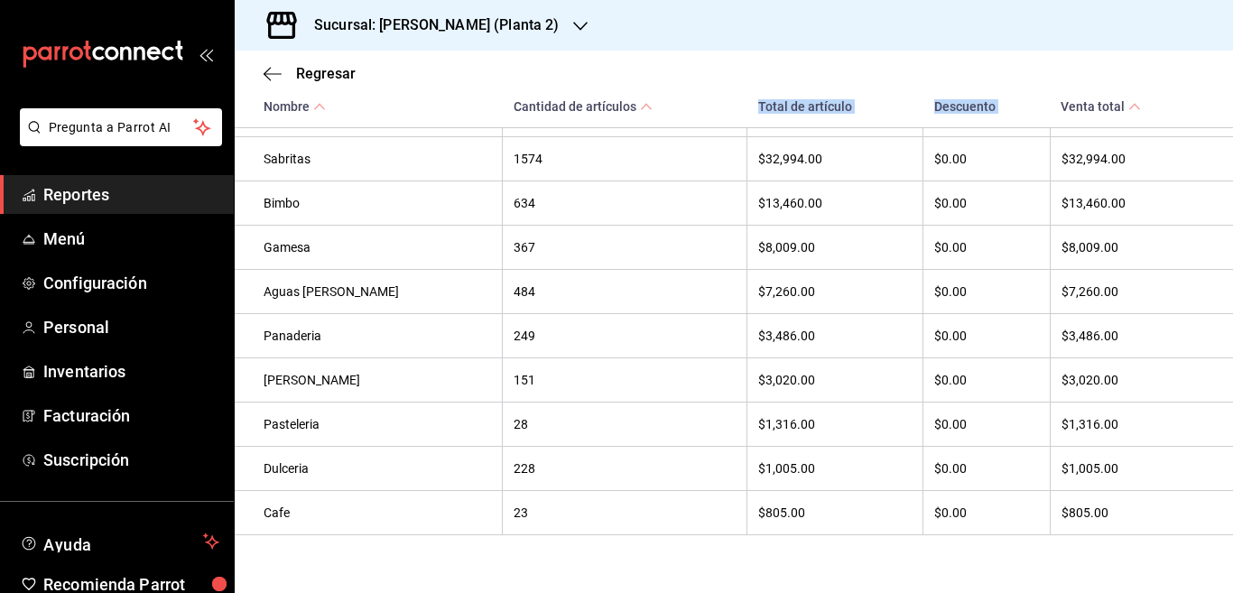
scroll to position [344, 0]
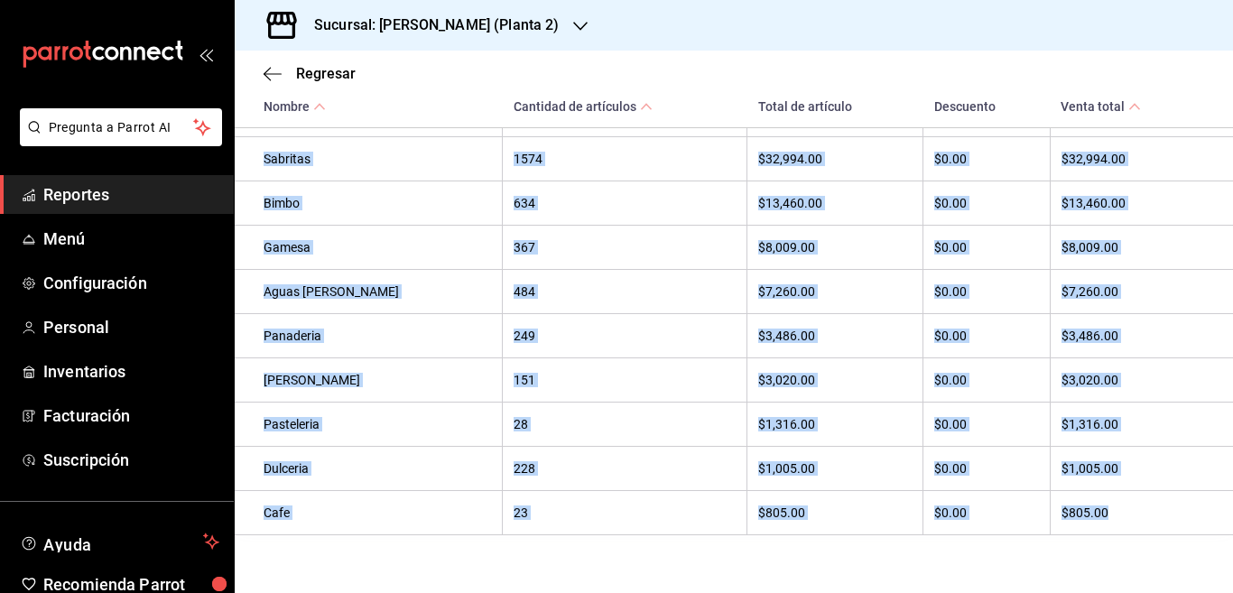
drag, startPoint x: 263, startPoint y: 172, endPoint x: 1084, endPoint y: 513, distance: 889.3
click at [1085, 513] on tbody "Coca Cola 3026 $71,567.00 $0.00 $71,567.00 Sabritas 1574 $32,994.00 $0.00 $32,9…" at bounding box center [734, 314] width 999 height 442
copy tbody "Coca Cola 3026 $71,567.00 $0.00 $71,567.00 Sabritas 1574 $32,994.00 $0.00 $32,9…"
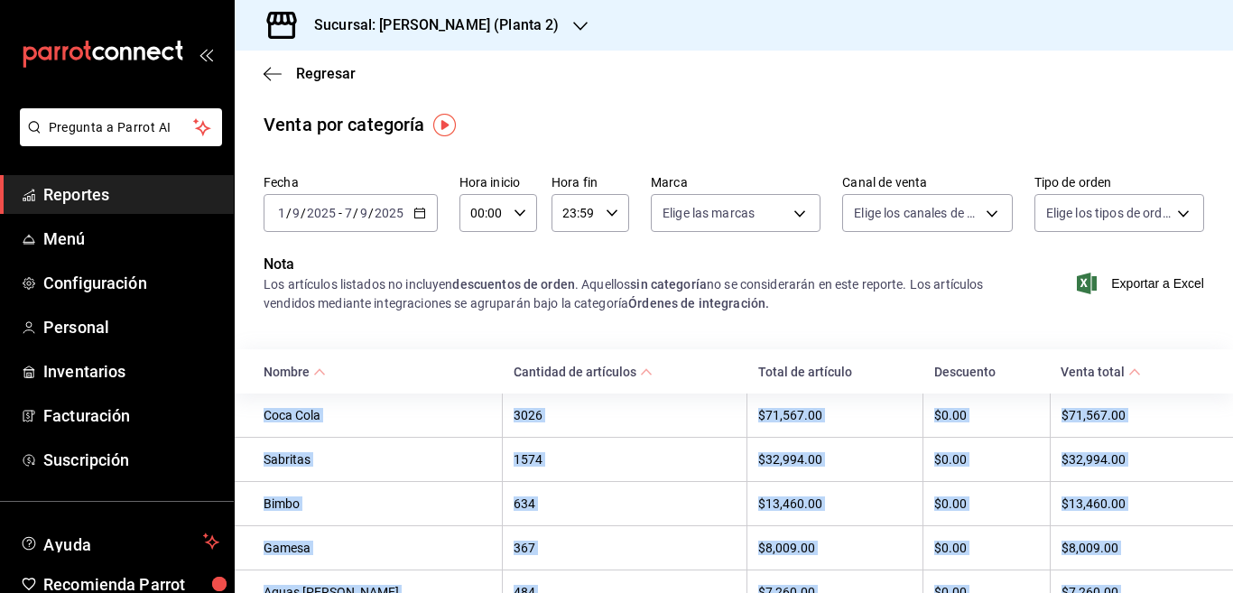
scroll to position [0, 0]
click at [417, 213] on icon "button" at bounding box center [420, 213] width 13 height 13
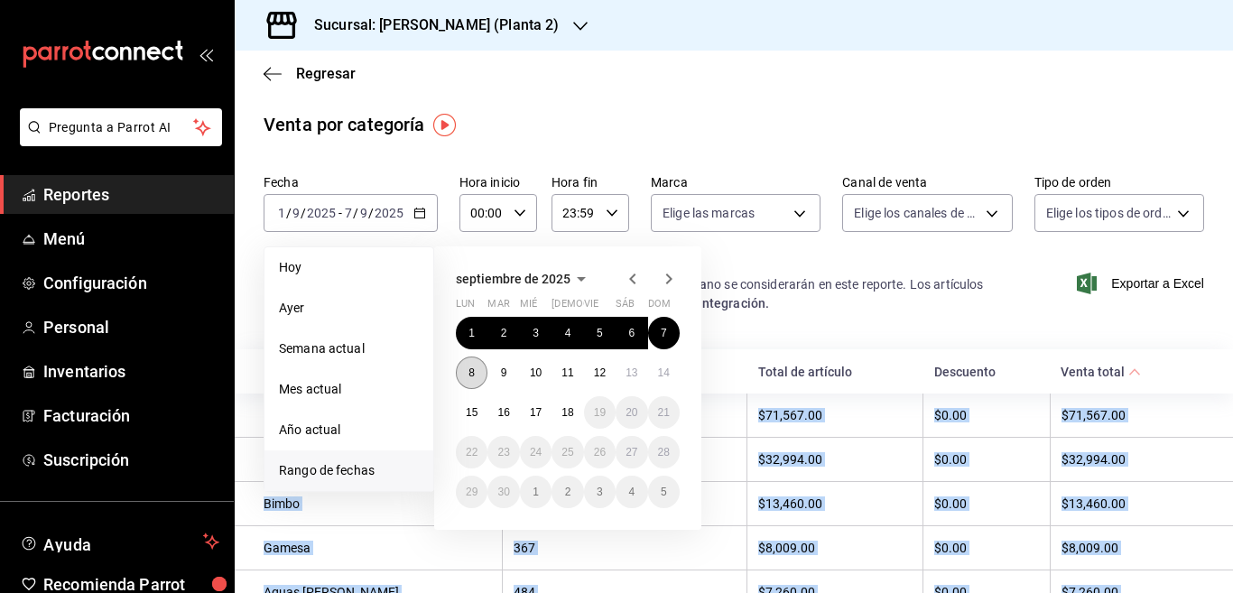
click at [474, 377] on abbr "8" at bounding box center [472, 373] width 6 height 13
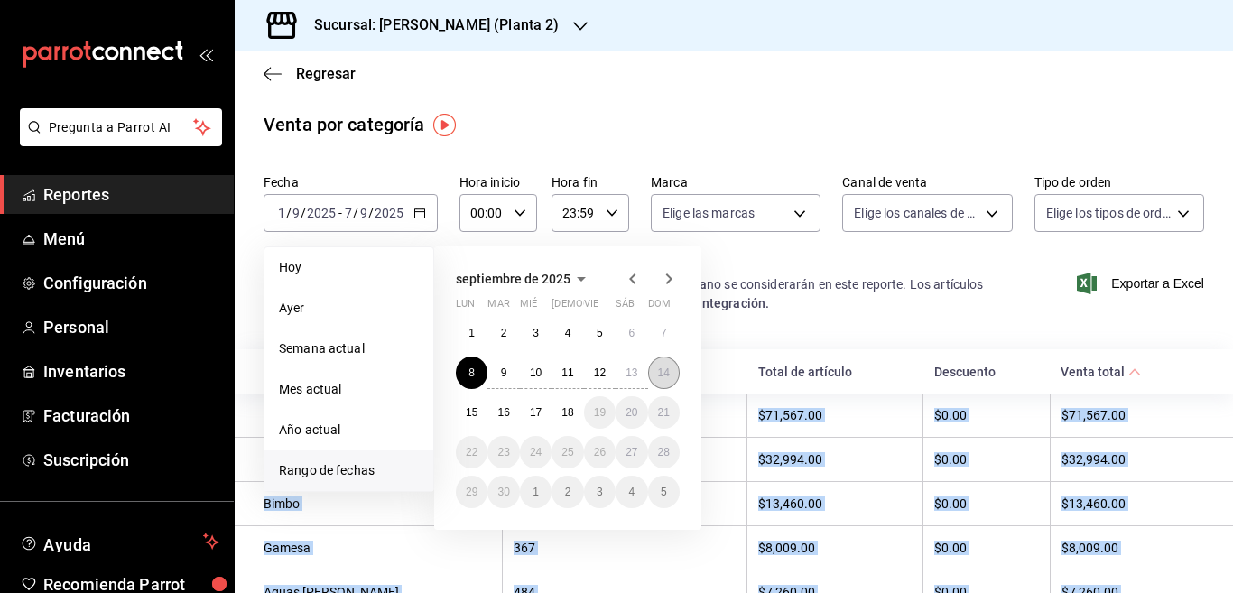
click at [661, 368] on abbr "14" at bounding box center [664, 373] width 12 height 13
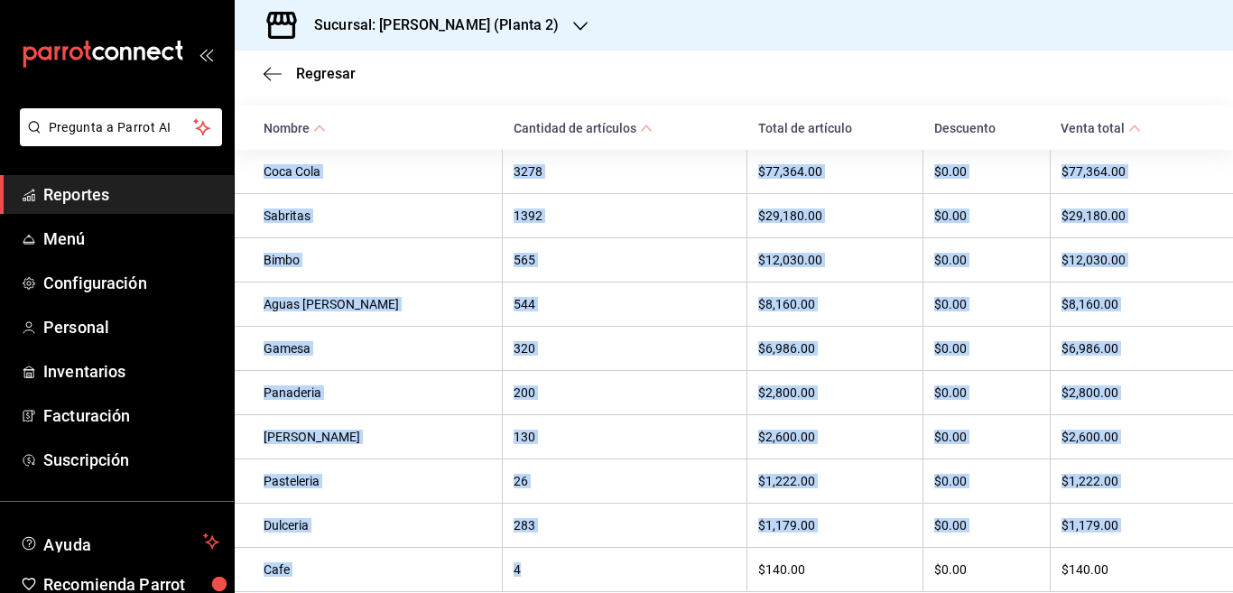
scroll to position [344, 0]
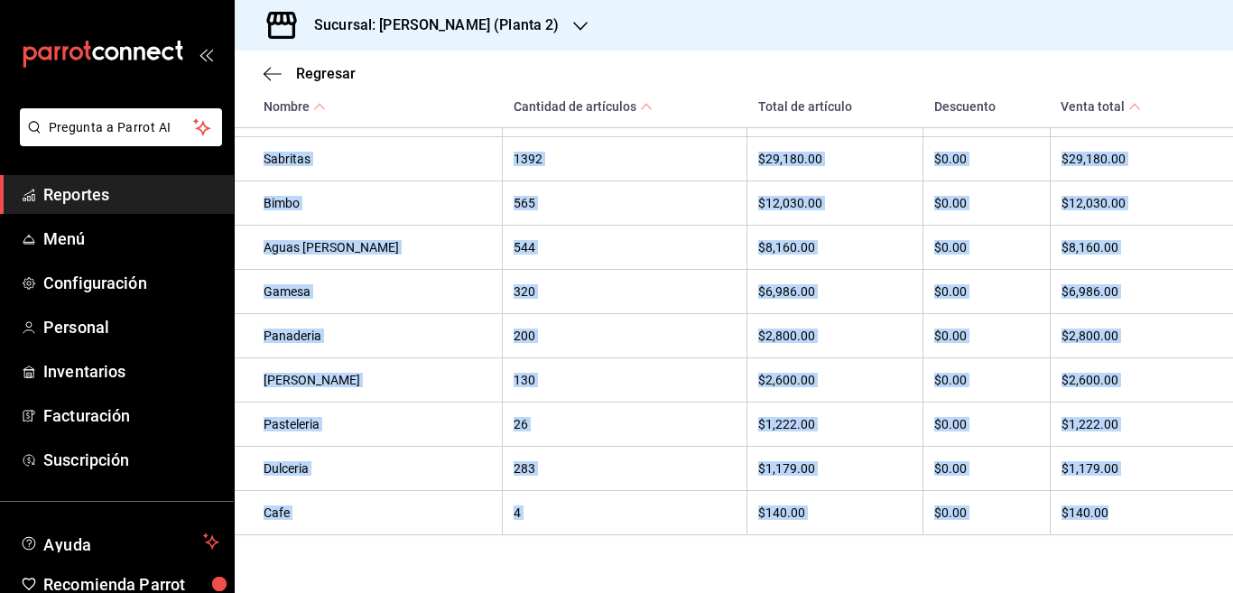
drag, startPoint x: 258, startPoint y: 173, endPoint x: 1092, endPoint y: 514, distance: 900.2
click at [1092, 514] on tbody "Coca Cola 3278 $77,364.00 $0.00 $77,364.00 Sabritas 1392 $29,180.00 $0.00 $29,1…" at bounding box center [734, 314] width 999 height 442
copy tbody "Coca Cola 3278 $77,364.00 $0.00 $77,364.00 Sabritas 1392 $29,180.00 $0.00 $29,1…"
click at [843, 94] on div "Regresar" at bounding box center [734, 74] width 999 height 46
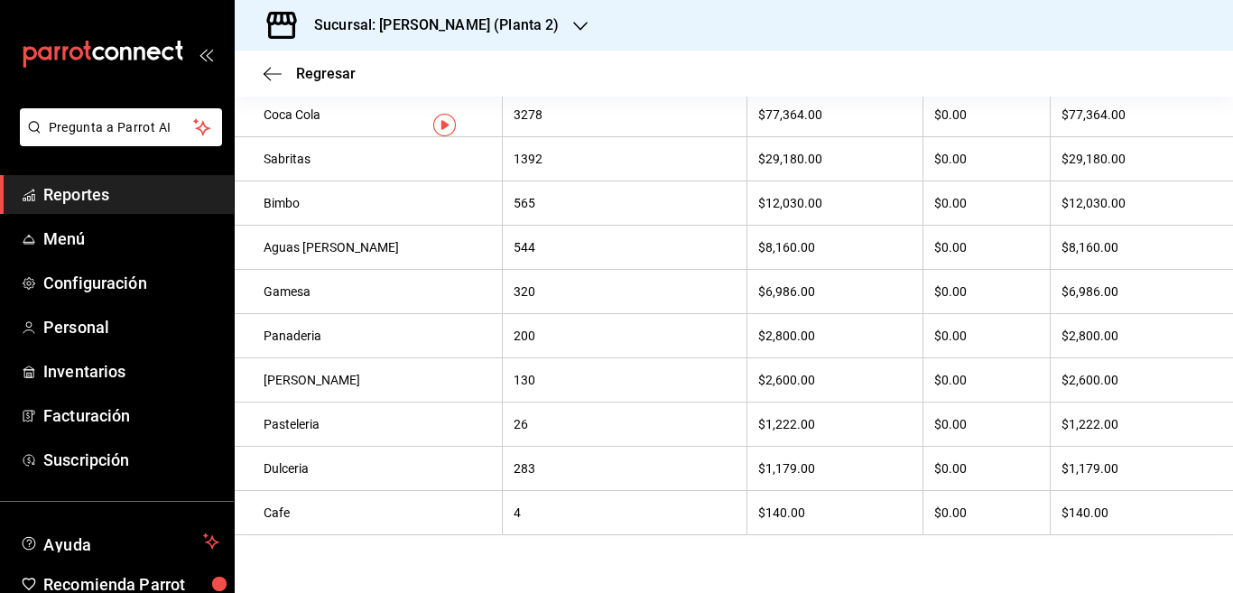
scroll to position [0, 0]
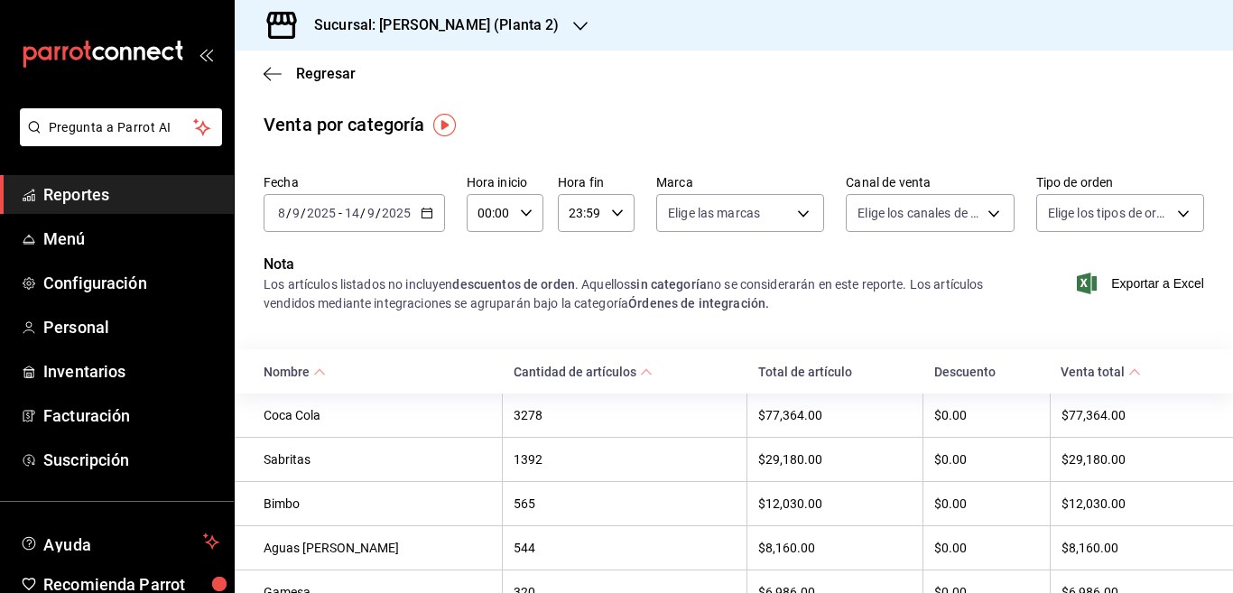
click at [573, 22] on icon "button" at bounding box center [580, 26] width 14 height 14
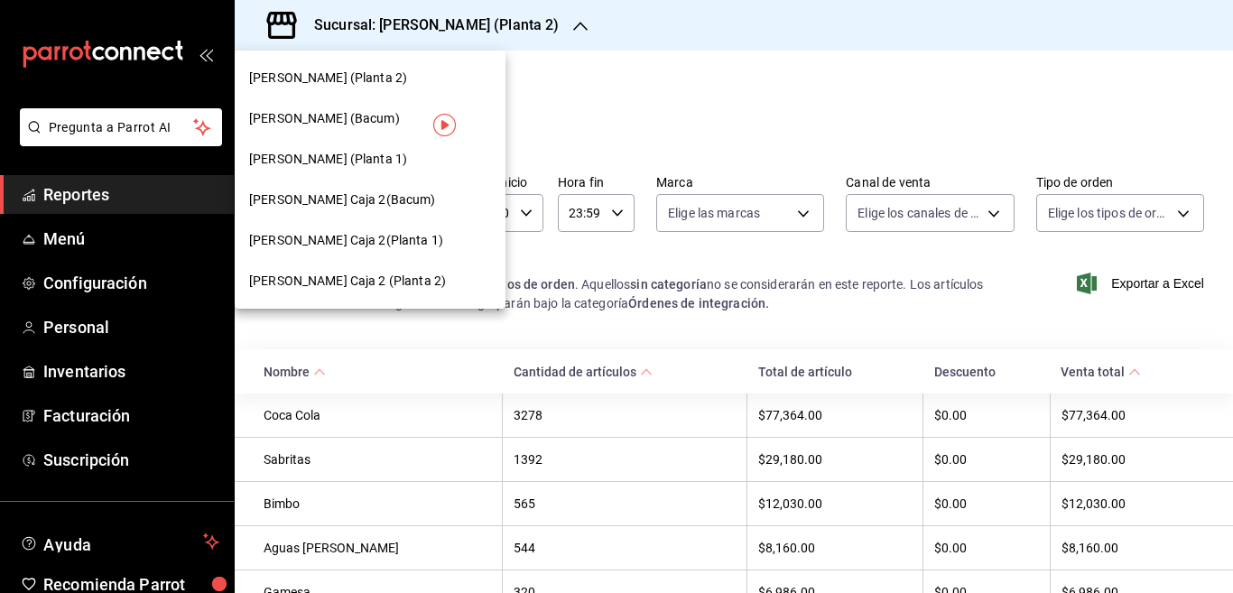
click at [321, 115] on span "Yazaki Obregon (Bacum)" at bounding box center [324, 118] width 151 height 19
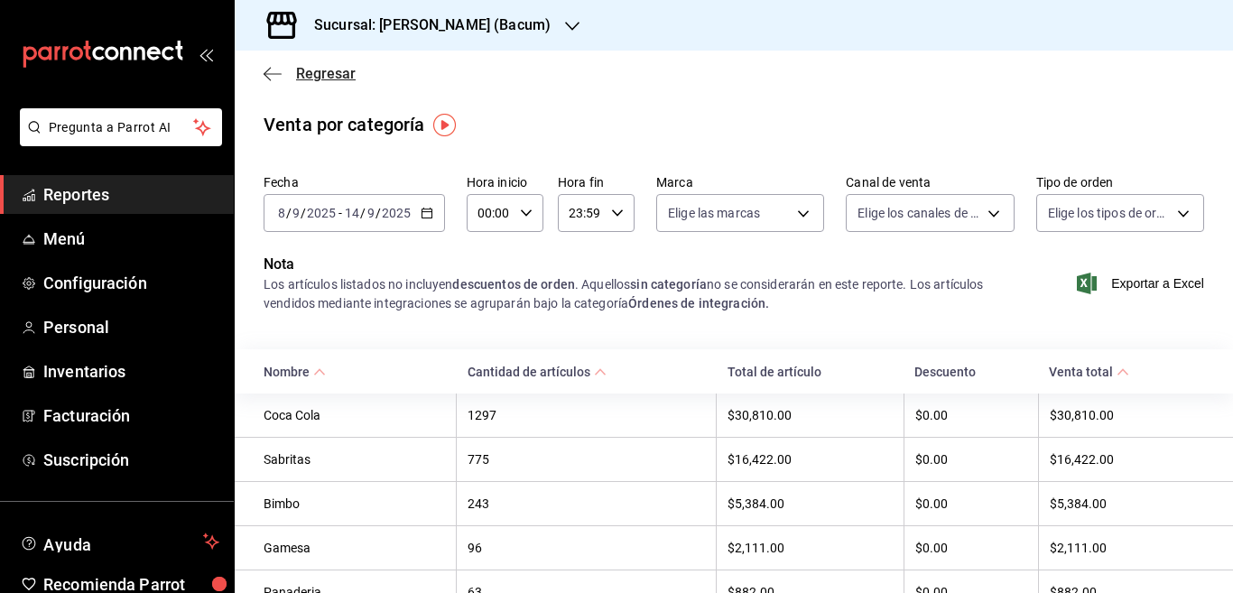
click at [272, 74] on icon "button" at bounding box center [273, 73] width 18 height 1
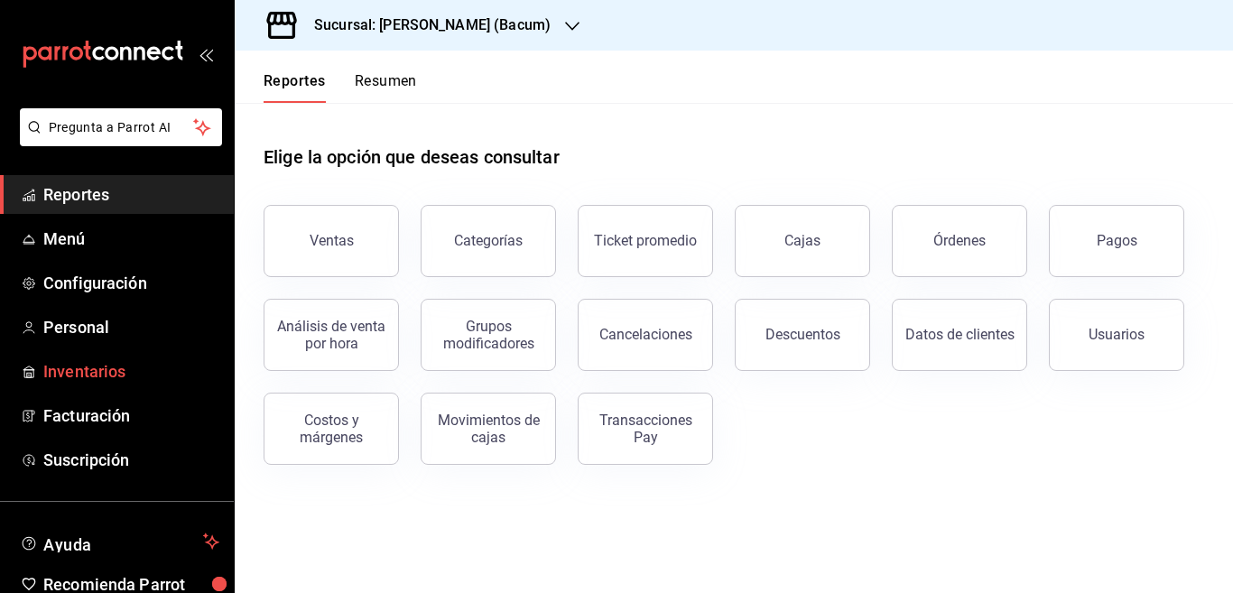
click at [1103, 237] on div "Pagos" at bounding box center [1117, 240] width 41 height 17
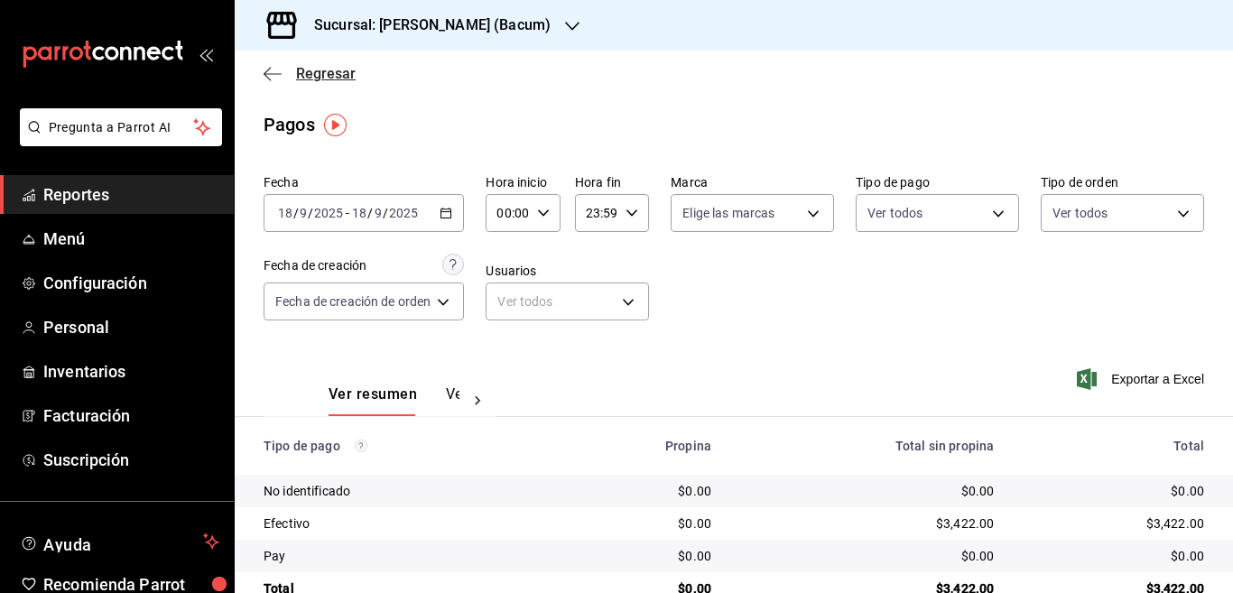
click at [271, 70] on icon "button" at bounding box center [273, 74] width 18 height 16
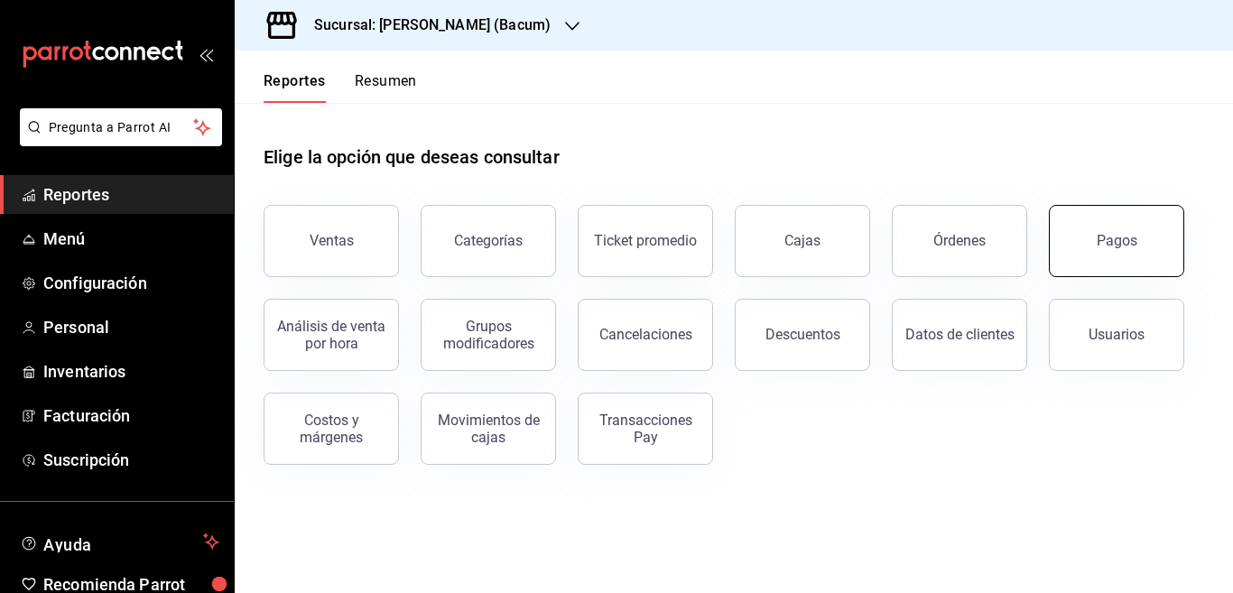
click at [1102, 231] on button "Pagos" at bounding box center [1116, 241] width 135 height 72
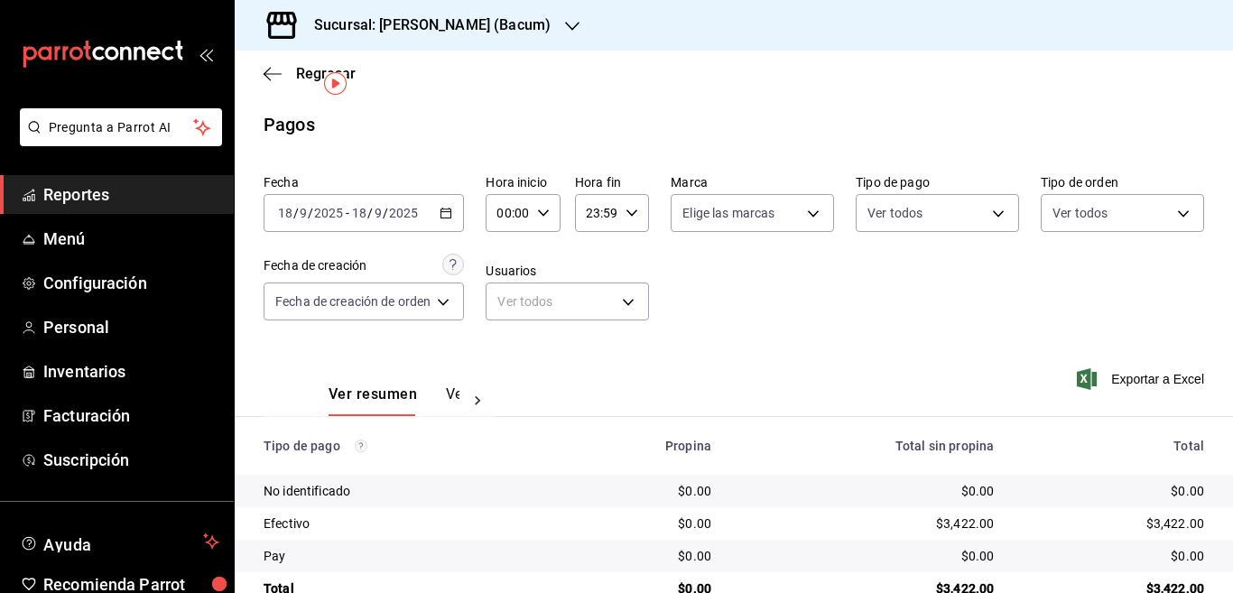
scroll to position [42, 0]
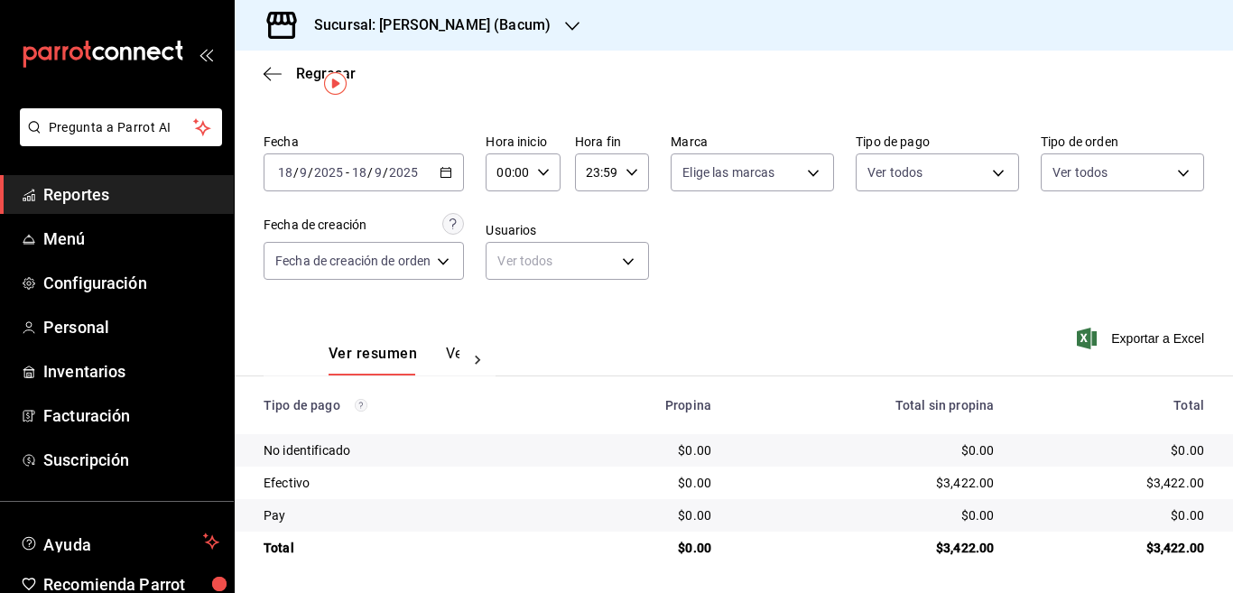
click at [447, 171] on \(Stroke\) "button" at bounding box center [446, 171] width 10 height 1
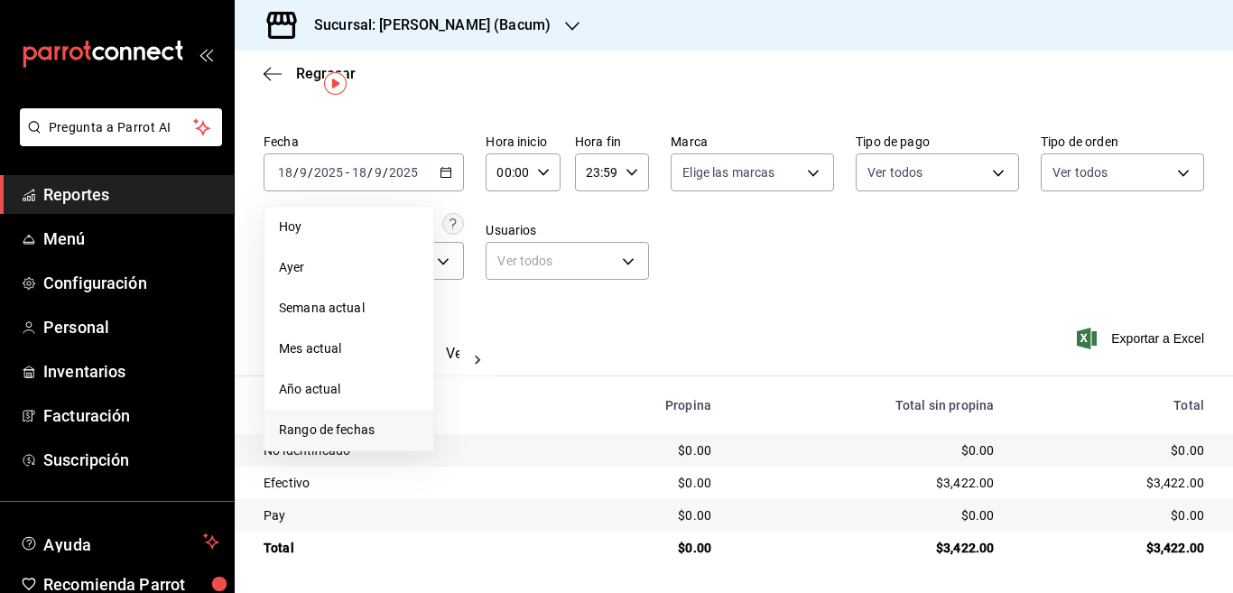
click at [324, 429] on span "Rango de fechas" at bounding box center [349, 430] width 140 height 19
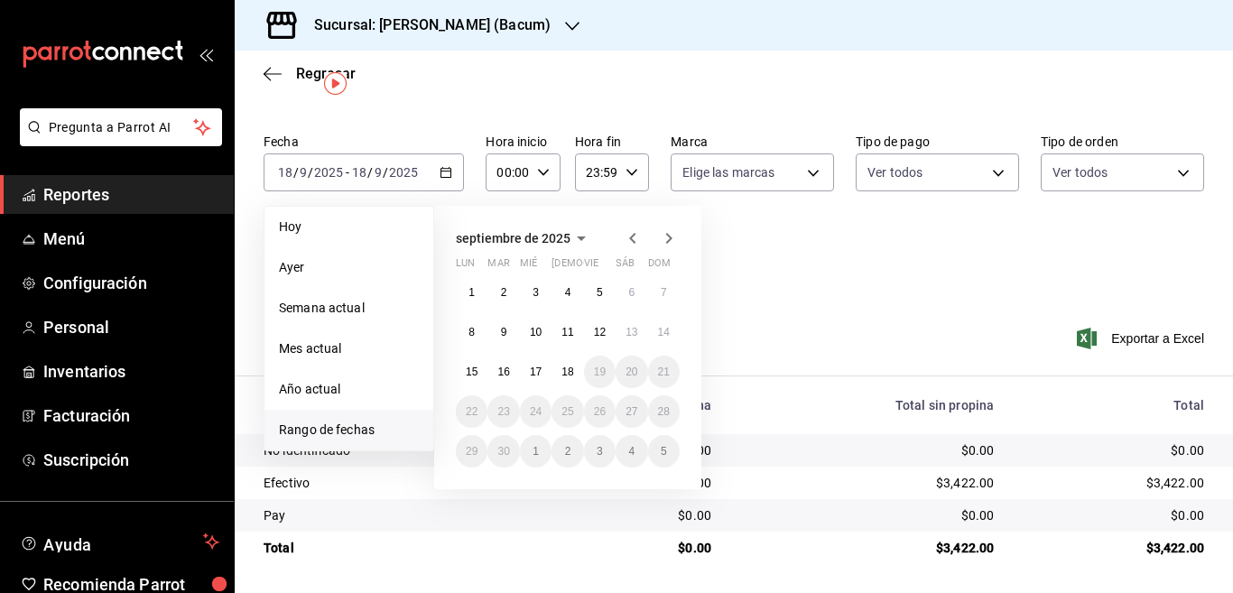
click at [635, 235] on icon "button" at bounding box center [633, 239] width 22 height 22
click at [473, 369] on abbr "11" at bounding box center [472, 372] width 12 height 13
click at [665, 369] on abbr "17" at bounding box center [664, 372] width 12 height 13
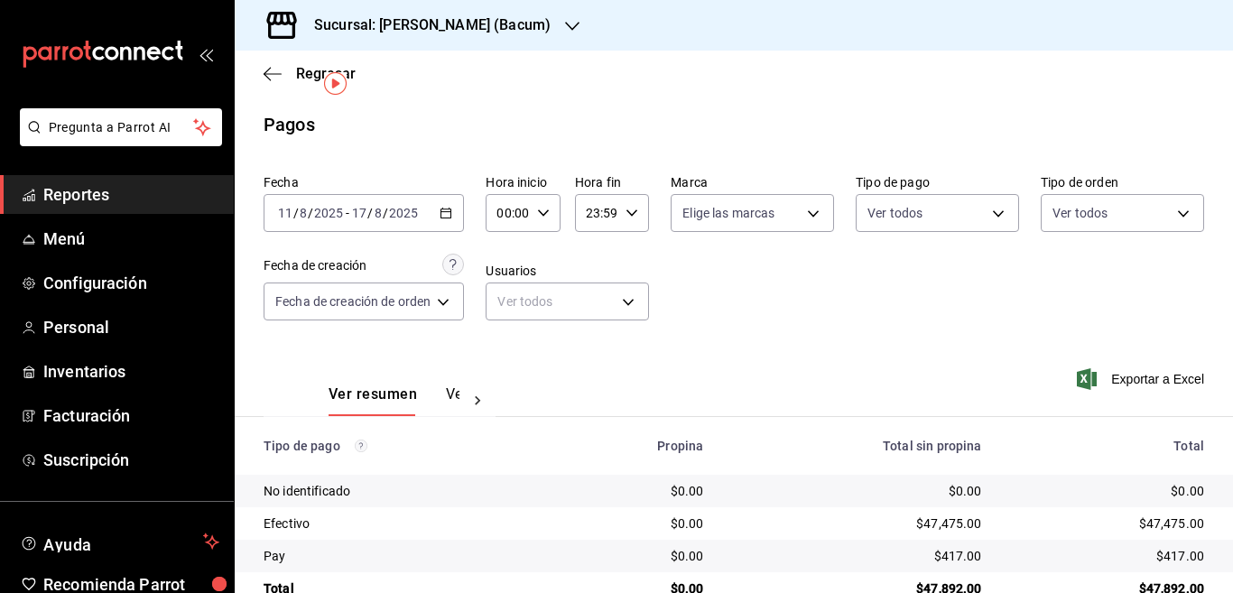
scroll to position [42, 0]
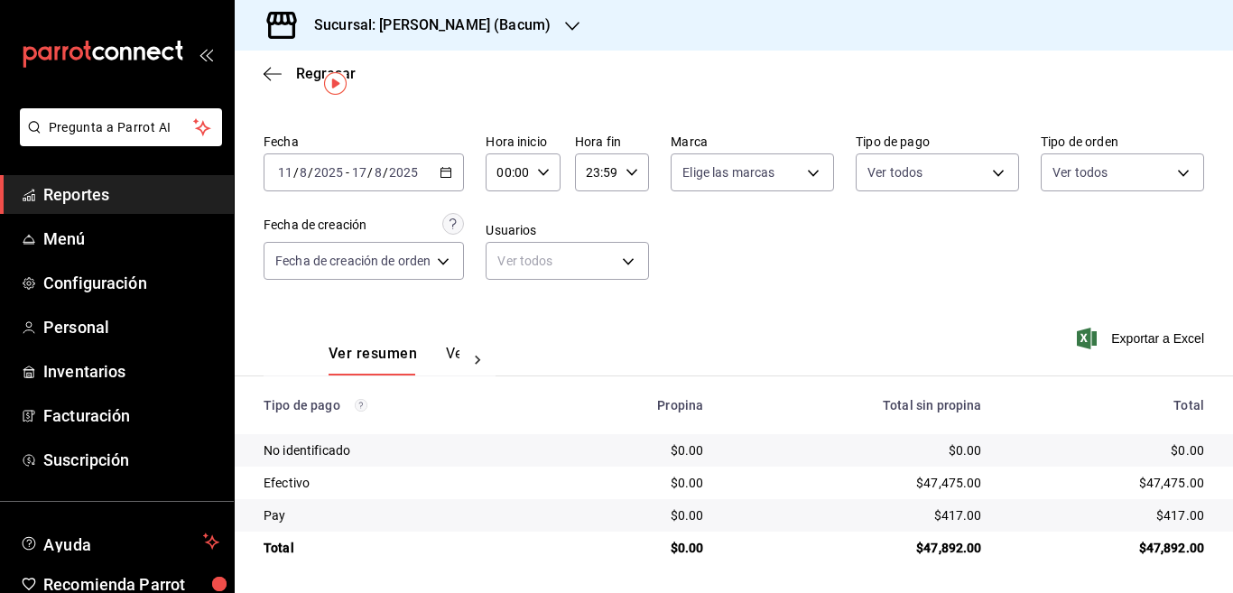
click at [449, 169] on icon "button" at bounding box center [446, 172] width 13 height 13
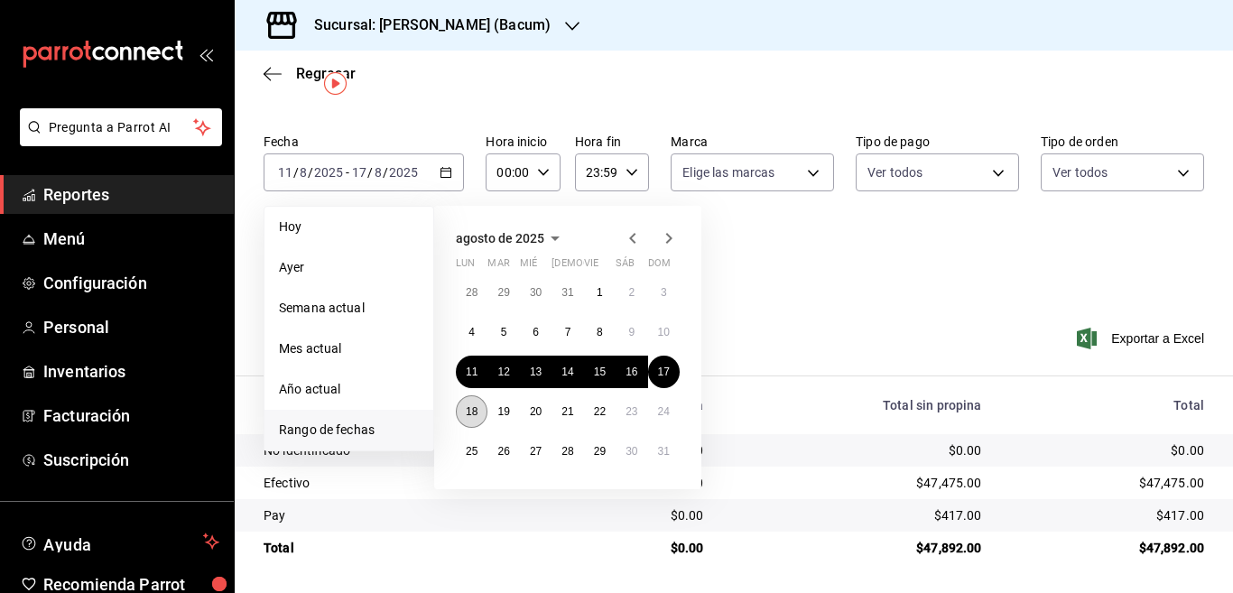
click at [470, 410] on abbr "18" at bounding box center [472, 411] width 12 height 13
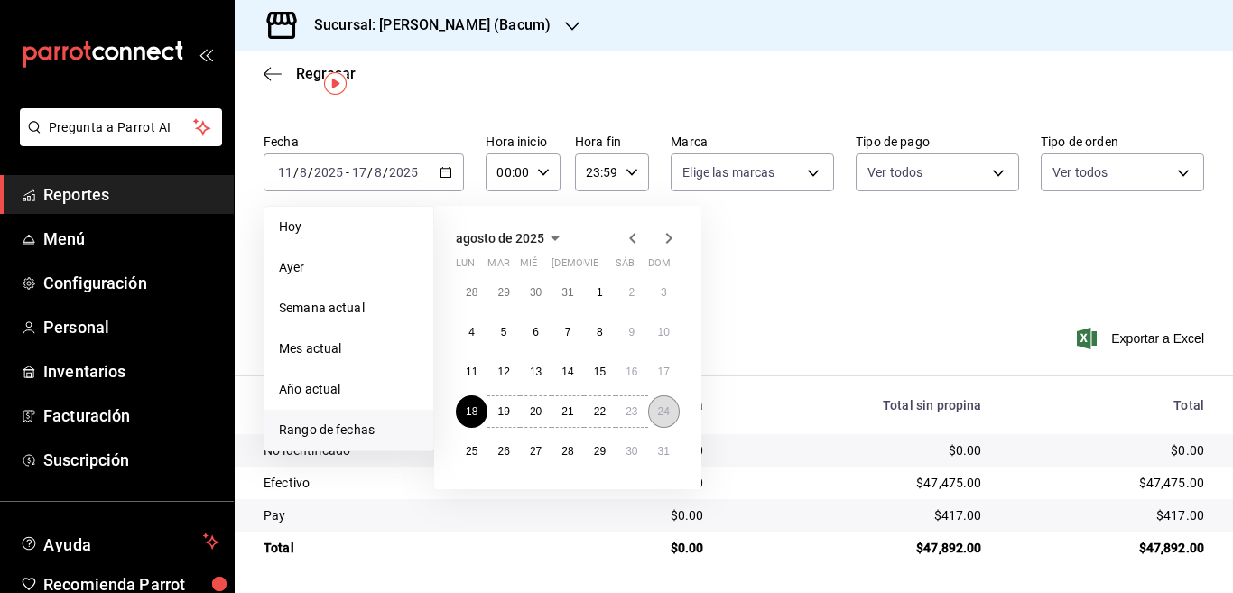
click at [662, 405] on abbr "24" at bounding box center [664, 411] width 12 height 13
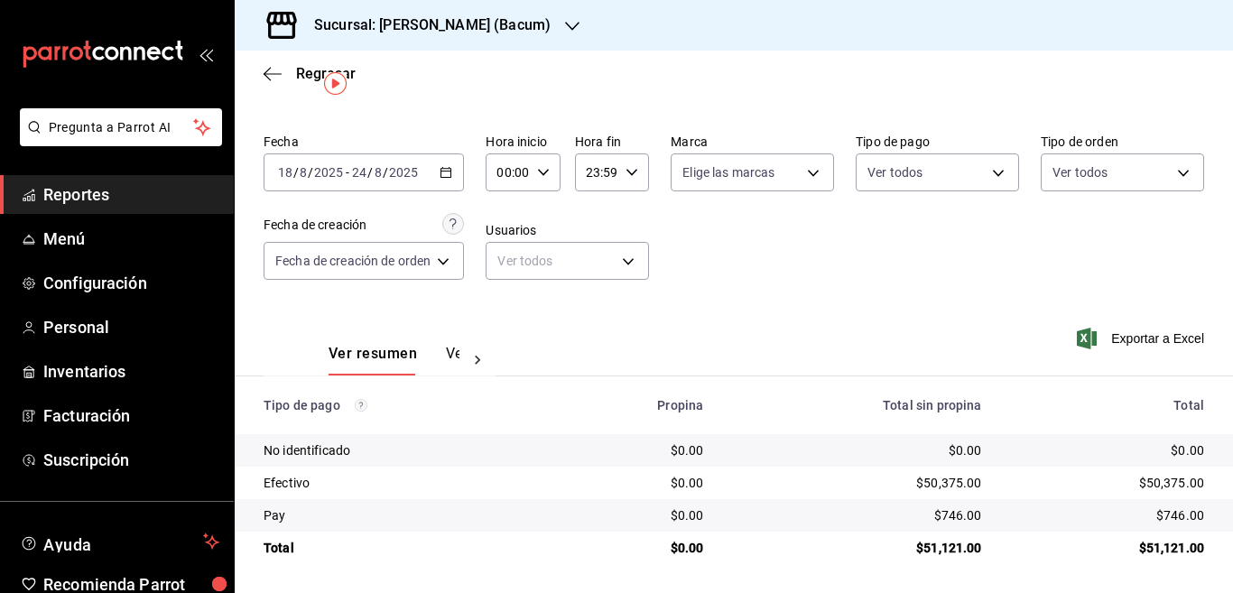
click at [448, 169] on icon "button" at bounding box center [446, 172] width 13 height 13
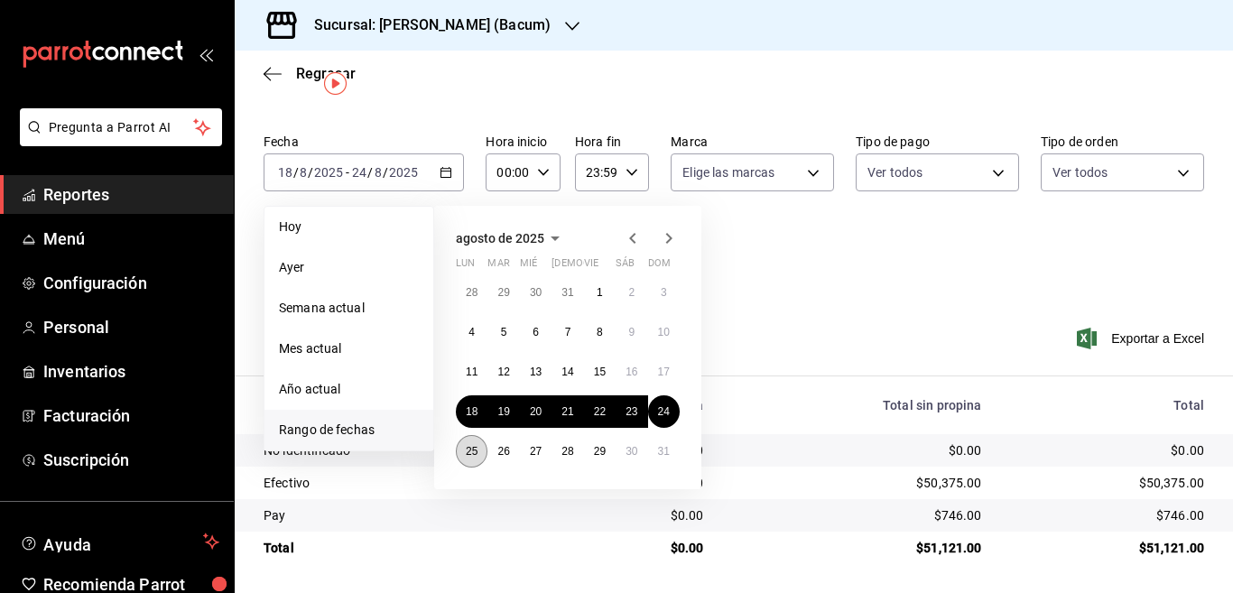
click at [473, 452] on abbr "25" at bounding box center [472, 451] width 12 height 13
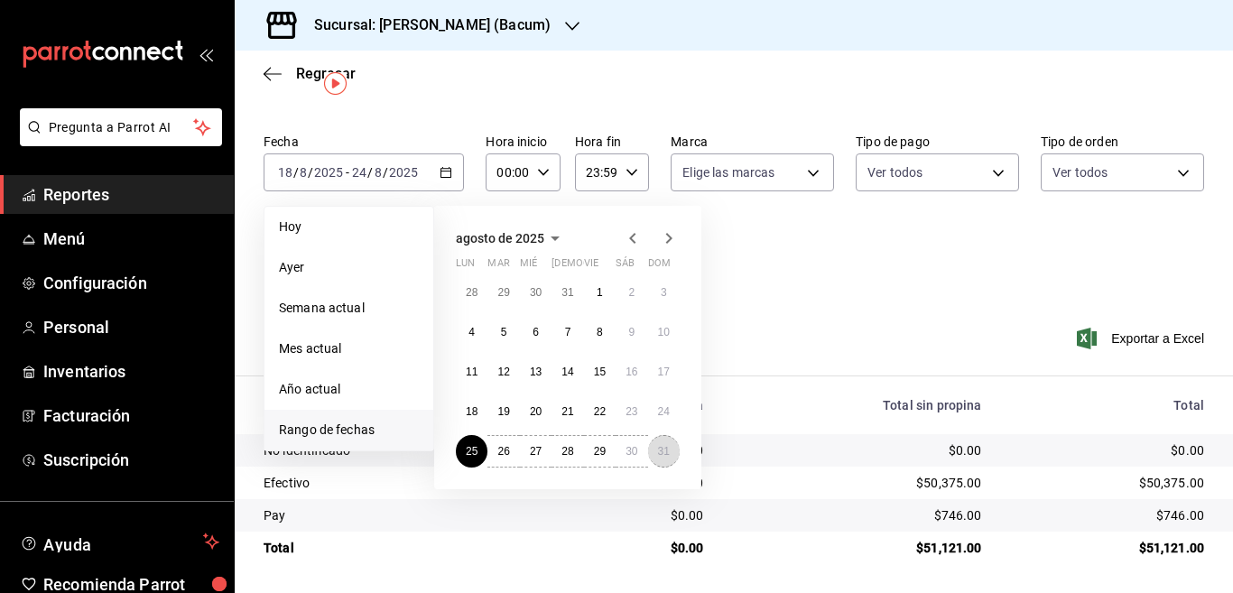
click at [661, 451] on abbr "31" at bounding box center [664, 451] width 12 height 13
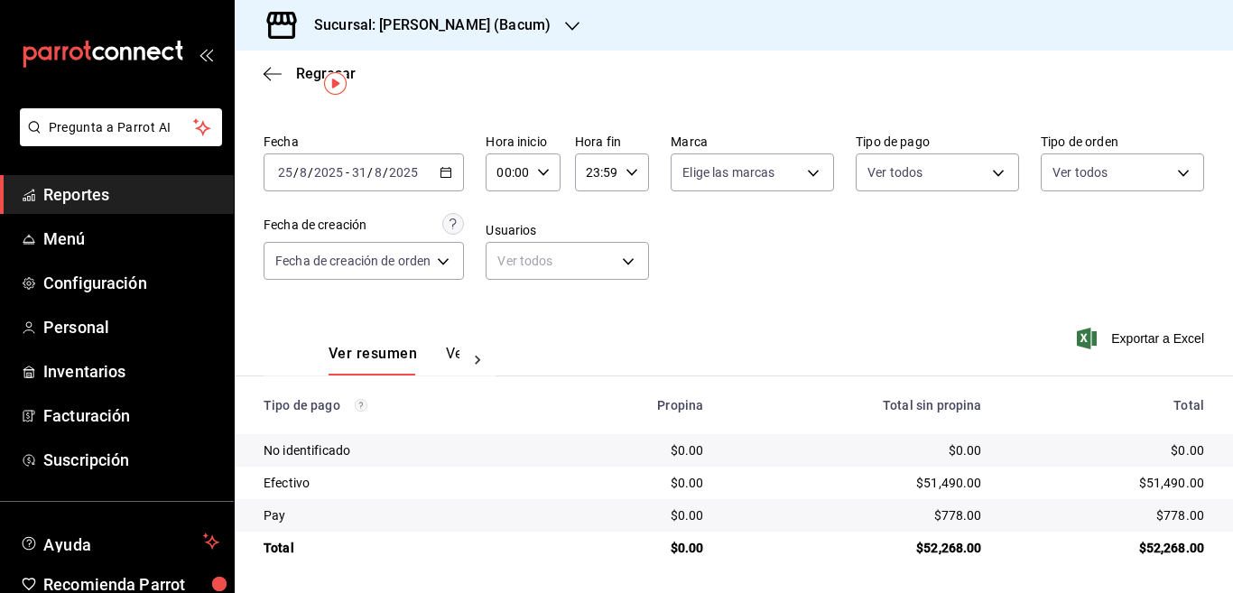
click at [447, 173] on icon "button" at bounding box center [446, 172] width 13 height 13
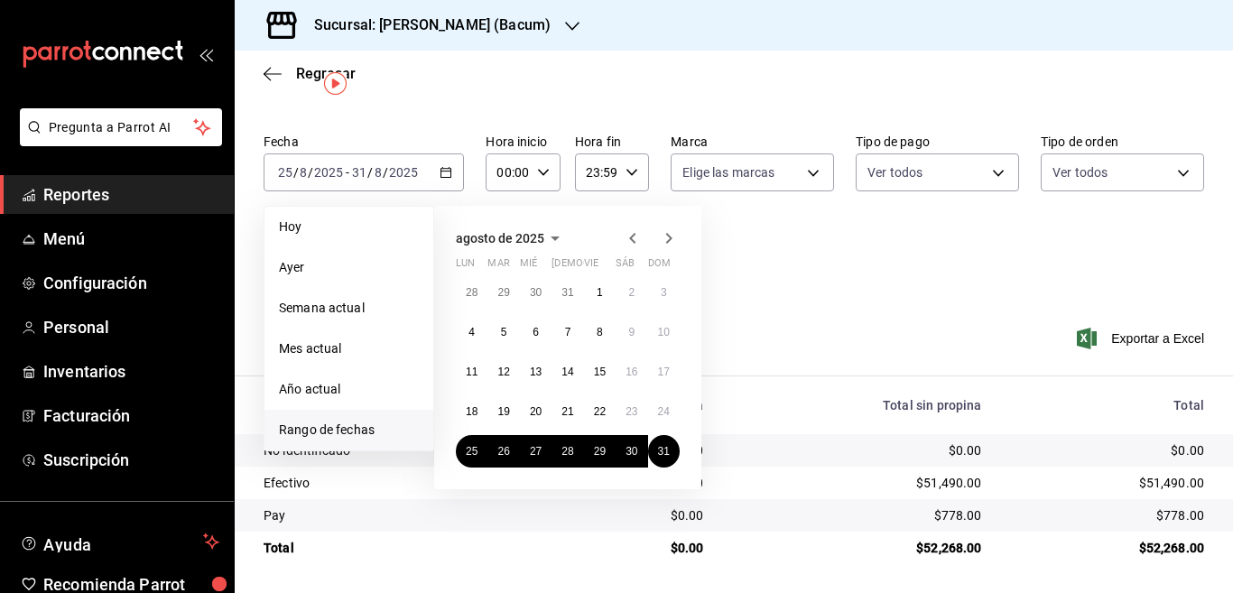
click at [665, 235] on icon "button" at bounding box center [669, 239] width 22 height 22
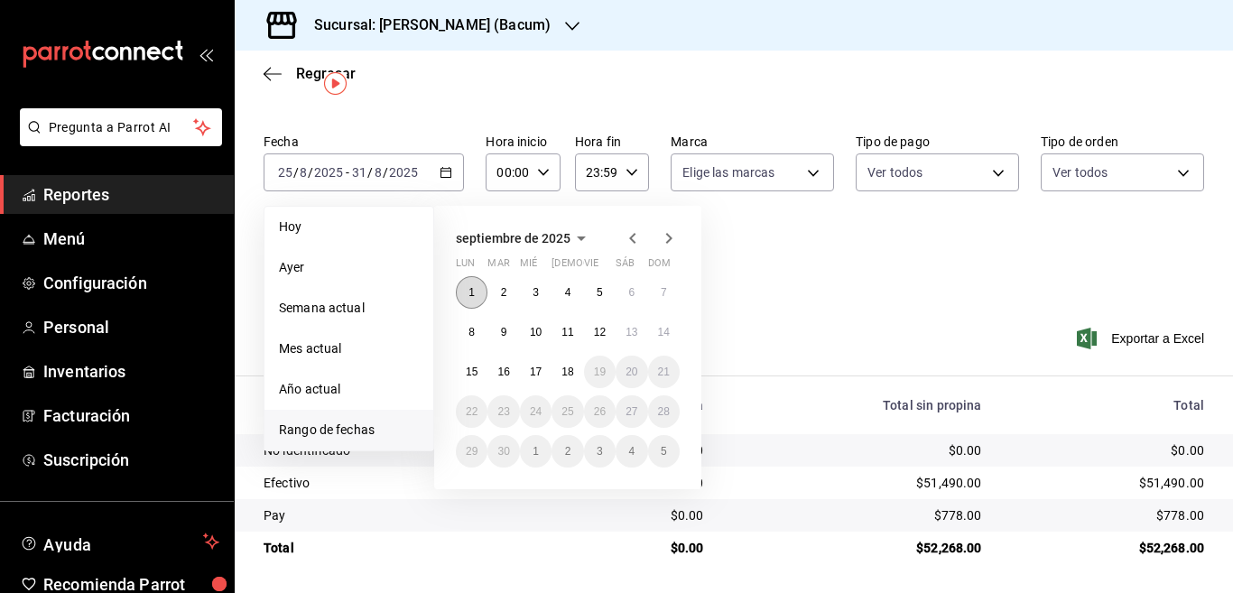
click at [472, 289] on abbr "1" at bounding box center [472, 292] width 6 height 13
click at [665, 293] on abbr "7" at bounding box center [664, 292] width 6 height 13
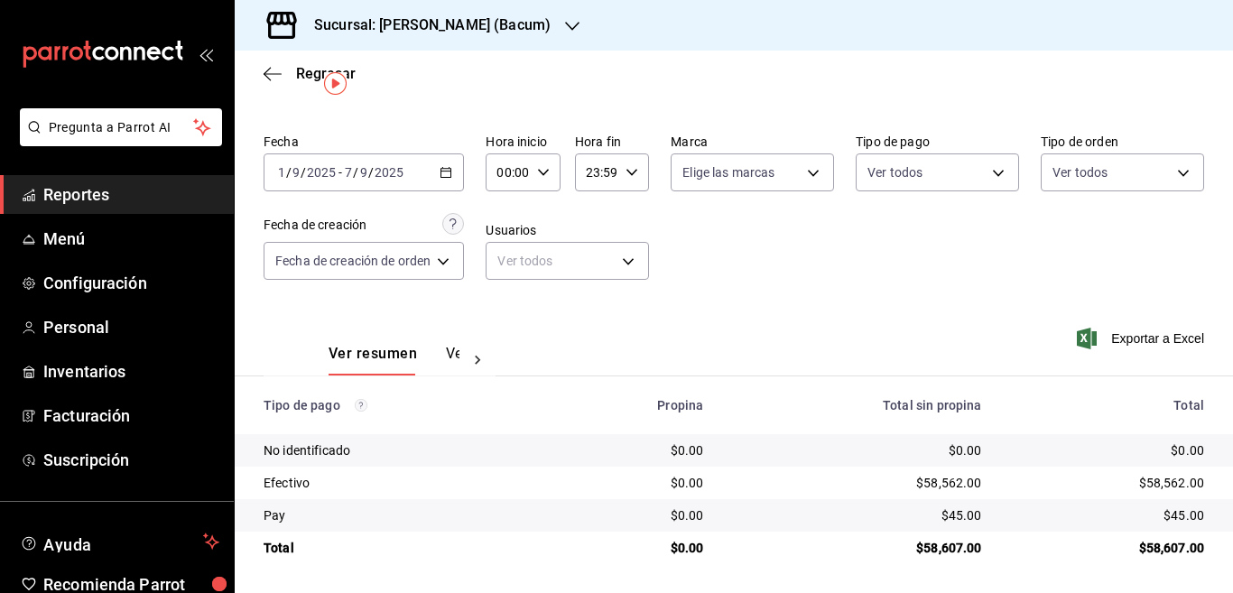
click at [448, 171] on \(Stroke\) "button" at bounding box center [446, 171] width 10 height 1
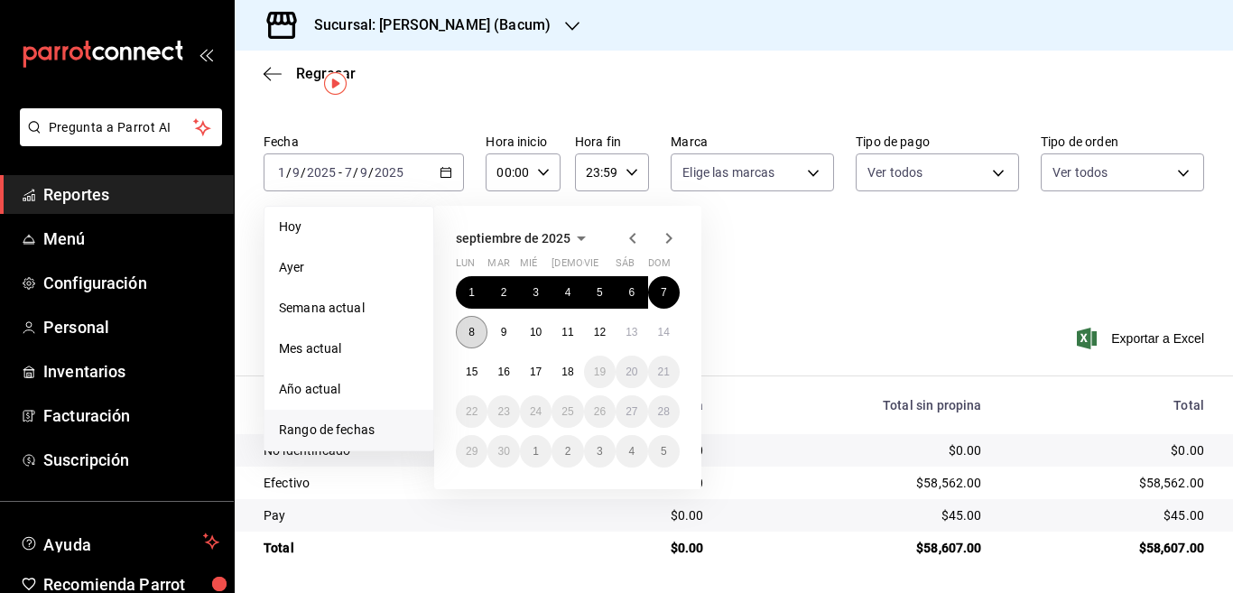
click at [474, 330] on abbr "8" at bounding box center [472, 332] width 6 height 13
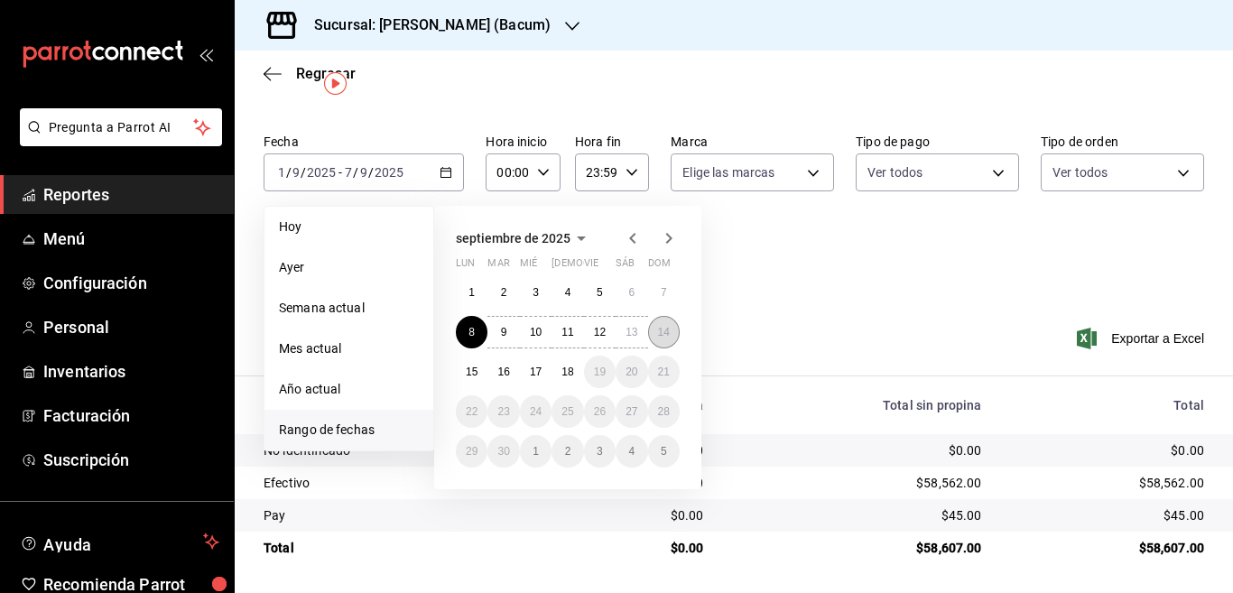
click at [664, 329] on abbr "14" at bounding box center [664, 332] width 12 height 13
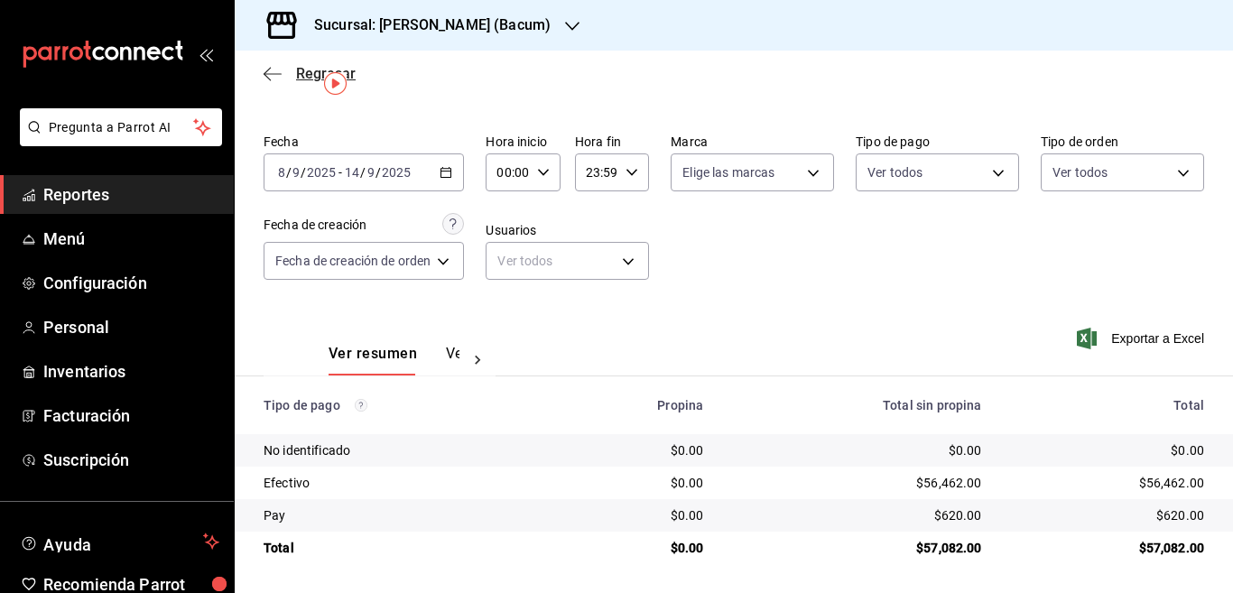
click at [270, 68] on icon "button" at bounding box center [267, 74] width 7 height 14
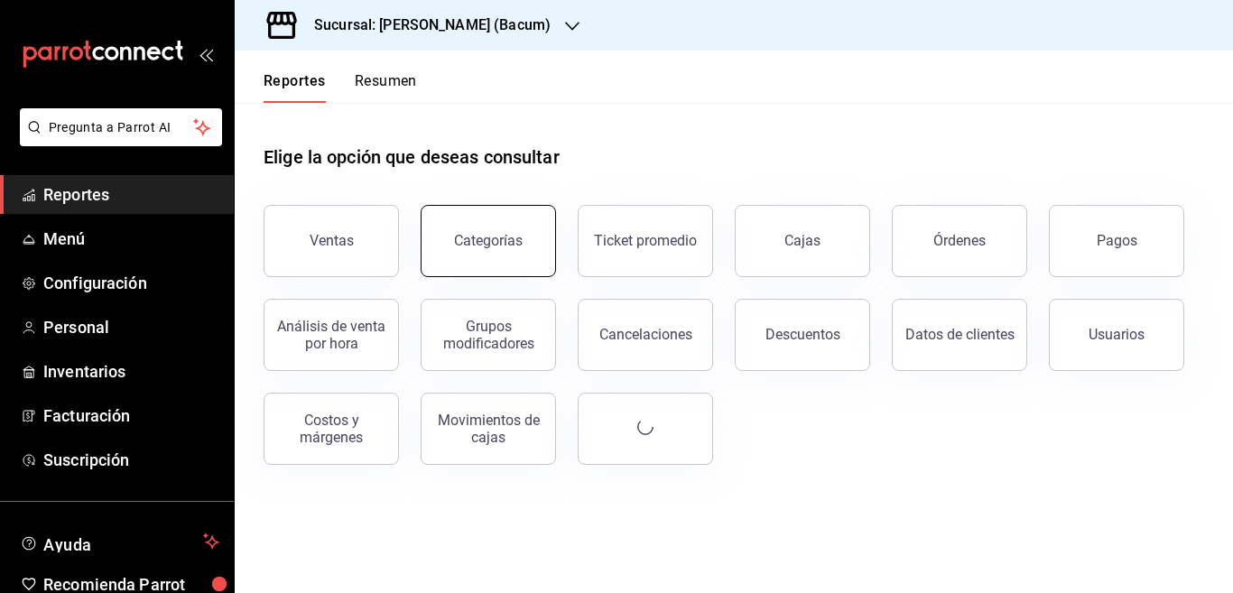
click at [479, 237] on div "Categorías" at bounding box center [488, 240] width 69 height 17
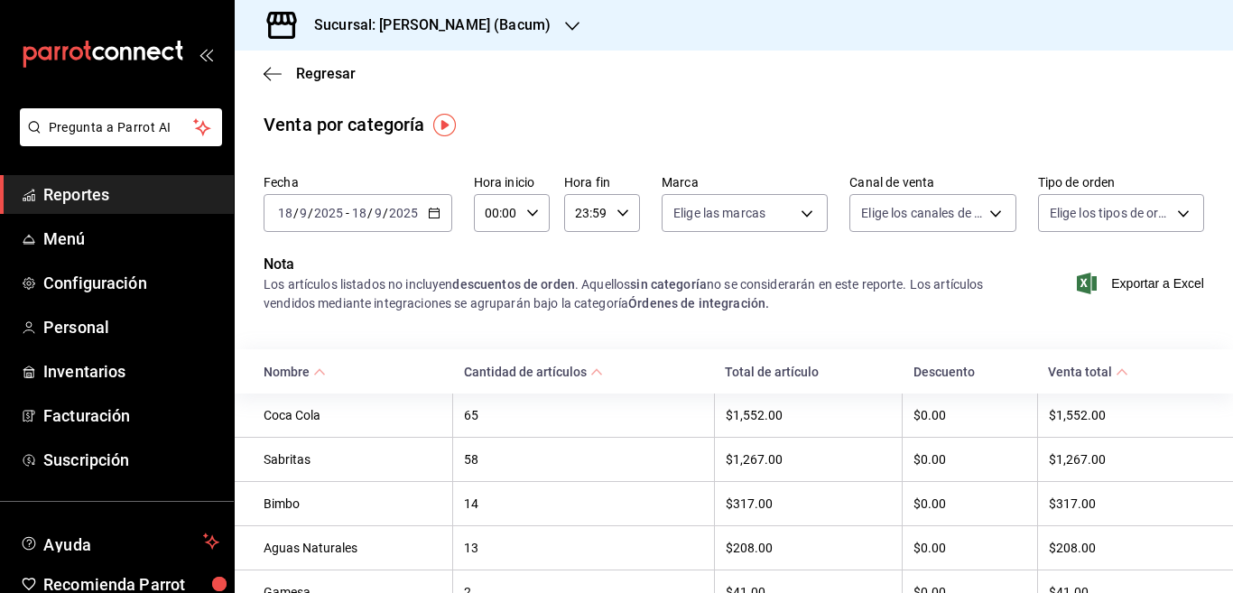
click at [432, 212] on \(Stroke\) "button" at bounding box center [434, 211] width 10 height 1
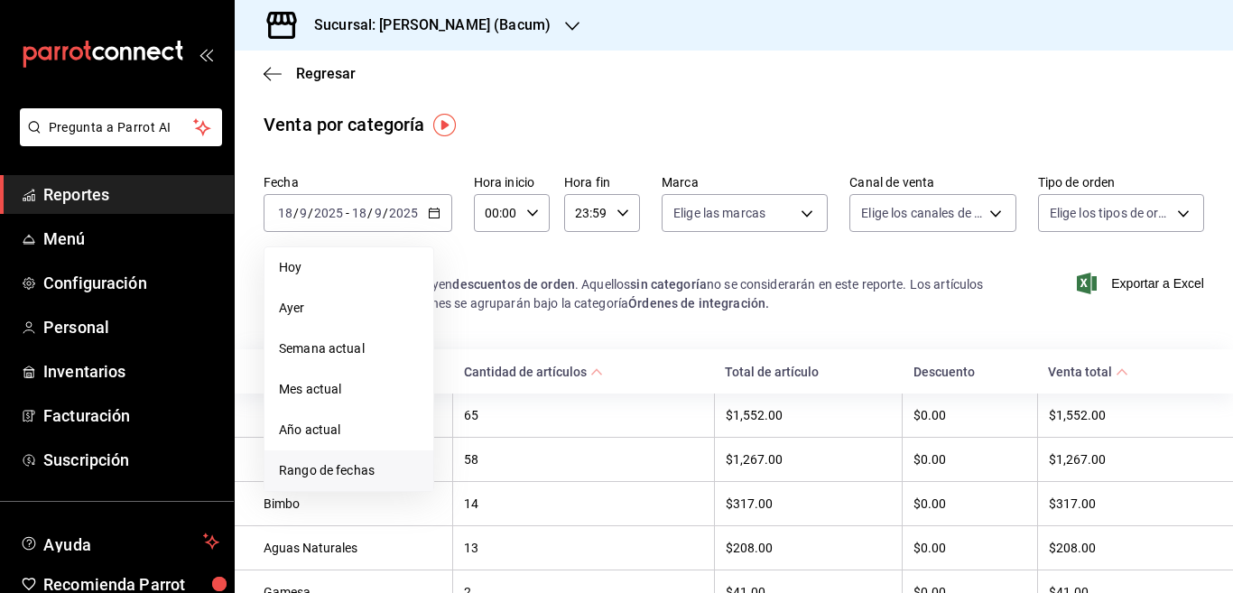
click at [341, 470] on span "Rango de fechas" at bounding box center [349, 470] width 140 height 19
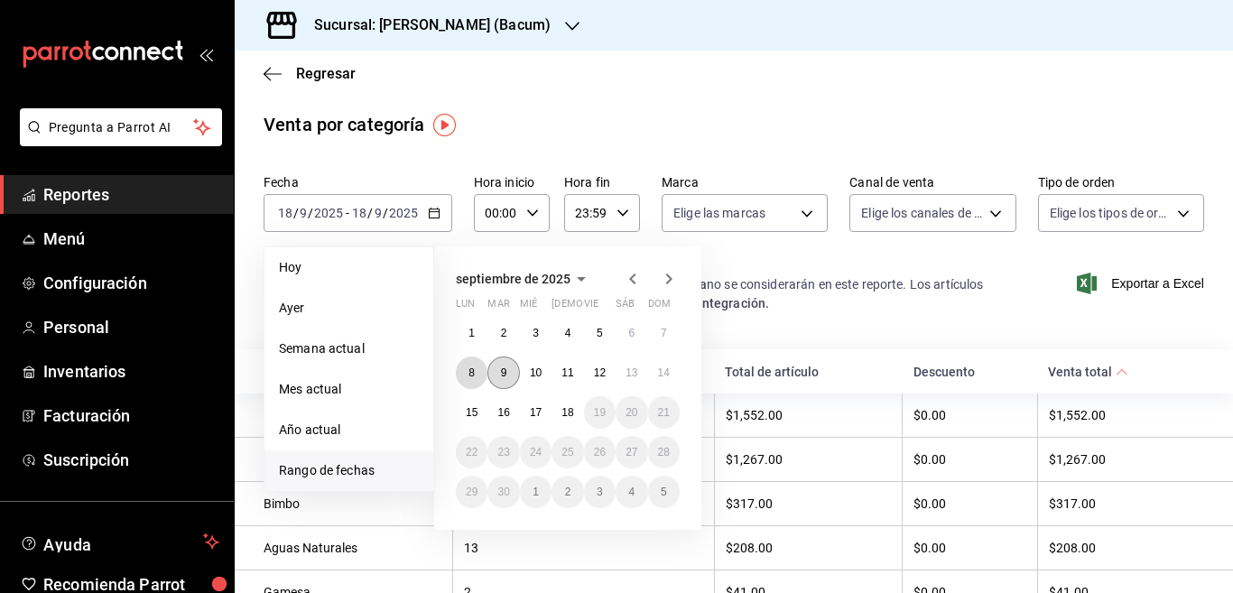
click at [470, 370] on abbr "8" at bounding box center [472, 373] width 6 height 13
click at [665, 373] on abbr "14" at bounding box center [664, 373] width 12 height 13
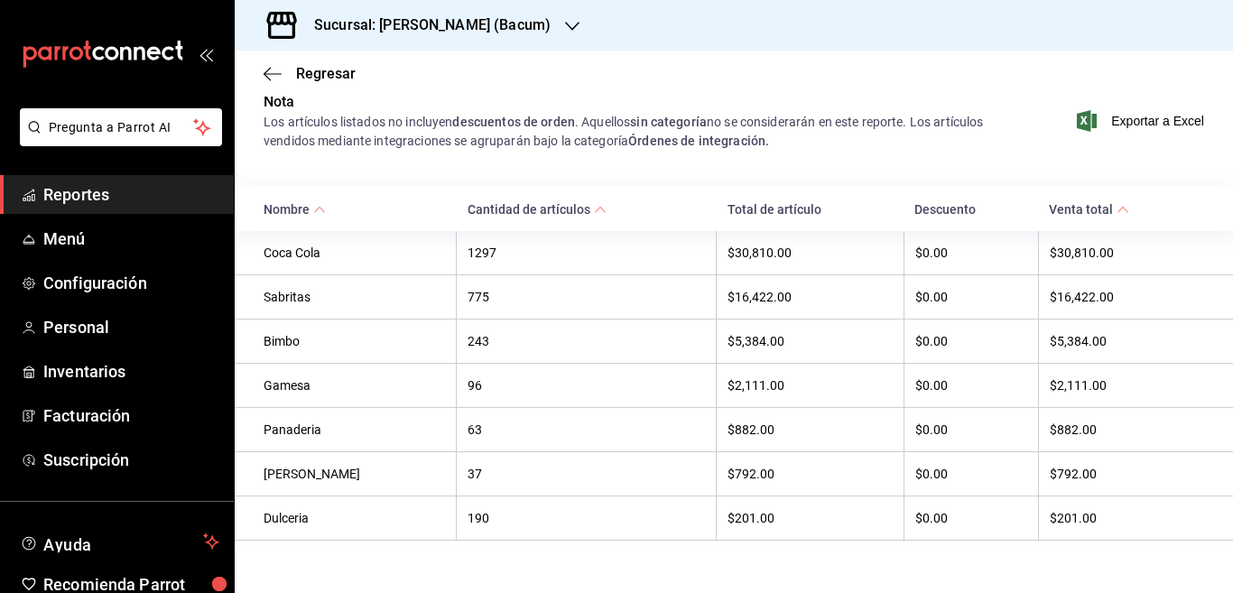
scroll to position [175, 0]
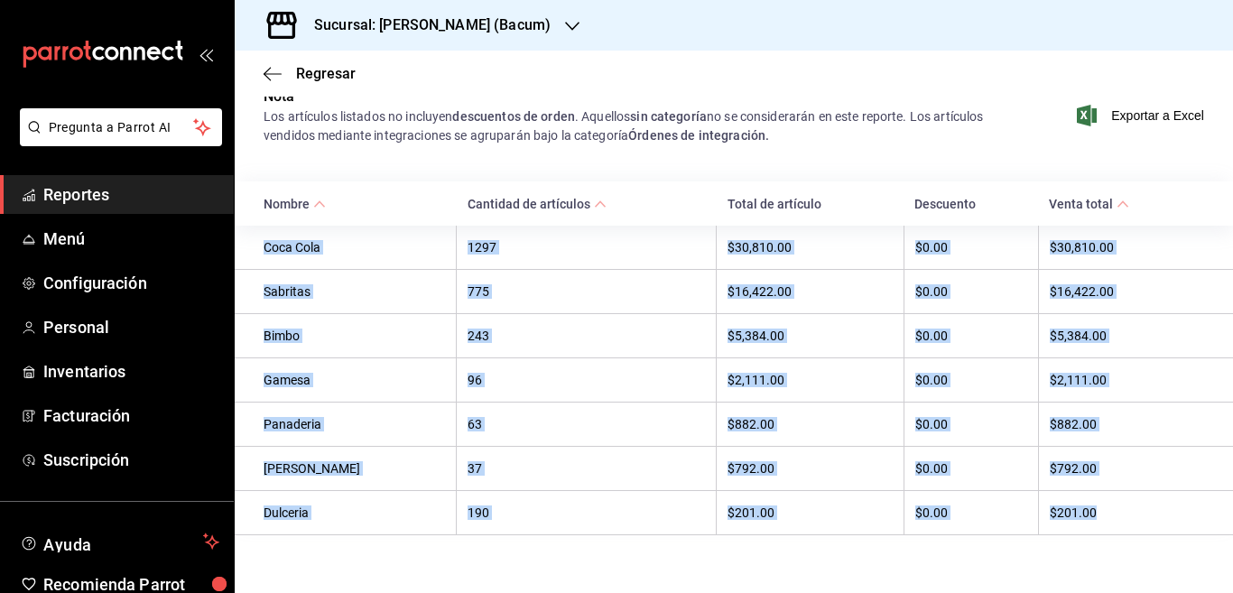
drag, startPoint x: 258, startPoint y: 238, endPoint x: 1086, endPoint y: 521, distance: 874.8
click at [1087, 525] on tbody "Coca Cola 1297 $30,810.00 $0.00 $30,810.00 Sabritas 775 $16,422.00 $0.00 $16,42…" at bounding box center [734, 381] width 999 height 310
copy tbody "Coca Cola 1297 $30,810.00 $0.00 $30,810.00 Sabritas 775 $16,422.00 $0.00 $16,42…"
click at [385, 168] on div "Fecha 2025-09-08 8 / 9 / 2025 - 2025-09-14 14 / 9 / 2025 Hora inicio 00:00 Hora…" at bounding box center [734, 281] width 999 height 565
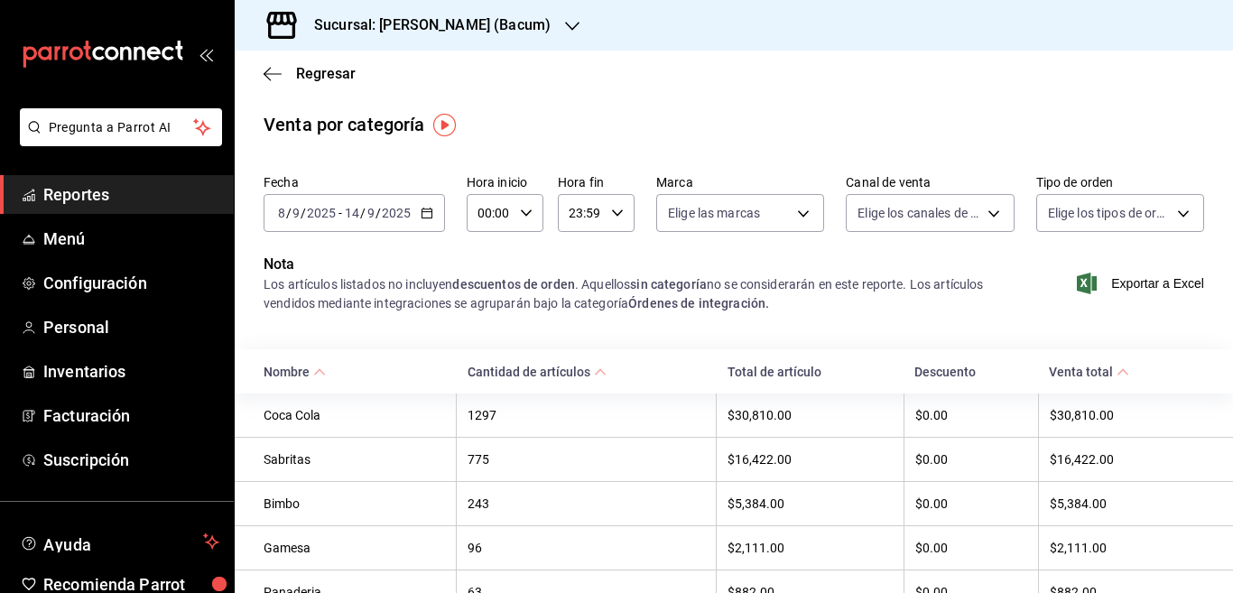
scroll to position [0, 0]
click at [566, 26] on icon "button" at bounding box center [572, 26] width 14 height 9
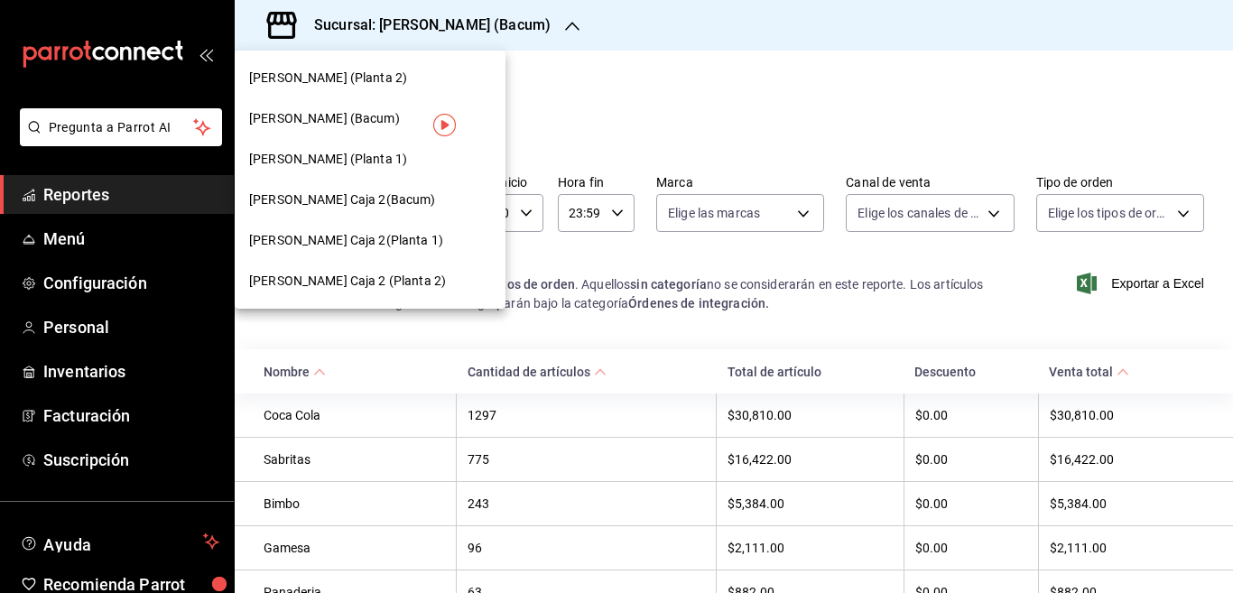
click at [326, 158] on span "Yazaki Obregon (Planta 1)" at bounding box center [328, 159] width 158 height 19
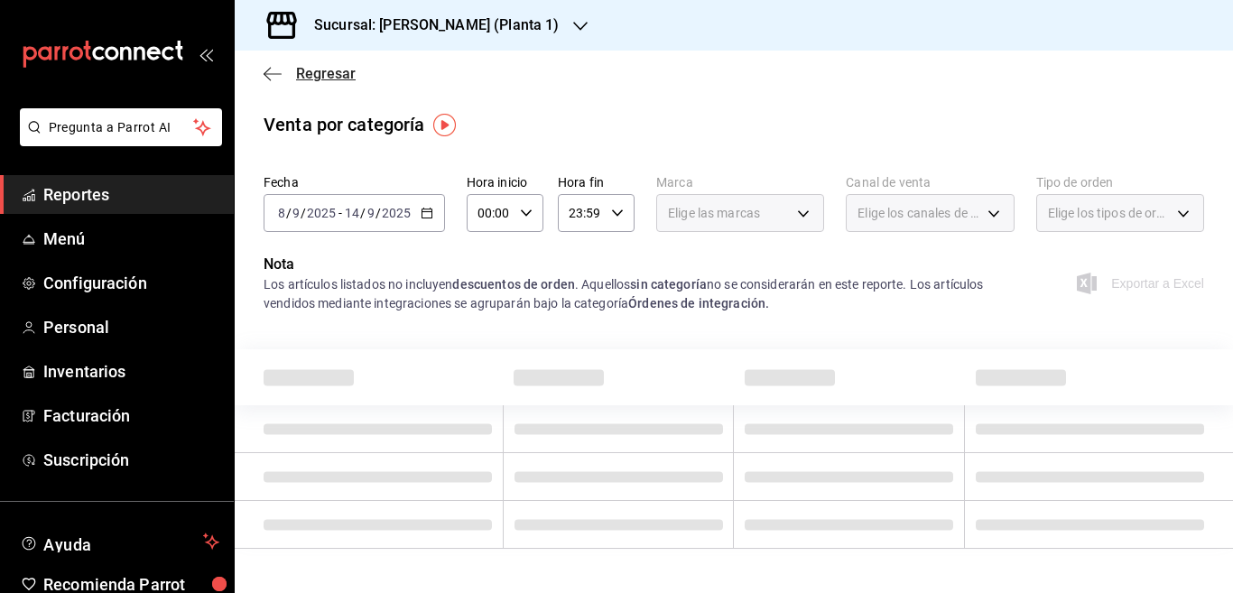
click at [268, 71] on icon "button" at bounding box center [273, 74] width 18 height 16
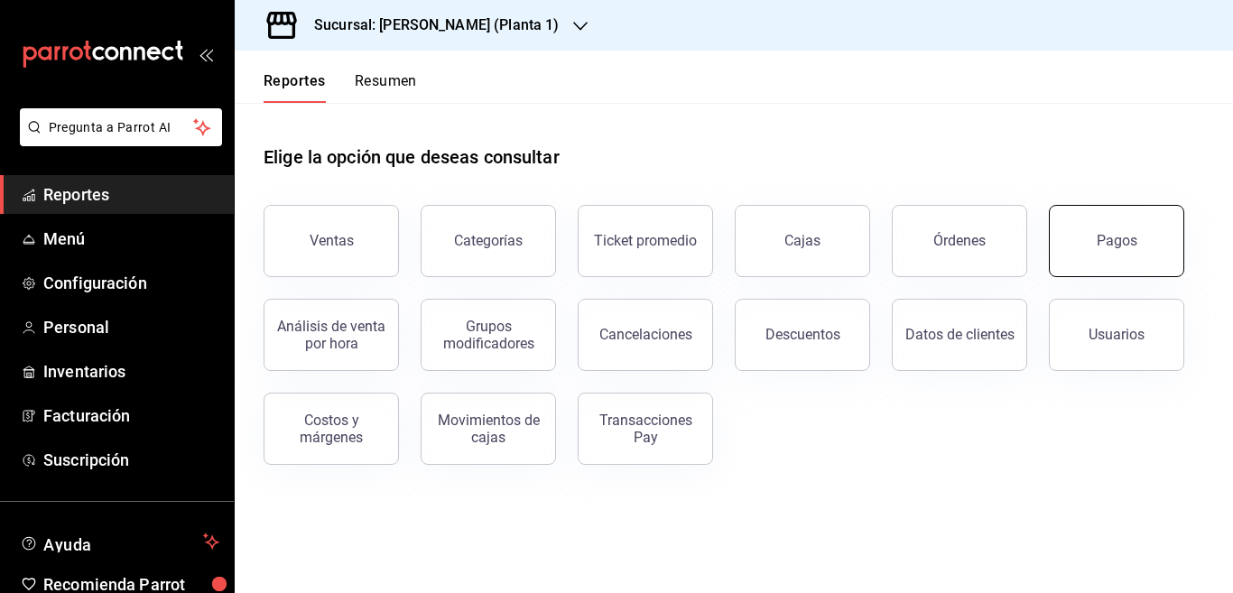
click at [1122, 243] on div "Pagos" at bounding box center [1117, 240] width 41 height 17
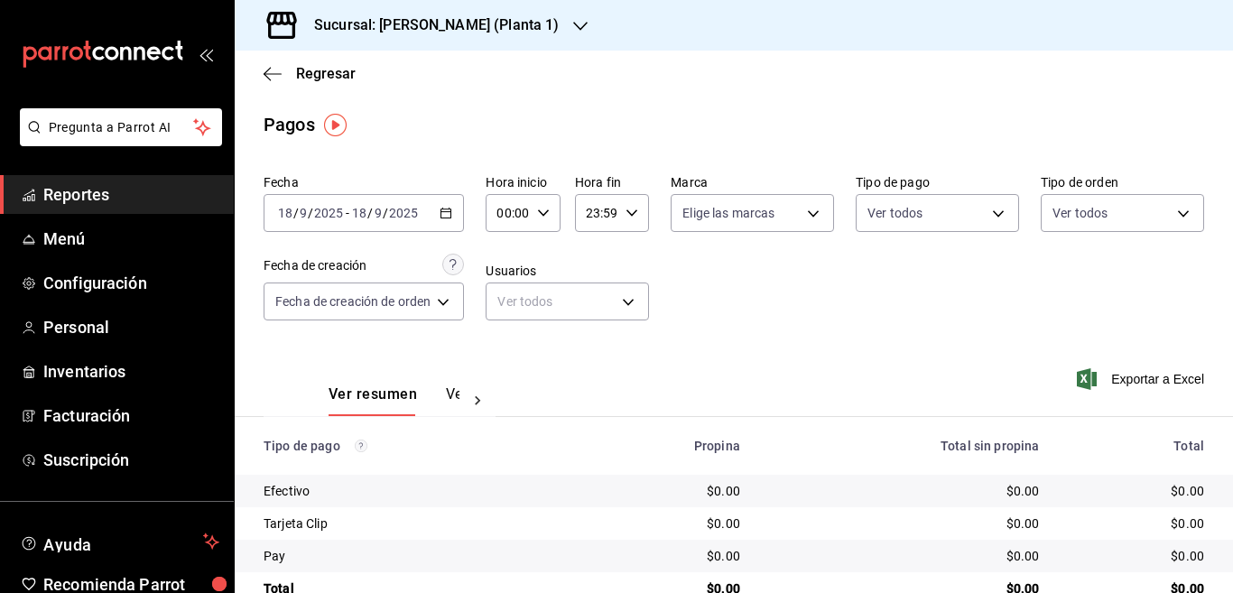
click at [448, 210] on icon "button" at bounding box center [446, 213] width 13 height 13
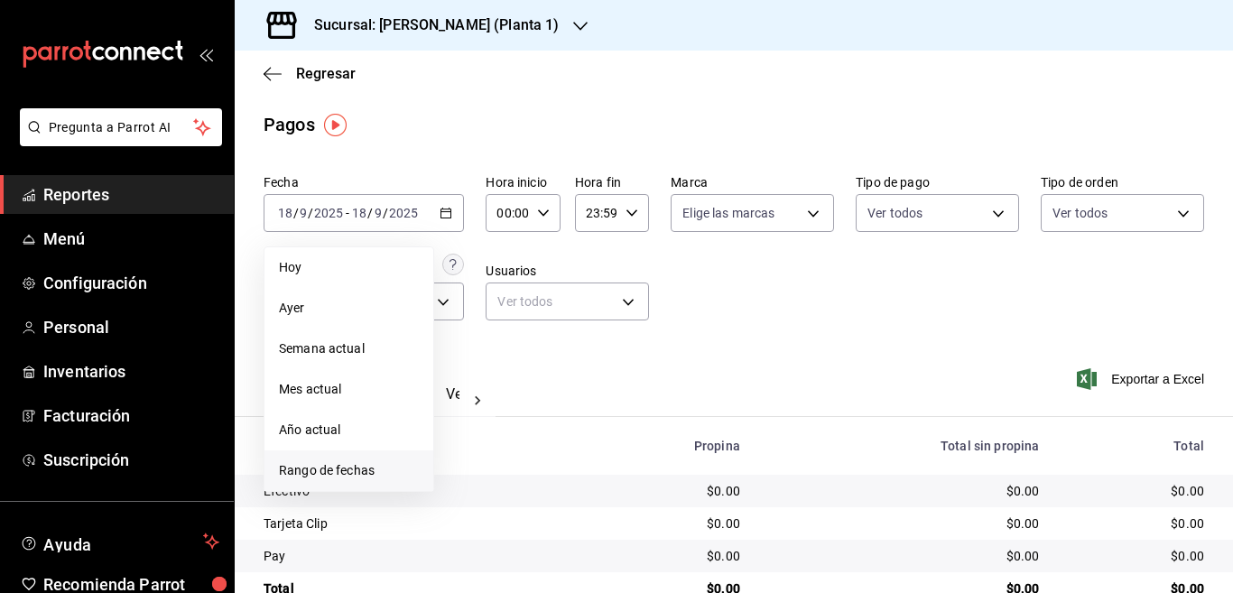
click at [354, 469] on span "Rango de fechas" at bounding box center [349, 470] width 140 height 19
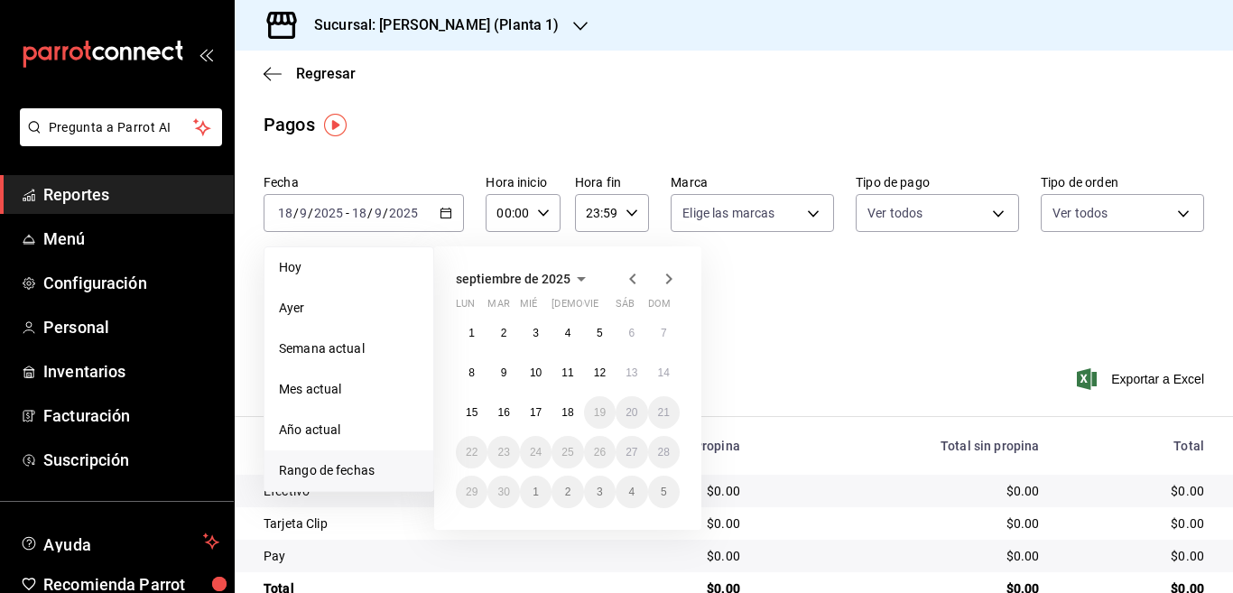
click at [633, 277] on icon "button" at bounding box center [632, 279] width 6 height 11
click at [470, 413] on abbr "11" at bounding box center [472, 412] width 12 height 13
click at [668, 410] on abbr "17" at bounding box center [664, 412] width 12 height 13
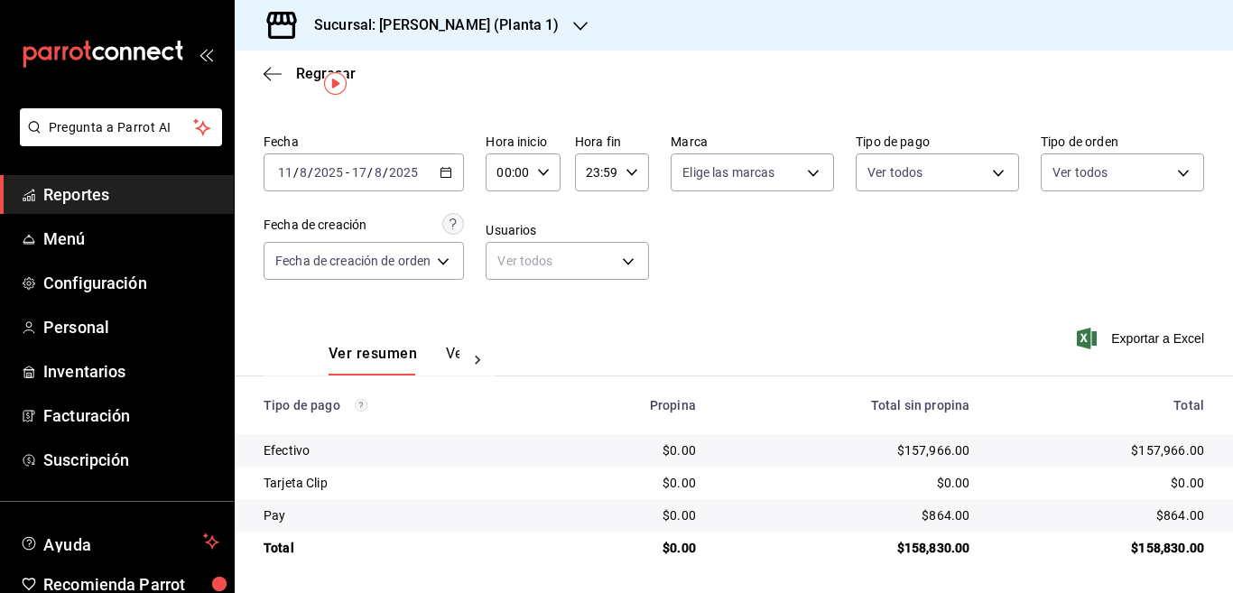
scroll to position [42, 0]
click at [447, 172] on icon "button" at bounding box center [446, 172] width 13 height 13
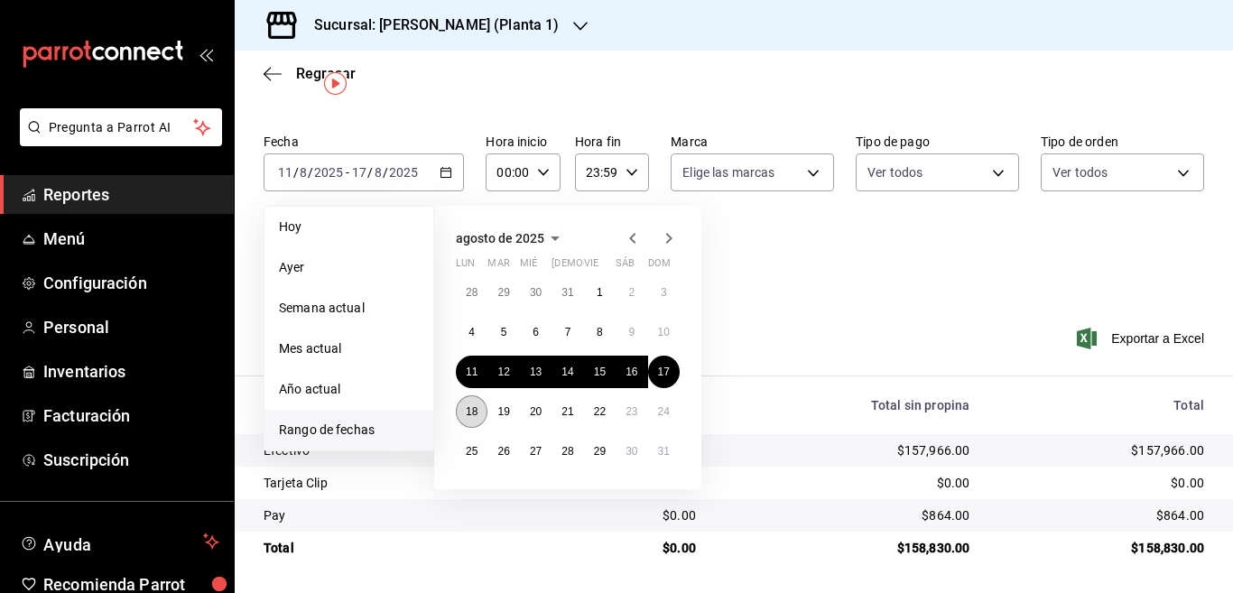
click at [470, 411] on abbr "18" at bounding box center [472, 411] width 12 height 13
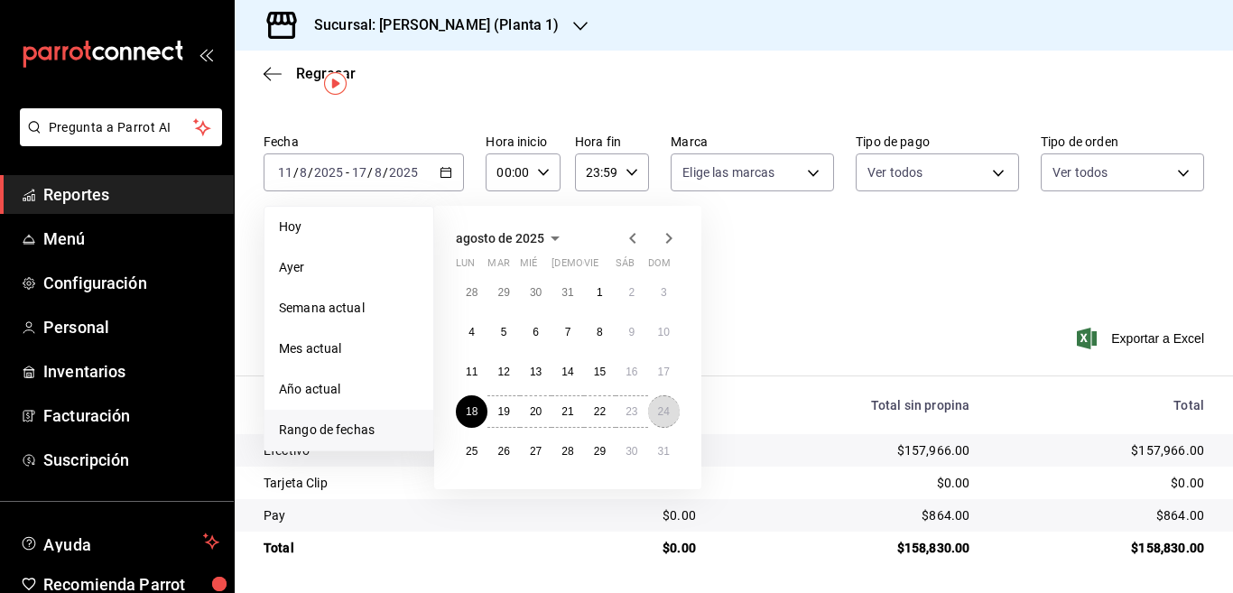
drag, startPoint x: 662, startPoint y: 409, endPoint x: 692, endPoint y: 321, distance: 93.4
click at [661, 409] on abbr "24" at bounding box center [664, 411] width 12 height 13
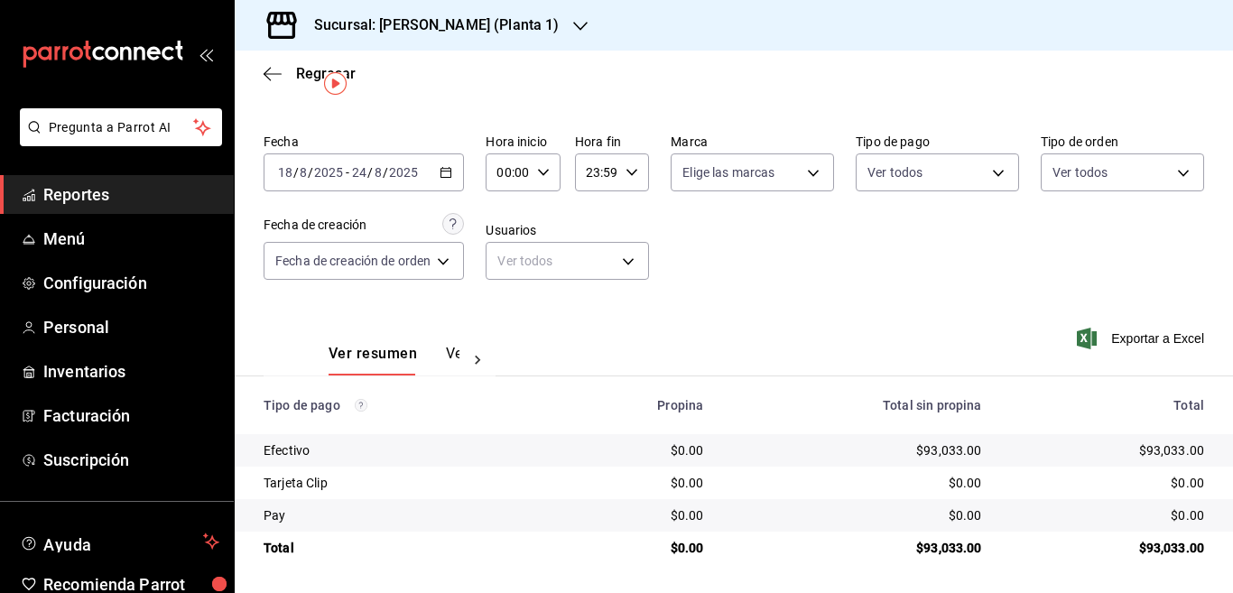
click at [447, 172] on icon "button" at bounding box center [446, 172] width 13 height 13
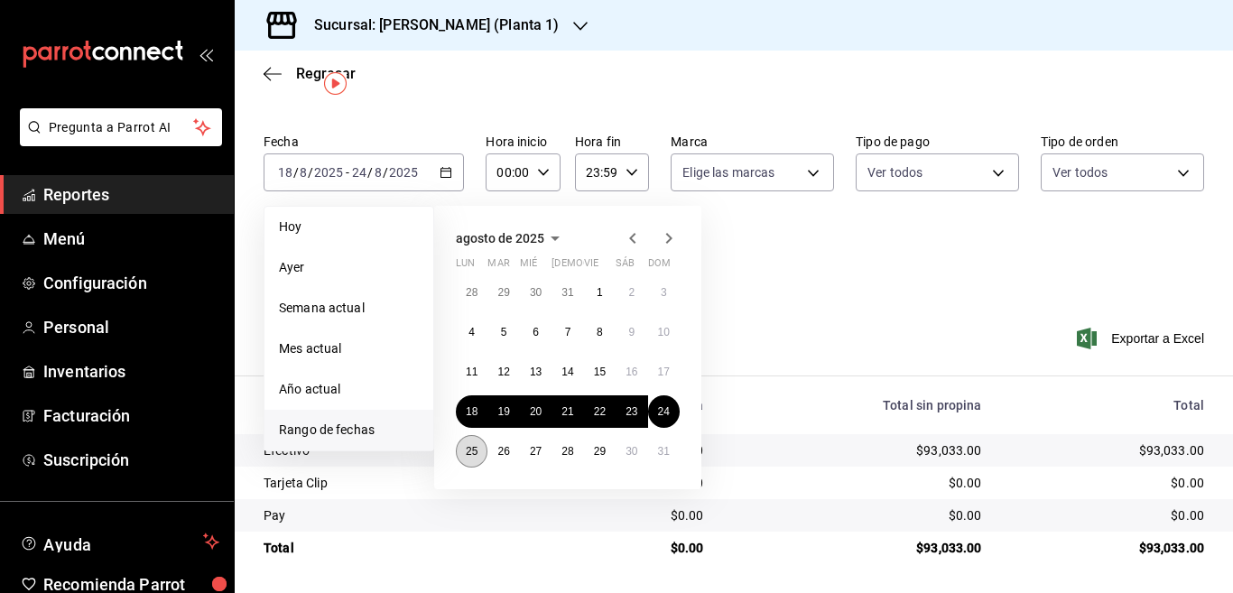
click at [473, 449] on abbr "25" at bounding box center [472, 451] width 12 height 13
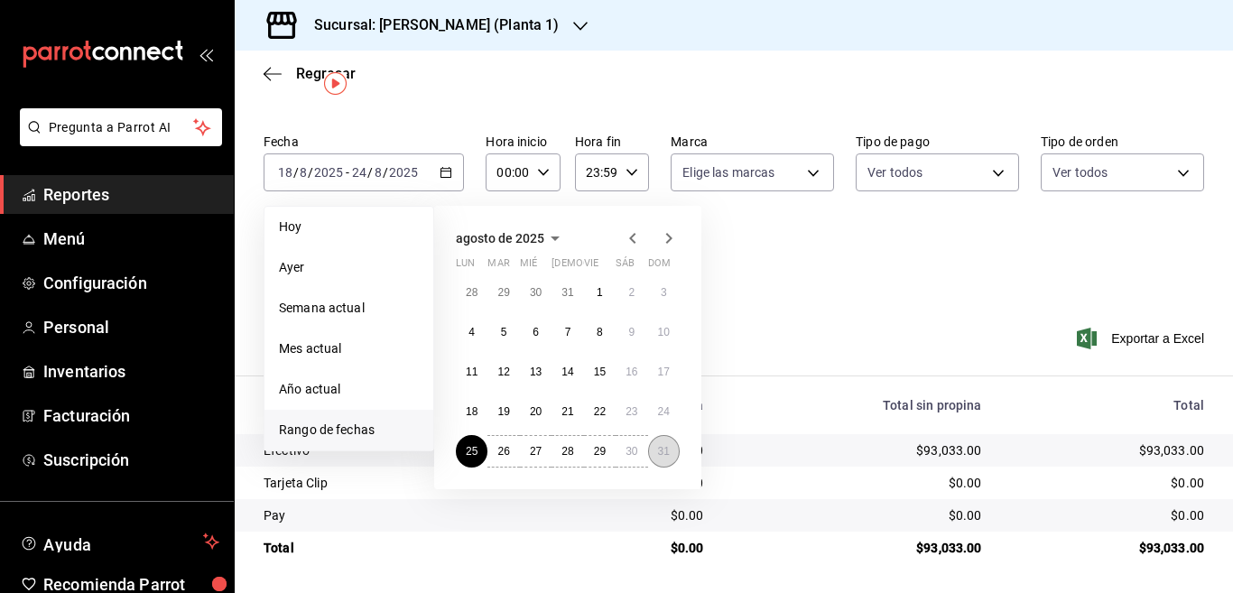
click at [665, 449] on abbr "31" at bounding box center [664, 451] width 12 height 13
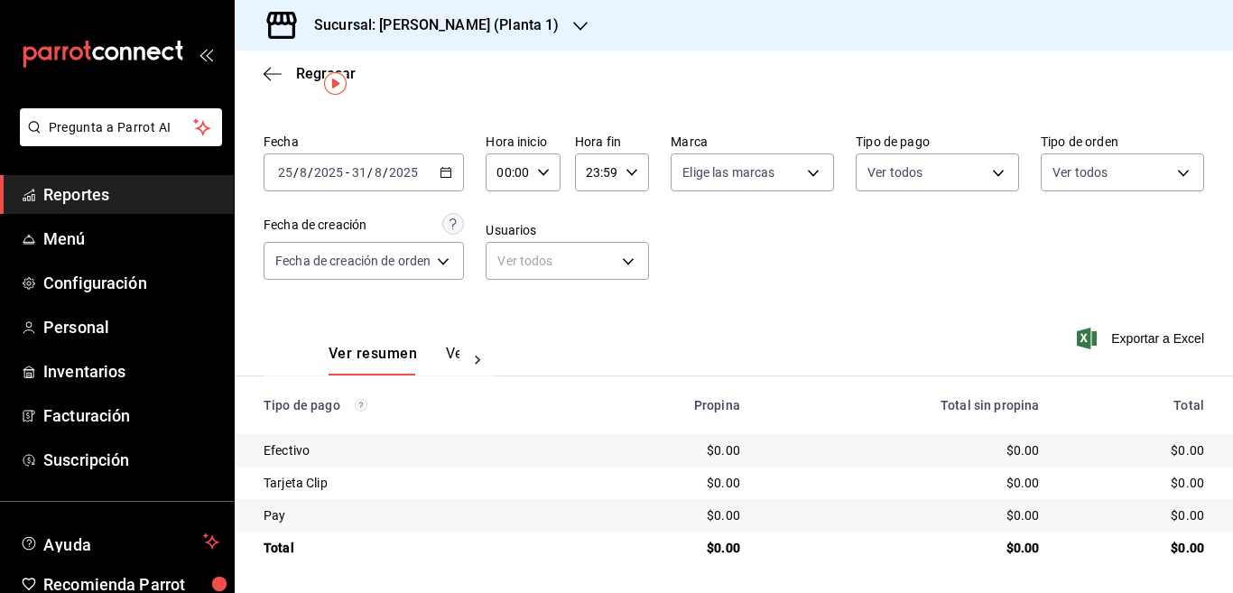
click at [854, 325] on div "Ver resumen Ver pagos Exportar a Excel" at bounding box center [734, 350] width 999 height 96
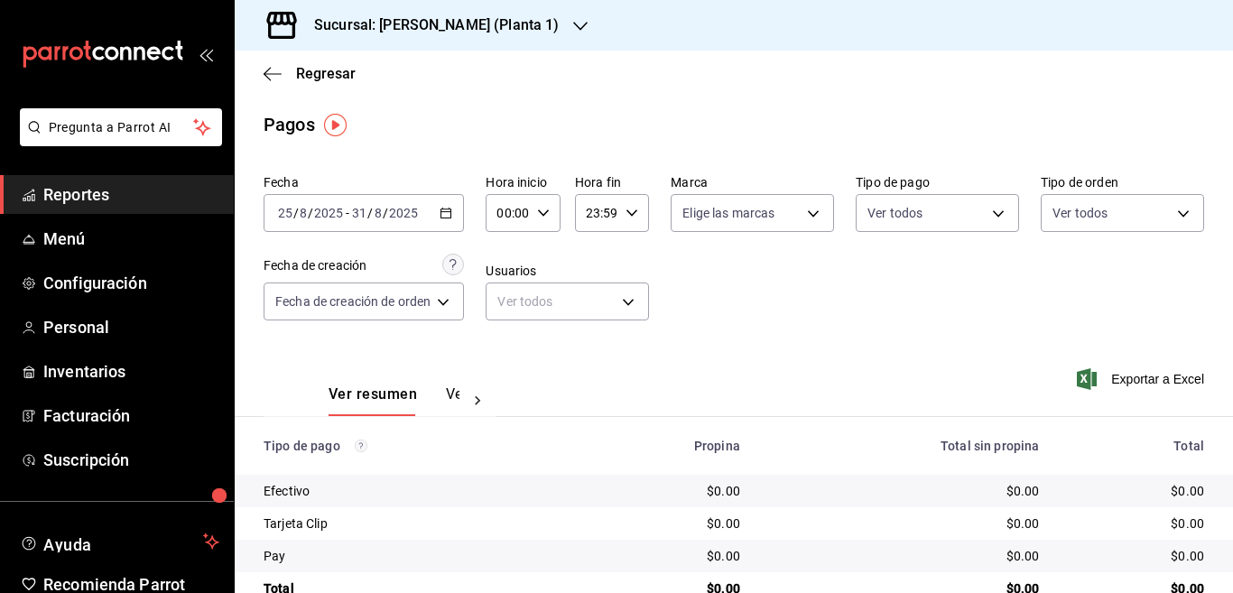
scroll to position [88, 0]
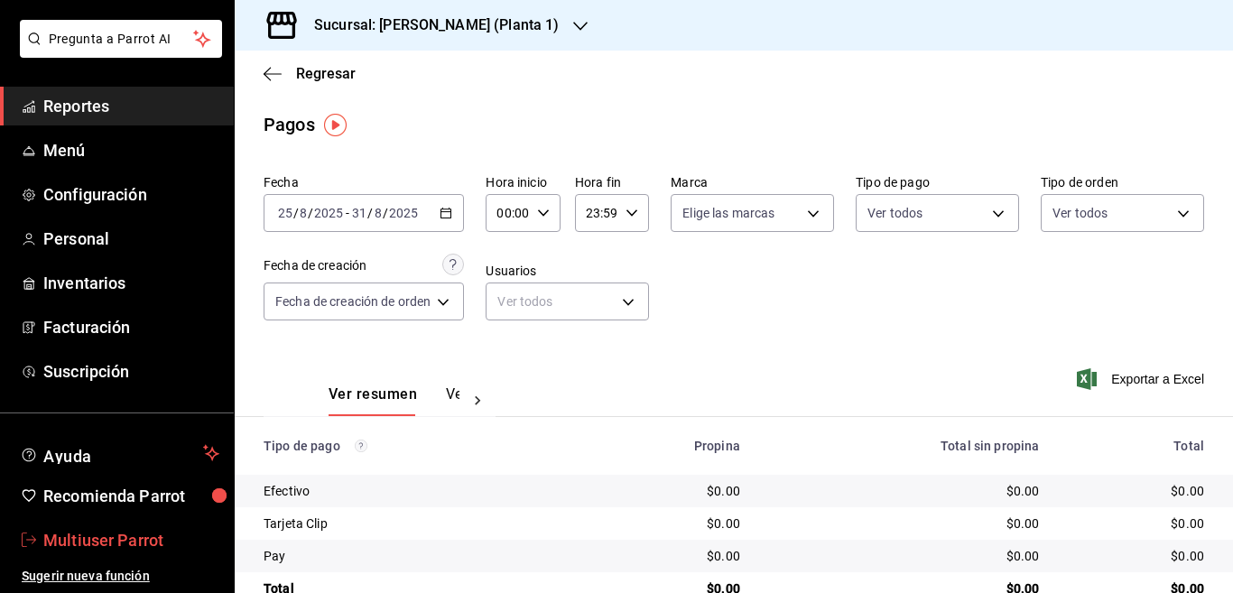
click at [101, 536] on span "Multiuser Parrot" at bounding box center [131, 540] width 176 height 24
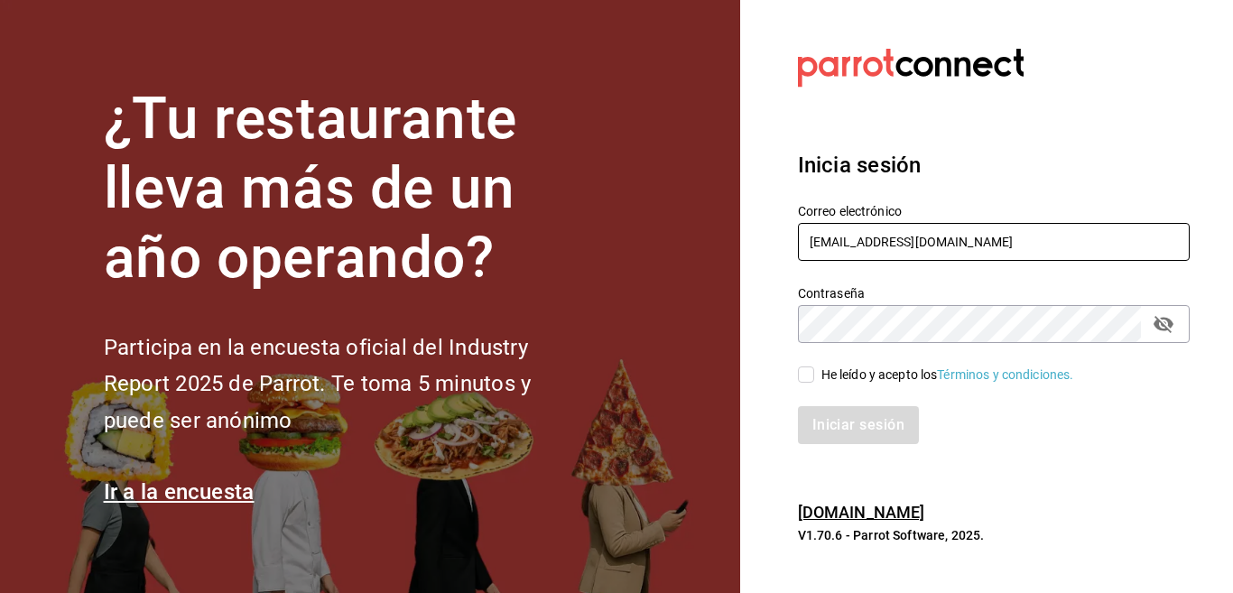
click at [997, 251] on input "[EMAIL_ADDRESS][DOMAIN_NAME]" at bounding box center [994, 242] width 392 height 38
type input "multiuser@inaritij.com"
click at [809, 371] on input "He leído y acepto los Términos y condiciones." at bounding box center [806, 375] width 16 height 16
checkbox input "true"
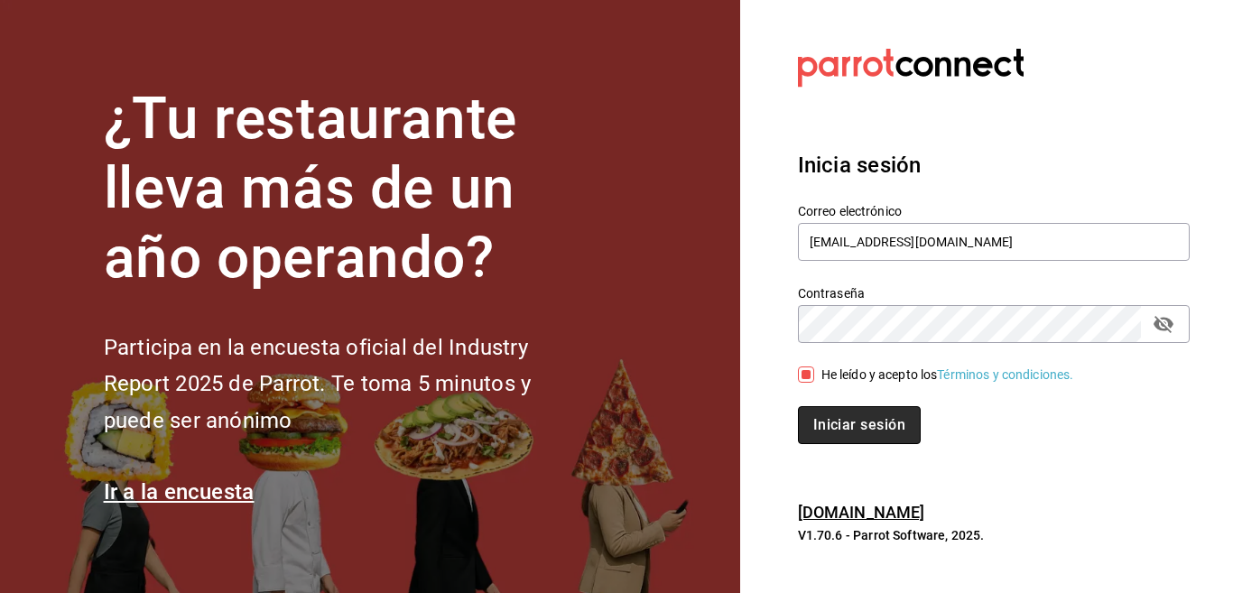
click at [836, 423] on button "Iniciar sesión" at bounding box center [859, 425] width 123 height 38
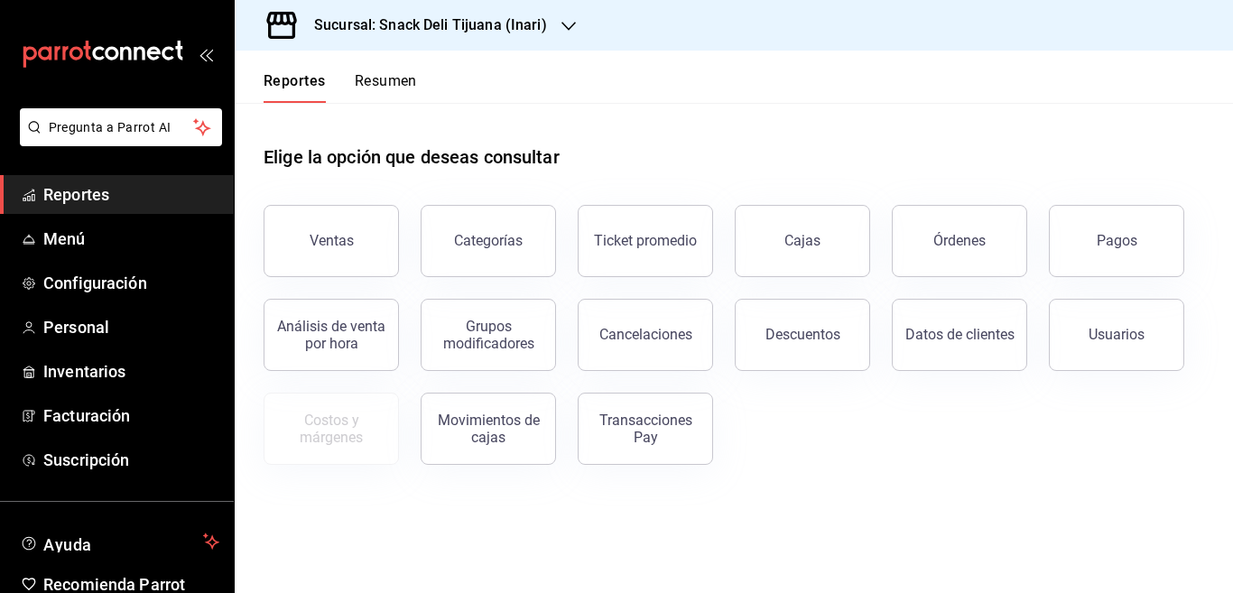
click at [331, 238] on div "Ventas" at bounding box center [332, 240] width 44 height 17
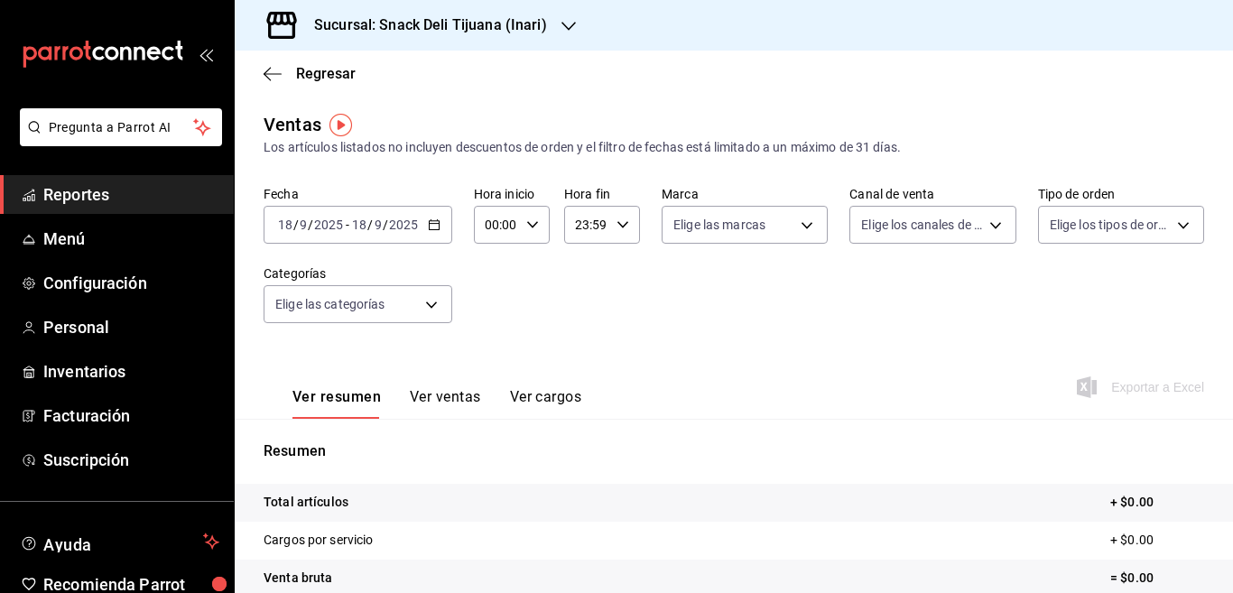
click at [435, 225] on icon "button" at bounding box center [434, 224] width 13 height 13
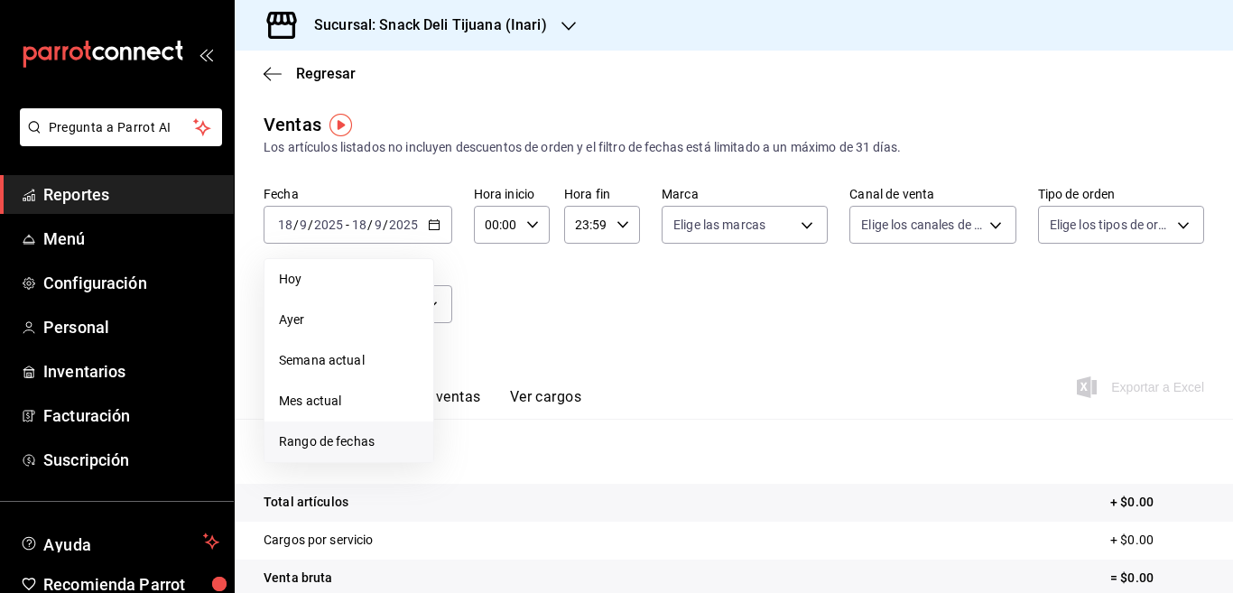
click at [354, 441] on span "Rango de fechas" at bounding box center [349, 441] width 140 height 19
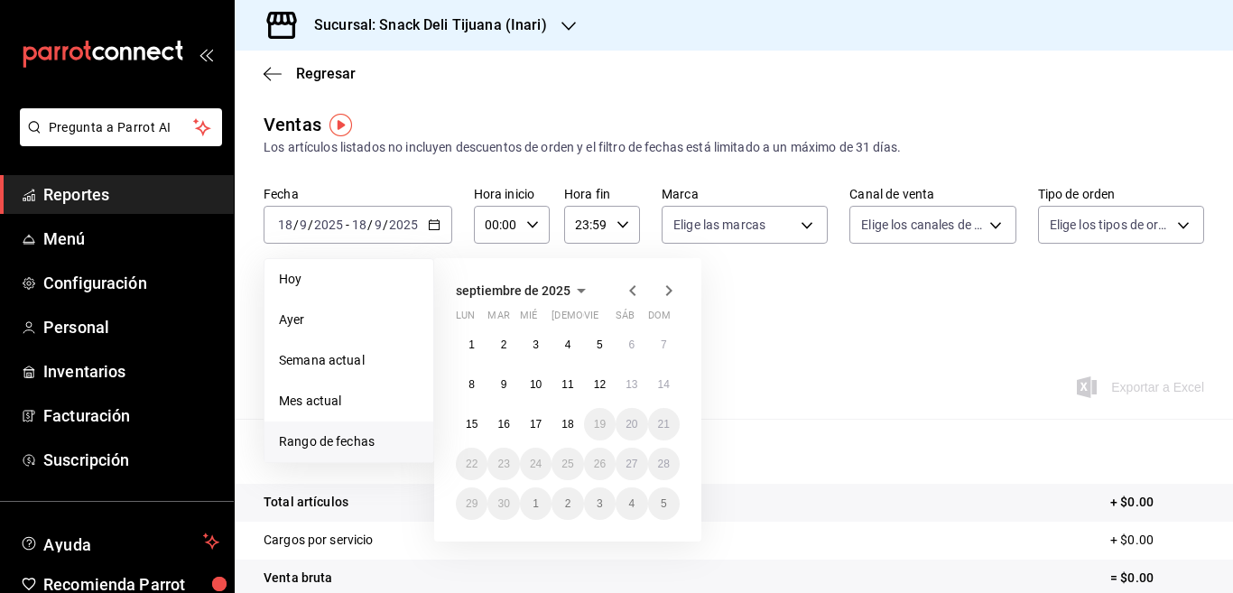
click at [631, 290] on icon "button" at bounding box center [632, 290] width 6 height 11
click at [470, 420] on abbr "11" at bounding box center [472, 424] width 12 height 13
click at [664, 420] on abbr "17" at bounding box center [664, 424] width 12 height 13
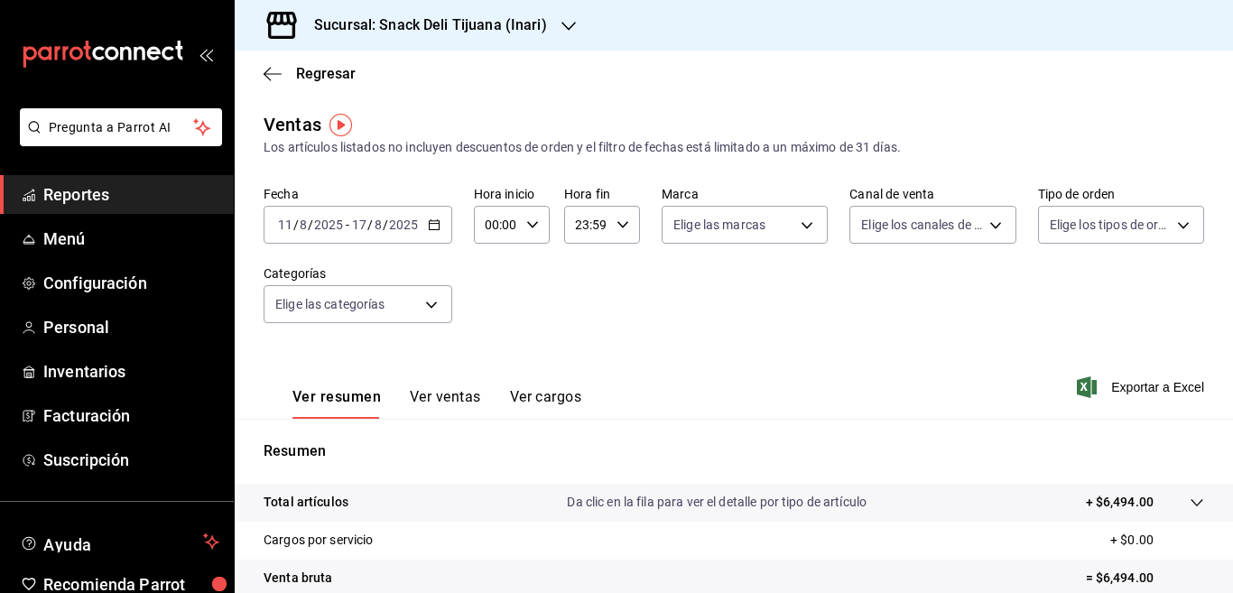
click at [567, 27] on icon "button" at bounding box center [569, 26] width 14 height 9
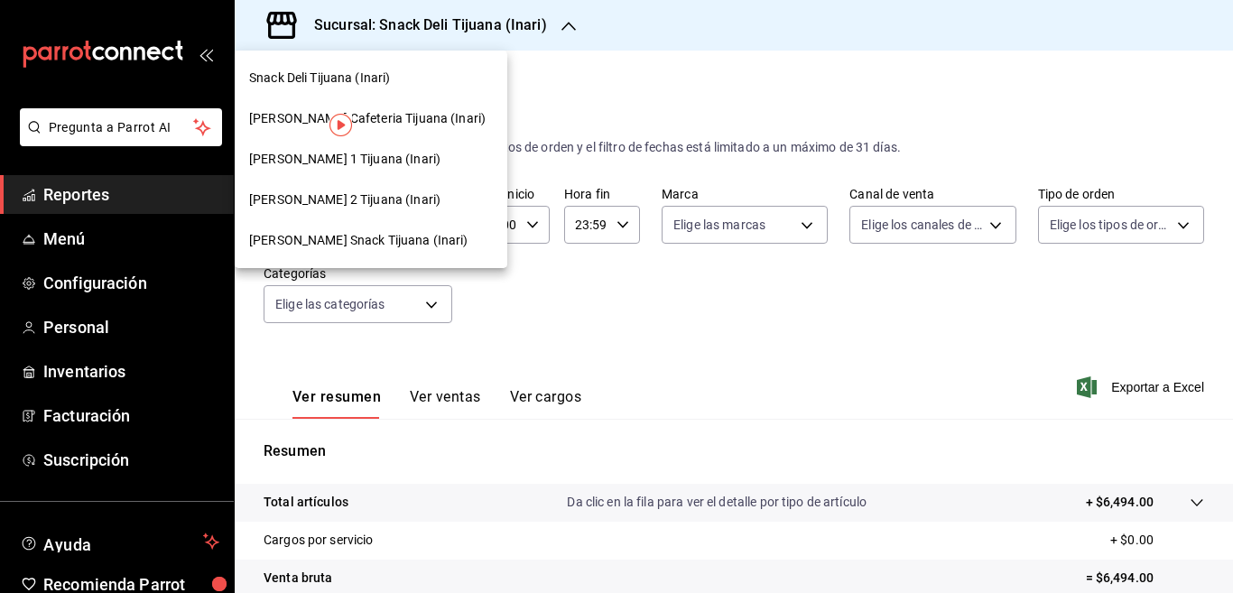
click at [334, 238] on span "Schneider Snack Tijuana (Inari)" at bounding box center [358, 240] width 219 height 19
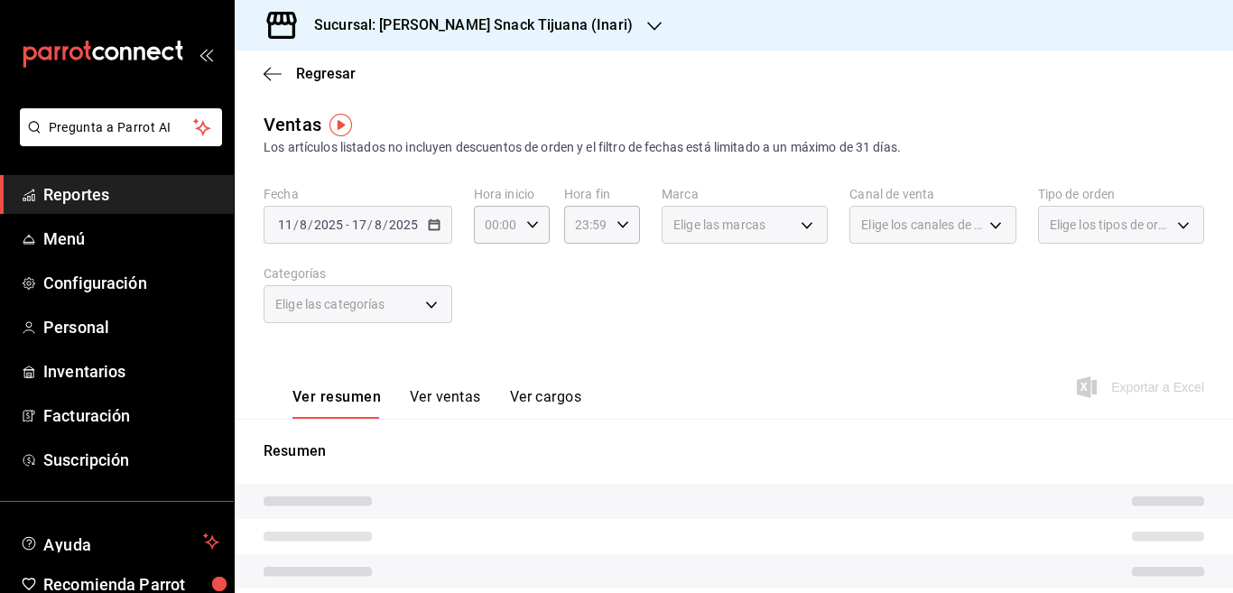
click at [513, 339] on div "Fecha 2025-08-11 11 / 8 / 2025 - 2025-08-17 17 / 8 / 2025 Hora inicio 00:00 Hor…" at bounding box center [734, 265] width 941 height 159
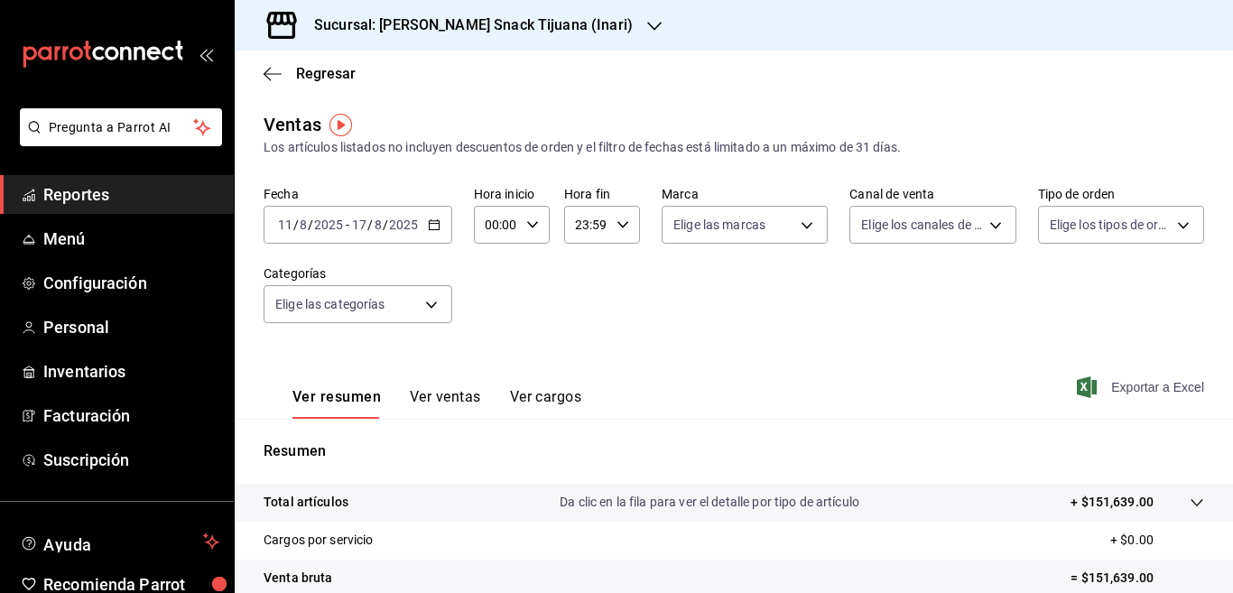
click at [1130, 386] on span "Exportar a Excel" at bounding box center [1143, 387] width 124 height 22
click at [435, 223] on icon "button" at bounding box center [434, 224] width 13 height 13
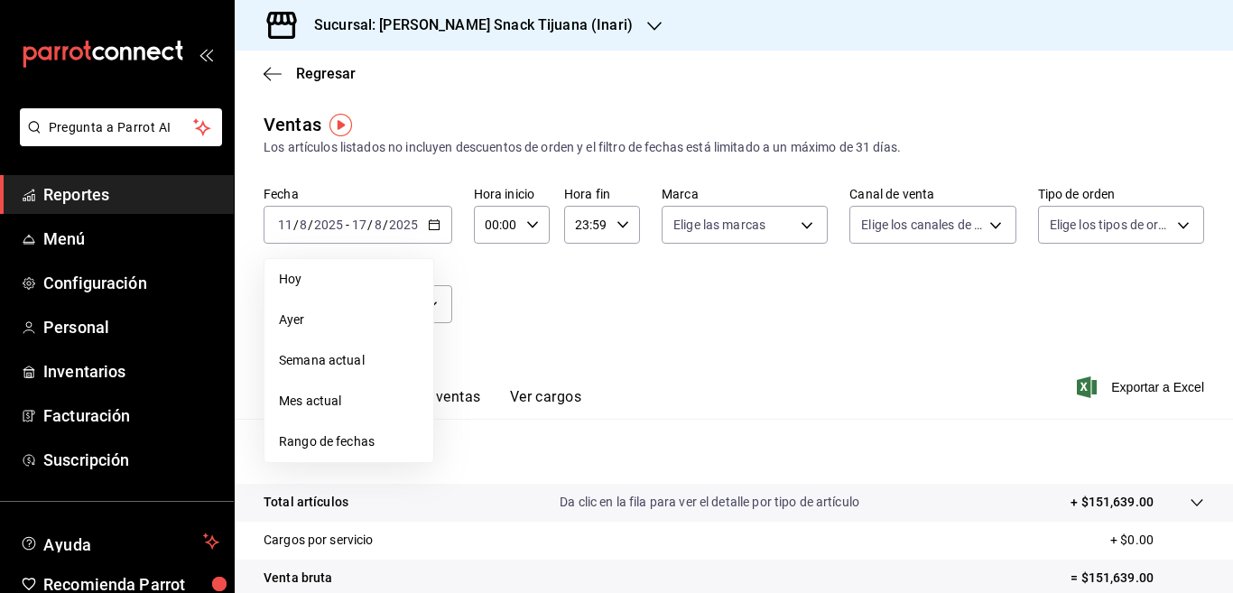
click at [607, 280] on div "Fecha 2025-08-11 11 / 8 / 2025 - 2025-08-17 17 / 8 / 2025 Hoy Ayer Semana actua…" at bounding box center [734, 265] width 941 height 159
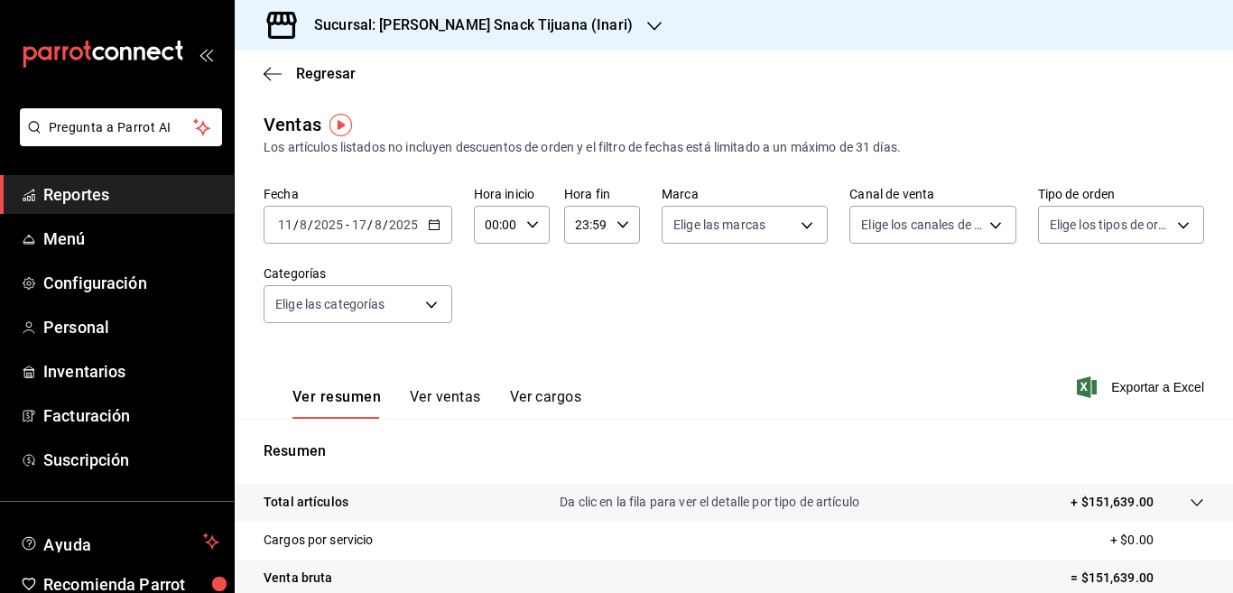
click at [435, 221] on \(Stroke\) "button" at bounding box center [434, 225] width 11 height 10
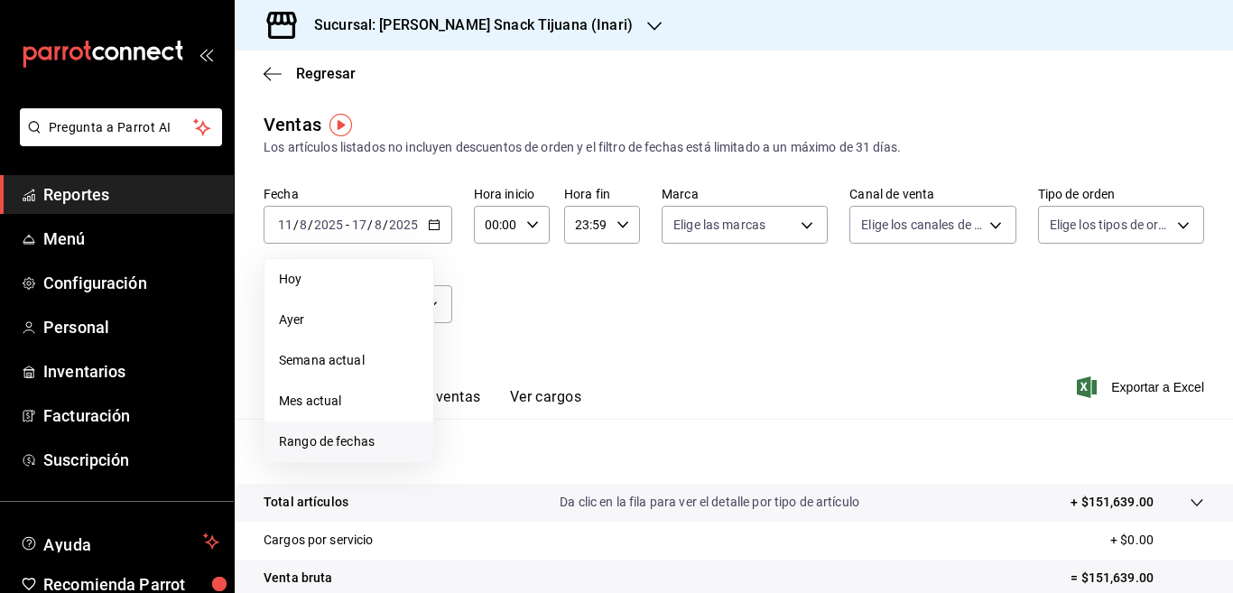
click at [339, 438] on span "Rango de fechas" at bounding box center [349, 441] width 140 height 19
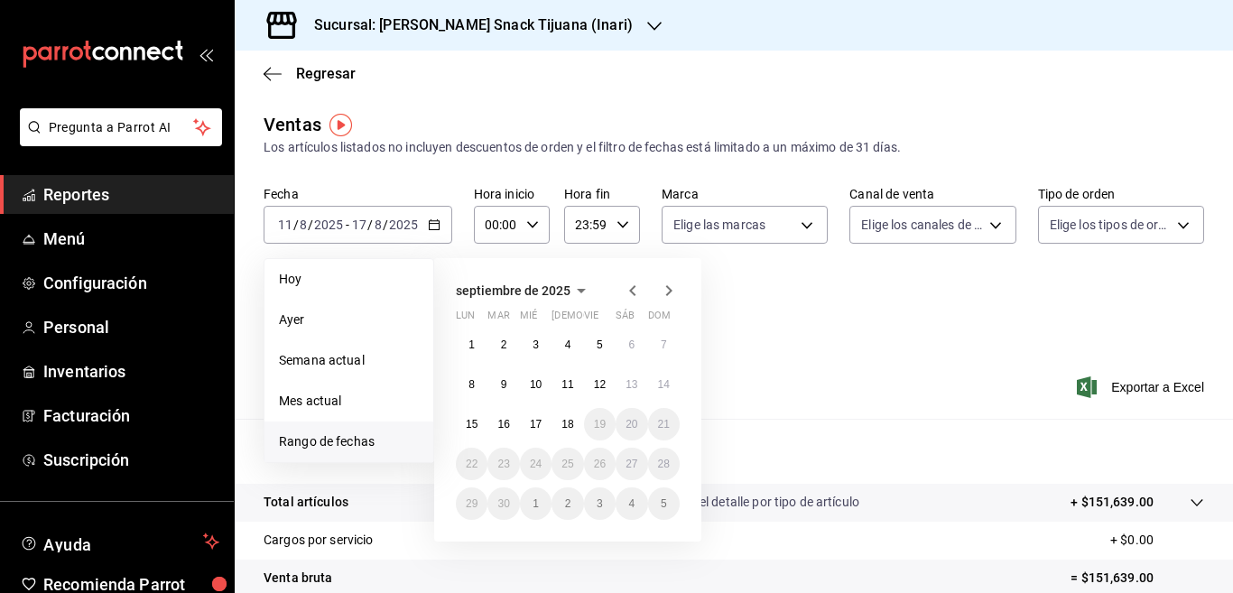
click at [633, 290] on icon "button" at bounding box center [633, 291] width 22 height 22
click at [471, 461] on abbr "18" at bounding box center [472, 464] width 12 height 13
click at [667, 463] on abbr "24" at bounding box center [664, 464] width 12 height 13
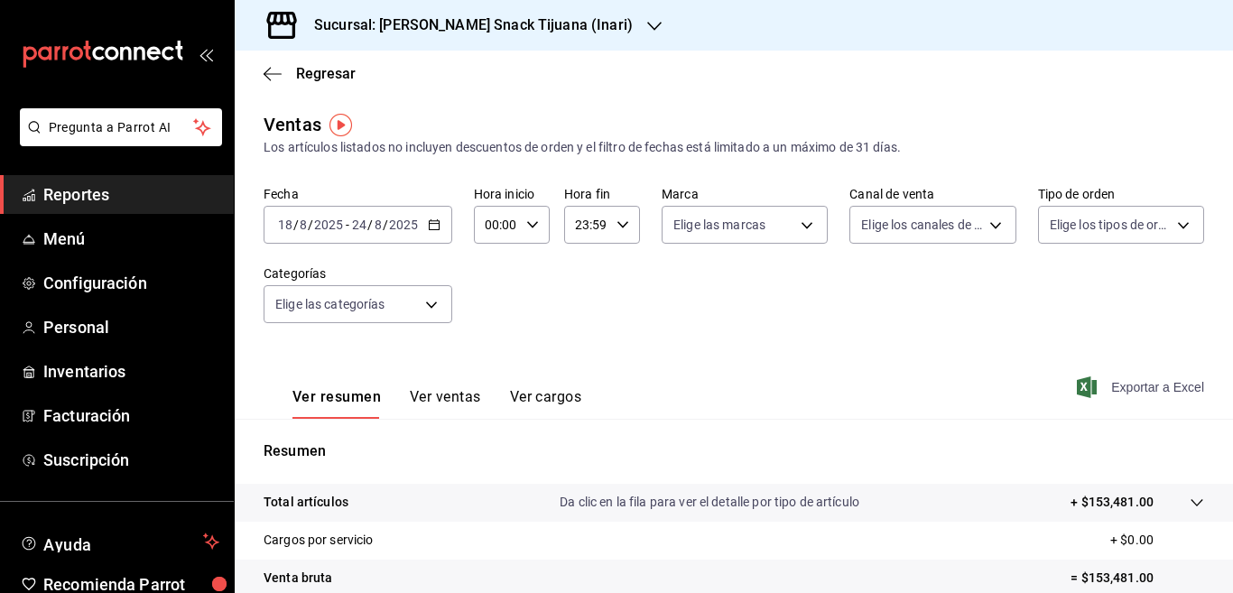
click at [1111, 389] on span "Exportar a Excel" at bounding box center [1143, 387] width 124 height 22
click at [438, 228] on \(Stroke\) "button" at bounding box center [434, 225] width 11 height 10
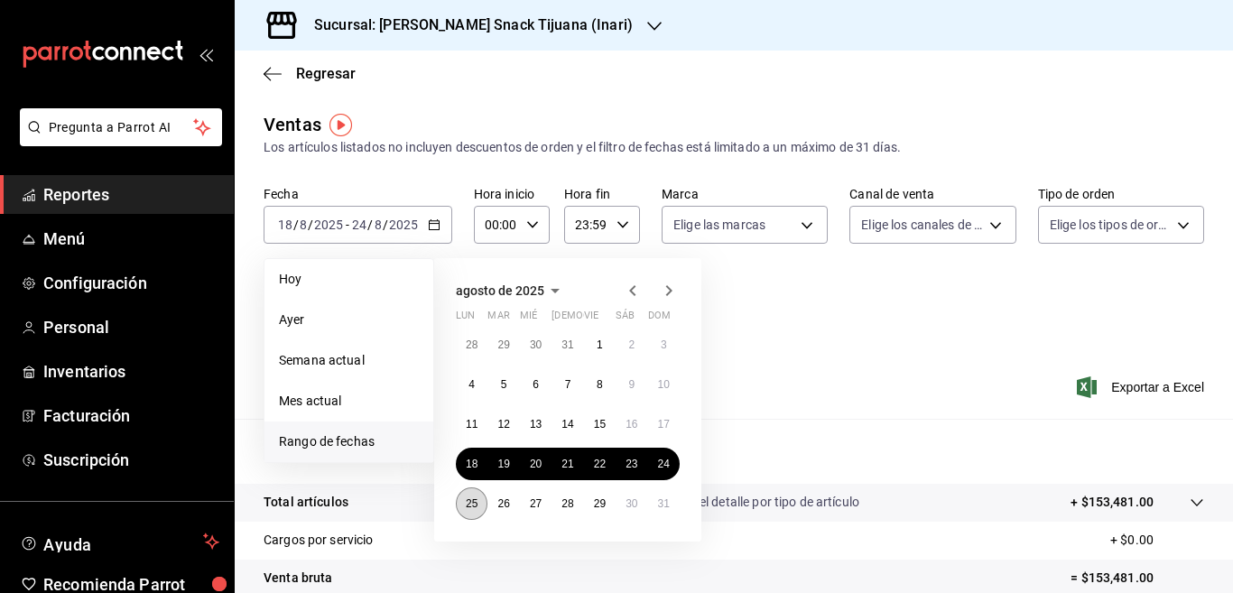
click at [470, 501] on abbr "25" at bounding box center [472, 503] width 12 height 13
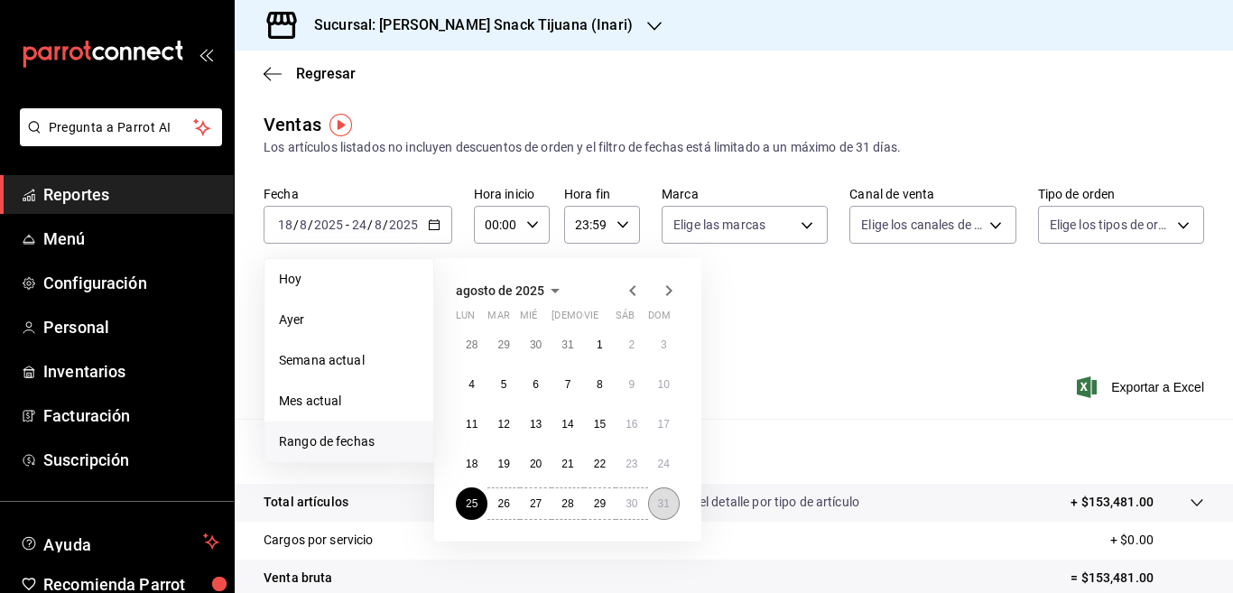
click at [666, 499] on abbr "31" at bounding box center [664, 503] width 12 height 13
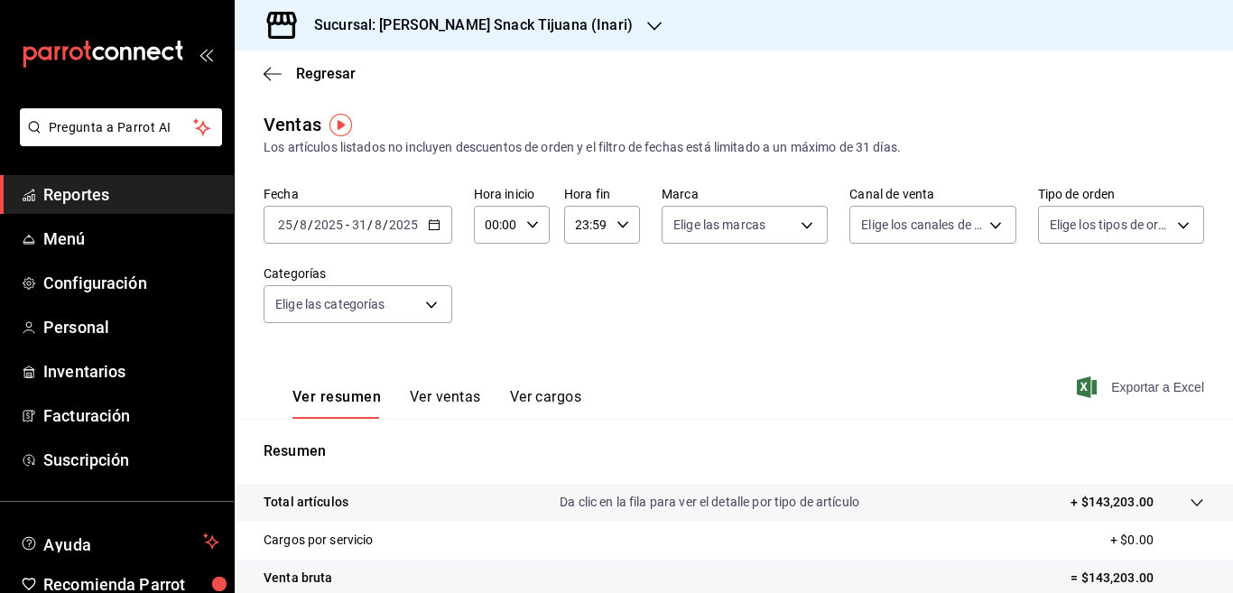
click at [1112, 385] on span "Exportar a Excel" at bounding box center [1143, 387] width 124 height 22
click at [431, 225] on icon "button" at bounding box center [434, 224] width 13 height 13
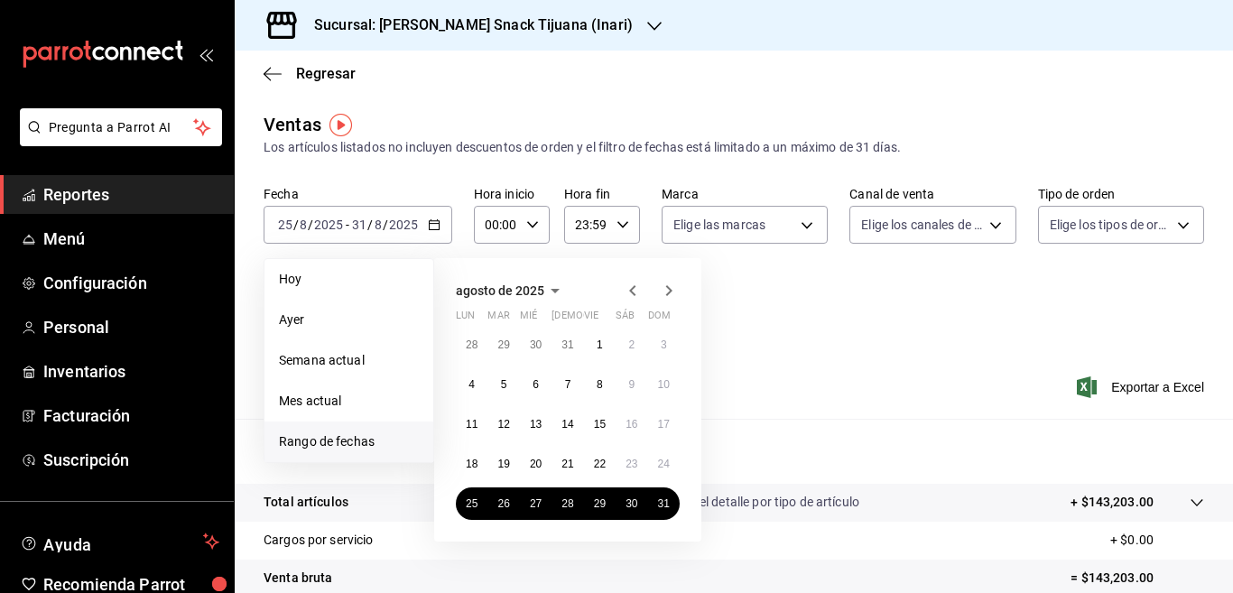
click at [667, 290] on icon "button" at bounding box center [669, 291] width 22 height 22
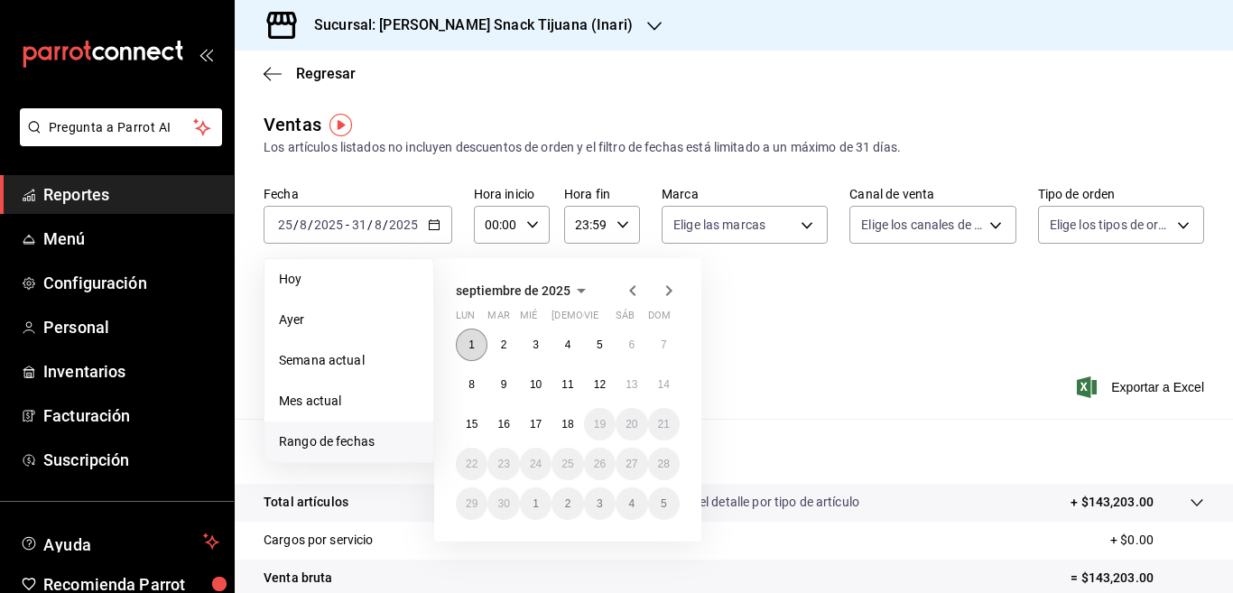
click at [469, 343] on abbr "1" at bounding box center [472, 345] width 6 height 13
click at [661, 344] on abbr "7" at bounding box center [664, 345] width 6 height 13
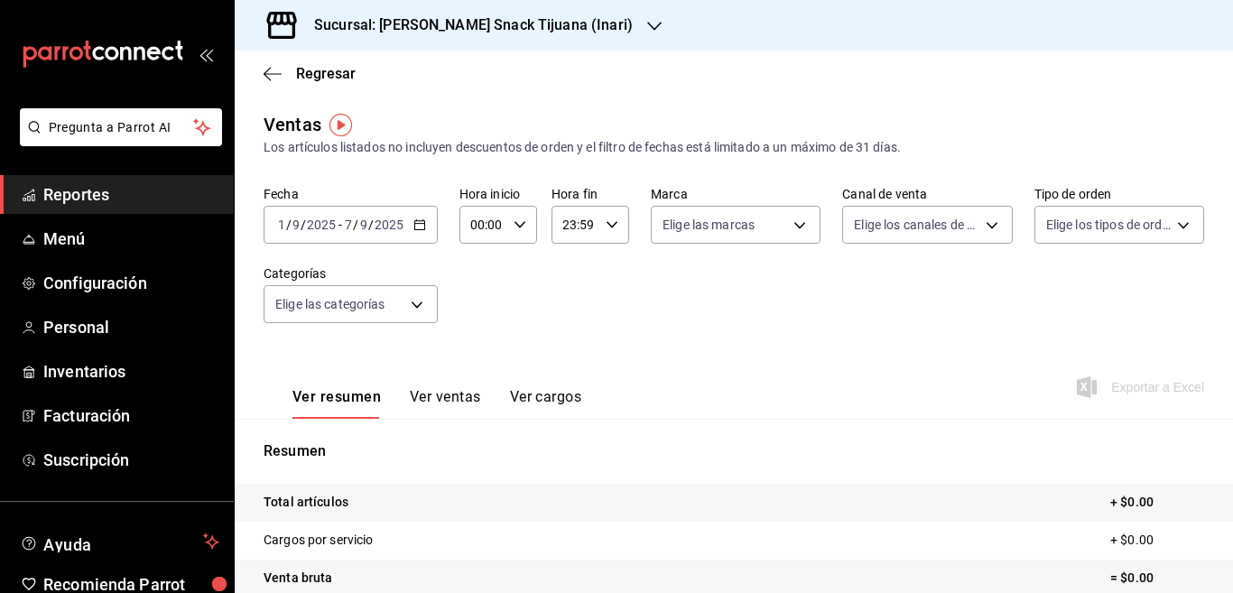
click at [418, 225] on icon "button" at bounding box center [420, 224] width 13 height 13
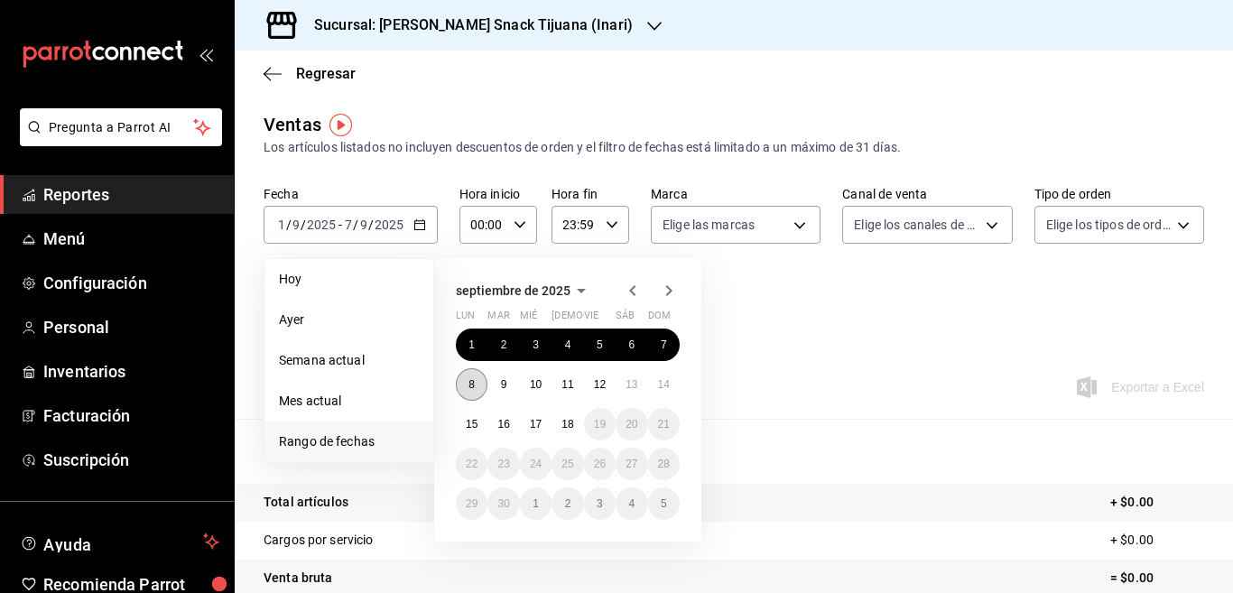
click at [465, 379] on button "8" at bounding box center [472, 384] width 32 height 33
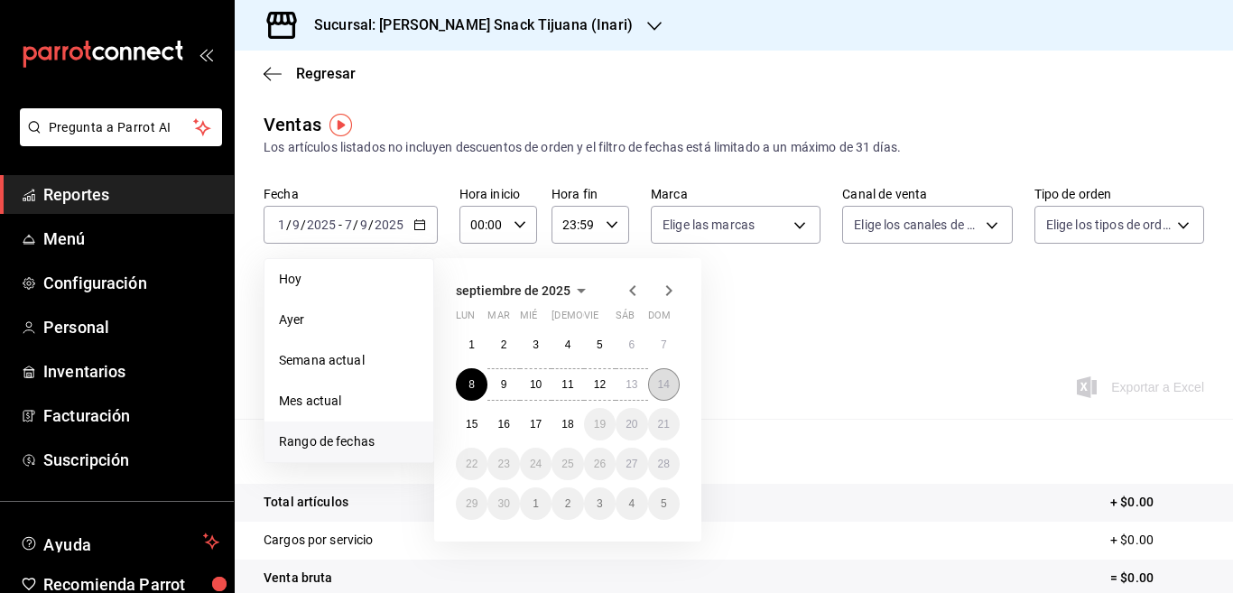
click at [668, 389] on abbr "14" at bounding box center [664, 384] width 12 height 13
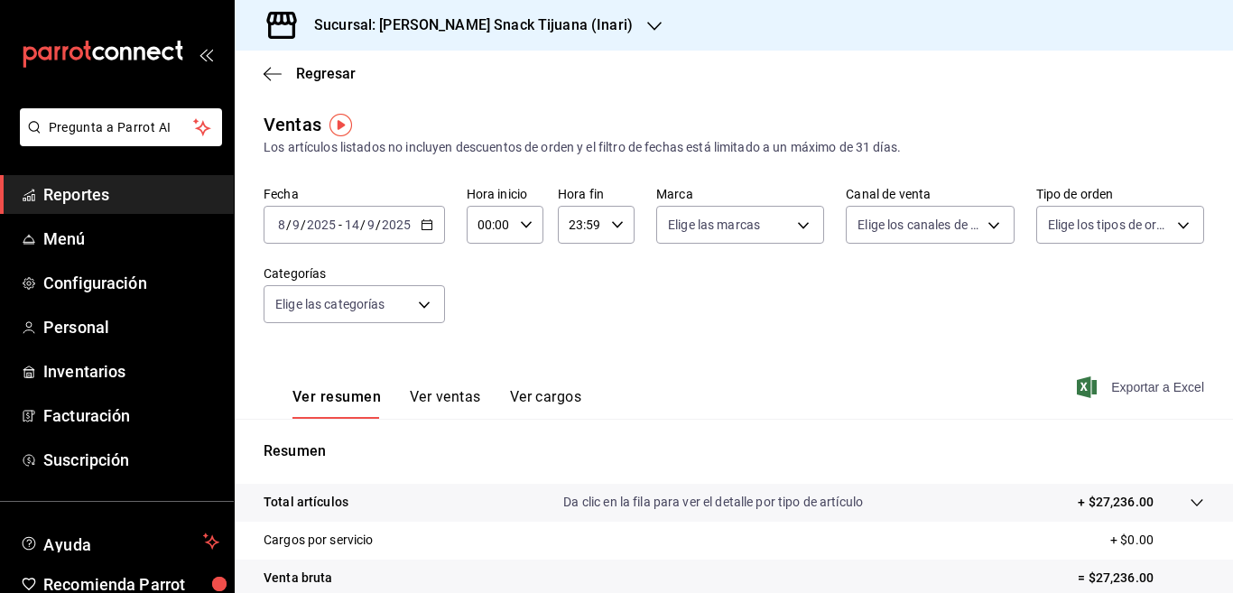
click at [1125, 386] on span "Exportar a Excel" at bounding box center [1143, 387] width 124 height 22
click at [428, 227] on icon "button" at bounding box center [427, 224] width 13 height 13
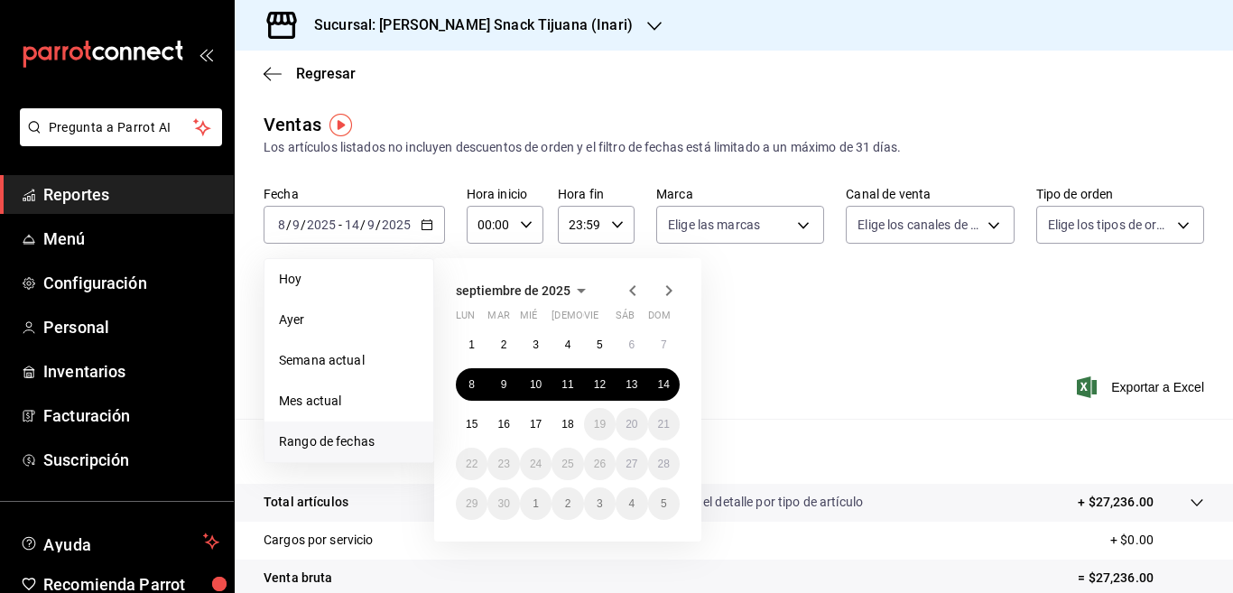
click at [847, 329] on div "Fecha 2025-09-08 8 / 9 / 2025 - 2025-09-14 14 / 9 / 2025 Hoy Ayer Semana actual…" at bounding box center [734, 265] width 941 height 159
